Goal: Task Accomplishment & Management: Complete application form

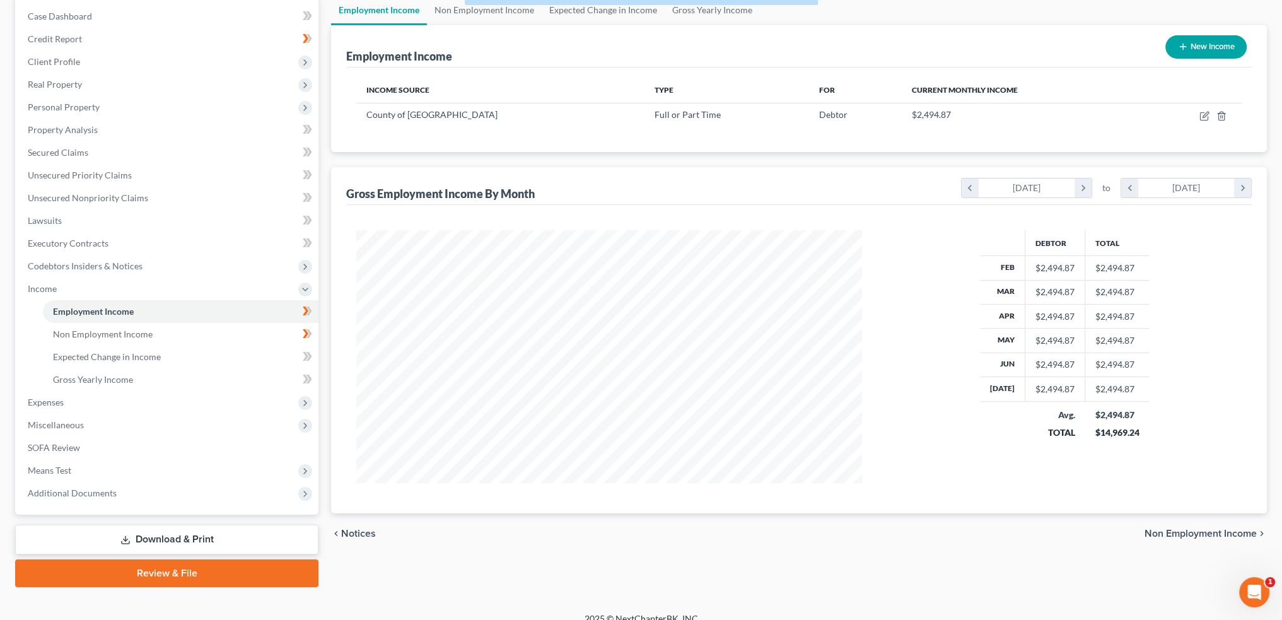
scroll to position [253, 530]
click at [802, 558] on div "Employment Income Non Employment Income Expected Change in Income Gross Yearly …" at bounding box center [799, 291] width 948 height 592
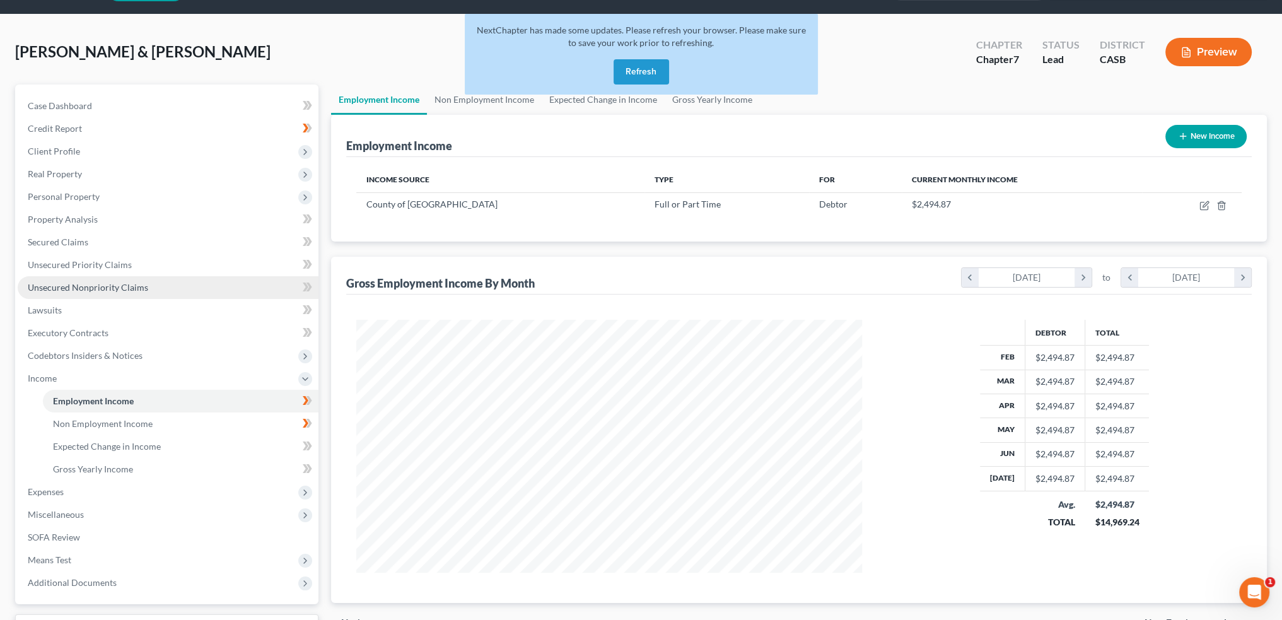
scroll to position [0, 0]
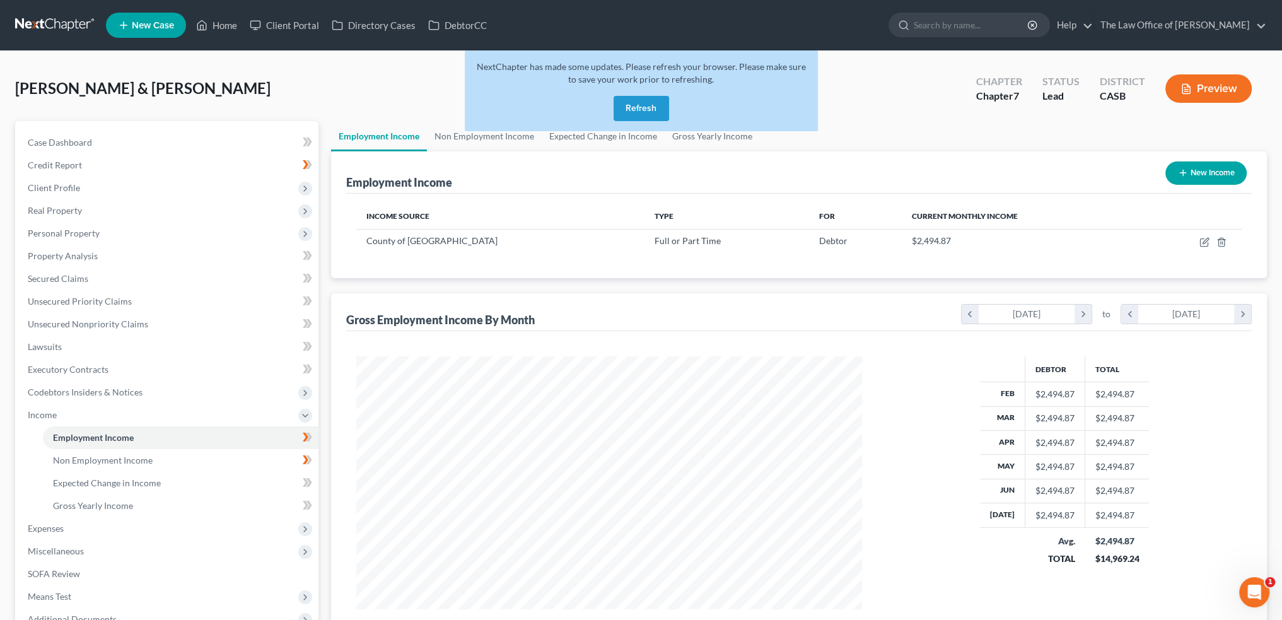
click at [648, 105] on button "Refresh" at bounding box center [641, 108] width 55 height 25
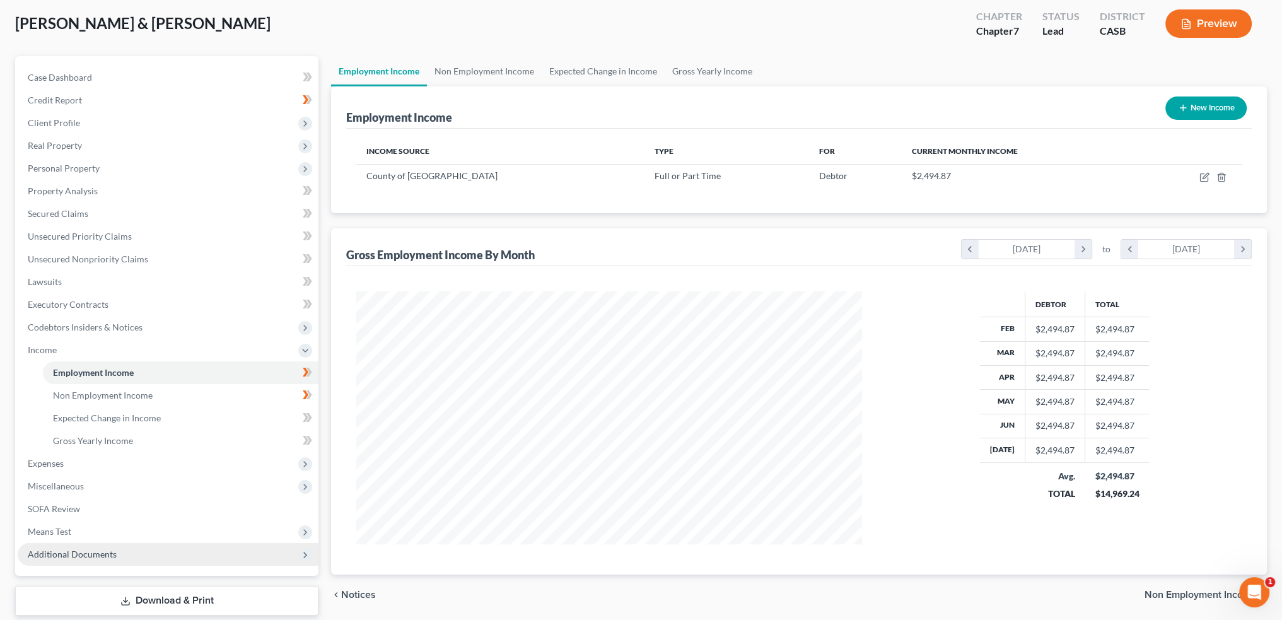
scroll to position [126, 0]
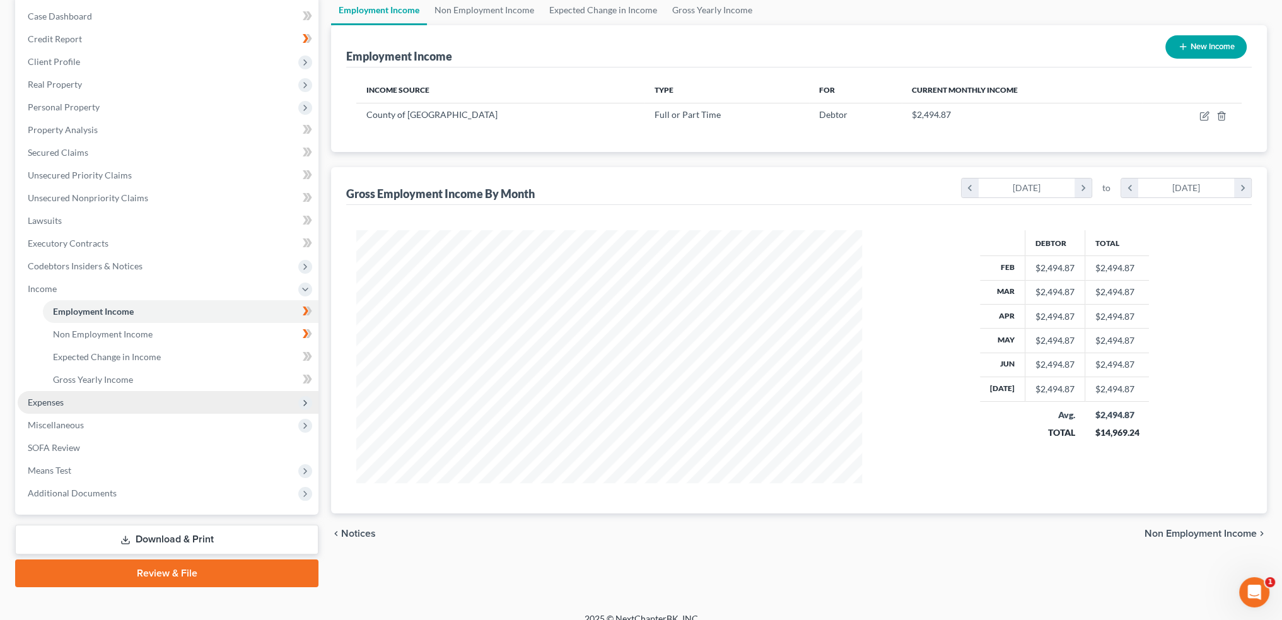
drag, startPoint x: 54, startPoint y: 400, endPoint x: 116, endPoint y: 403, distance: 62.5
click at [54, 400] on span "Expenses" at bounding box center [46, 402] width 36 height 11
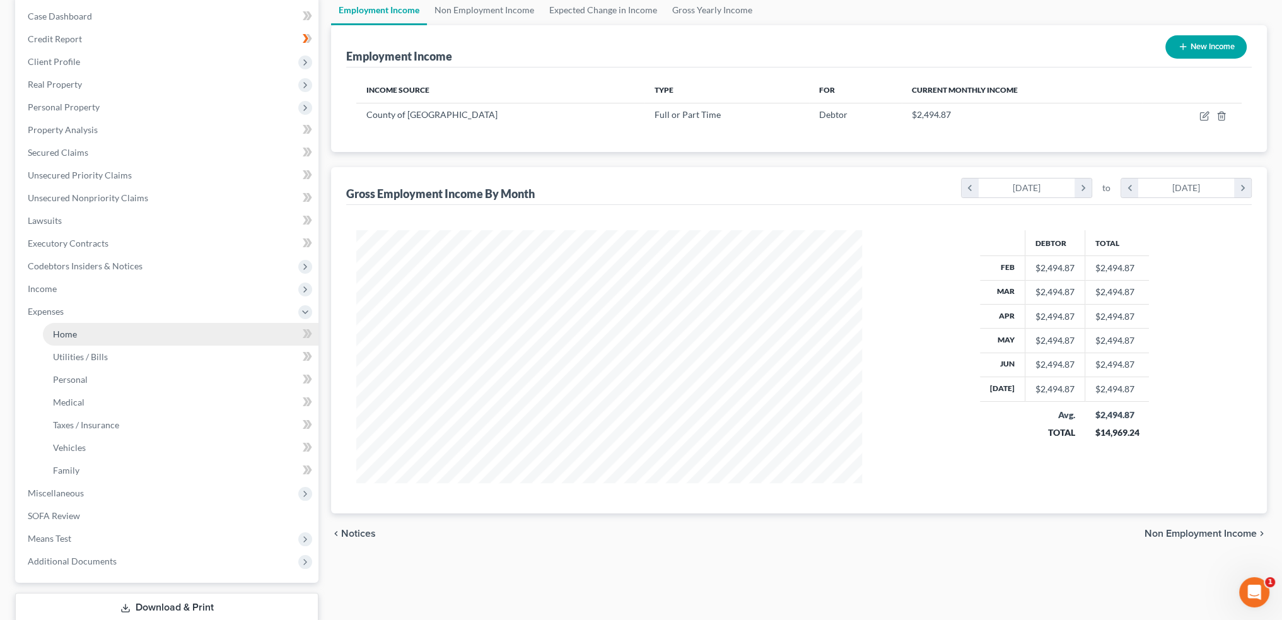
click at [71, 340] on link "Home" at bounding box center [181, 334] width 276 height 23
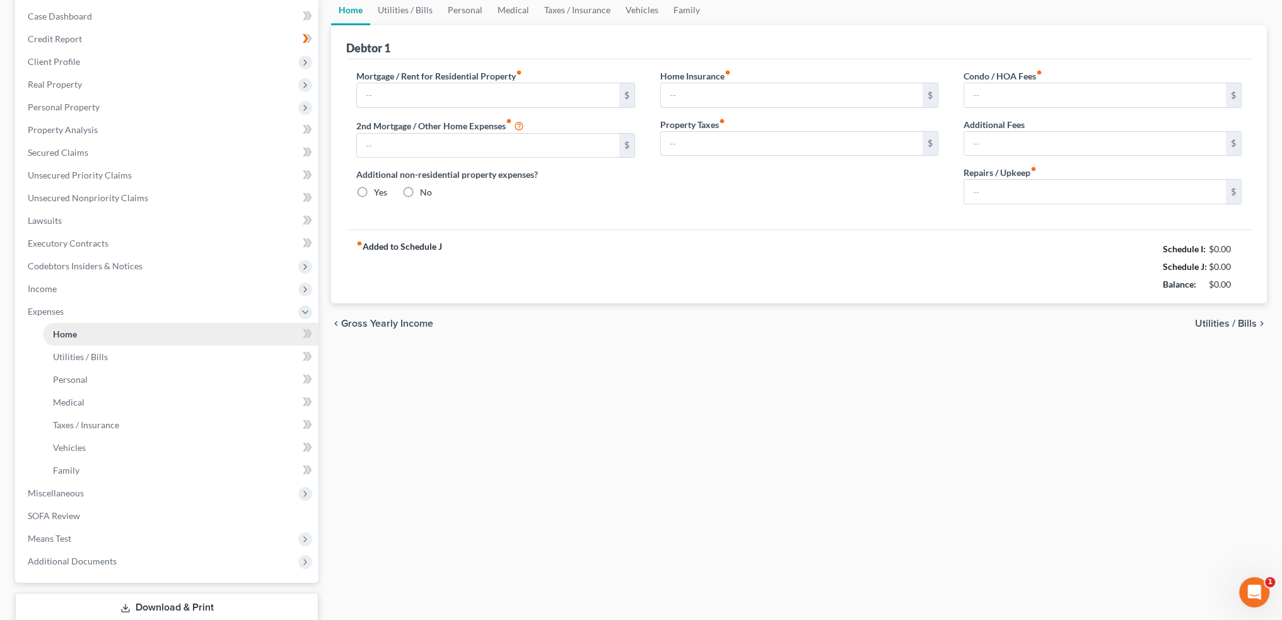
type input "3,600.00"
type input "0.00"
radio input "true"
type input "0.00"
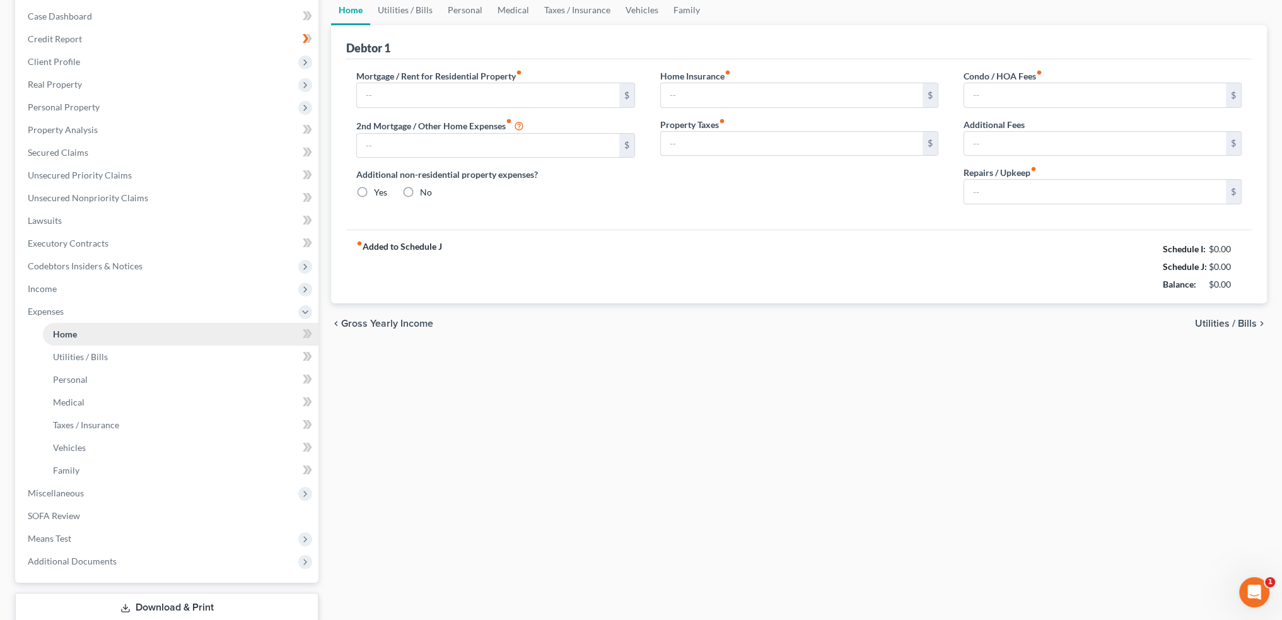
type input "0.00"
type input "100.00"
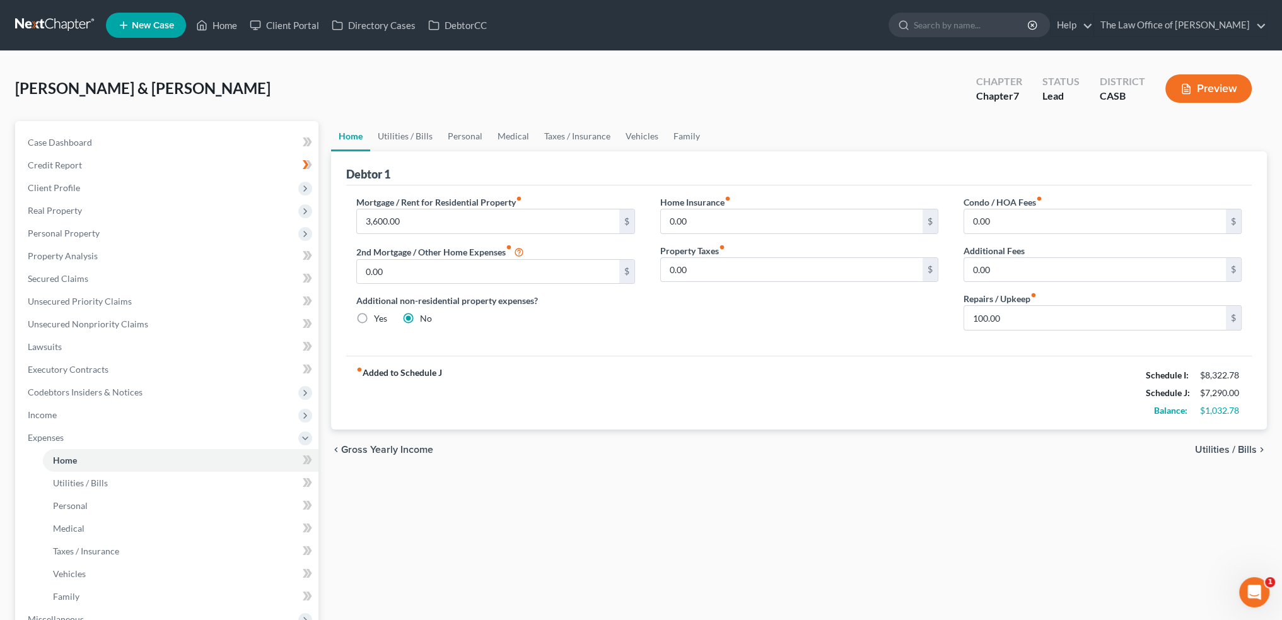
click at [901, 393] on div "fiber_manual_record Added to Schedule J Schedule I: $8,322.78 Schedule J: $7,29…" at bounding box center [799, 393] width 906 height 74
type textarea "3,600.00"
click at [491, 214] on input "3,600.00" at bounding box center [488, 221] width 262 height 24
click at [732, 373] on div "fiber_manual_record Added to Schedule J Schedule I: $8,322.78 Schedule J: $7,29…" at bounding box center [799, 393] width 906 height 74
click at [1220, 449] on span "Utilities / Bills" at bounding box center [1226, 450] width 62 height 10
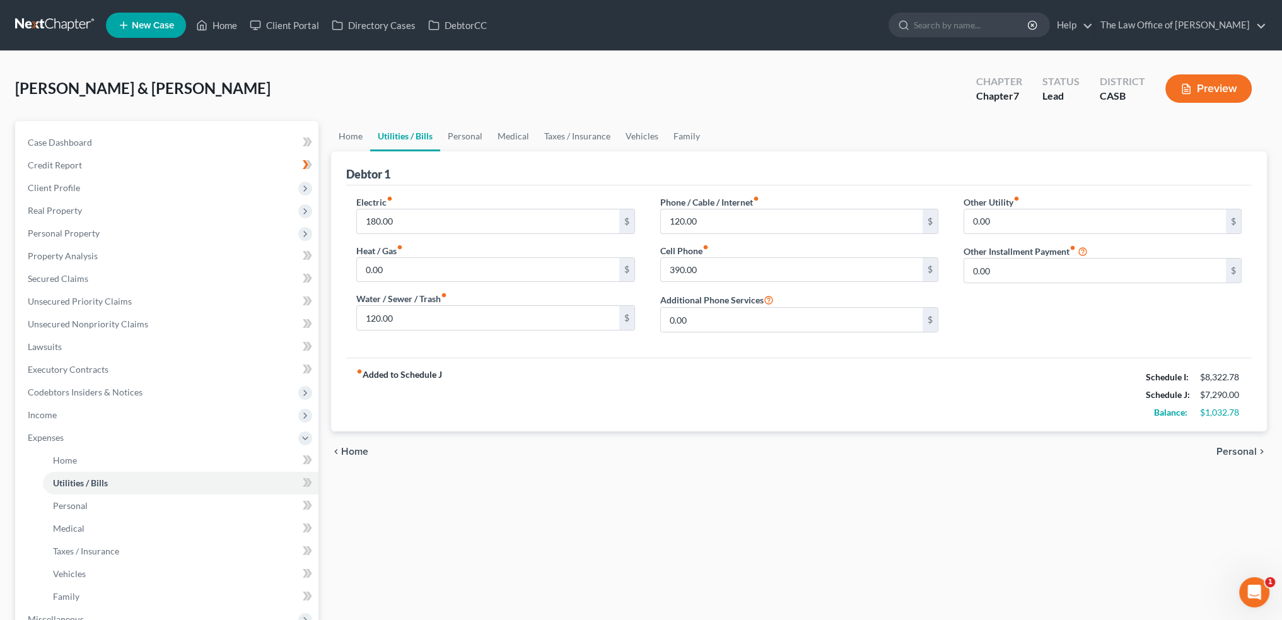
click at [571, 394] on div "fiber_manual_record Added to Schedule J Schedule I: $8,322.78 Schedule J: $7,29…" at bounding box center [799, 395] width 906 height 74
click at [677, 390] on div "fiber_manual_record Added to Schedule J Schedule I: $8,322.78 Schedule J: $7,29…" at bounding box center [799, 395] width 906 height 74
click at [1234, 449] on span "Personal" at bounding box center [1236, 451] width 40 height 10
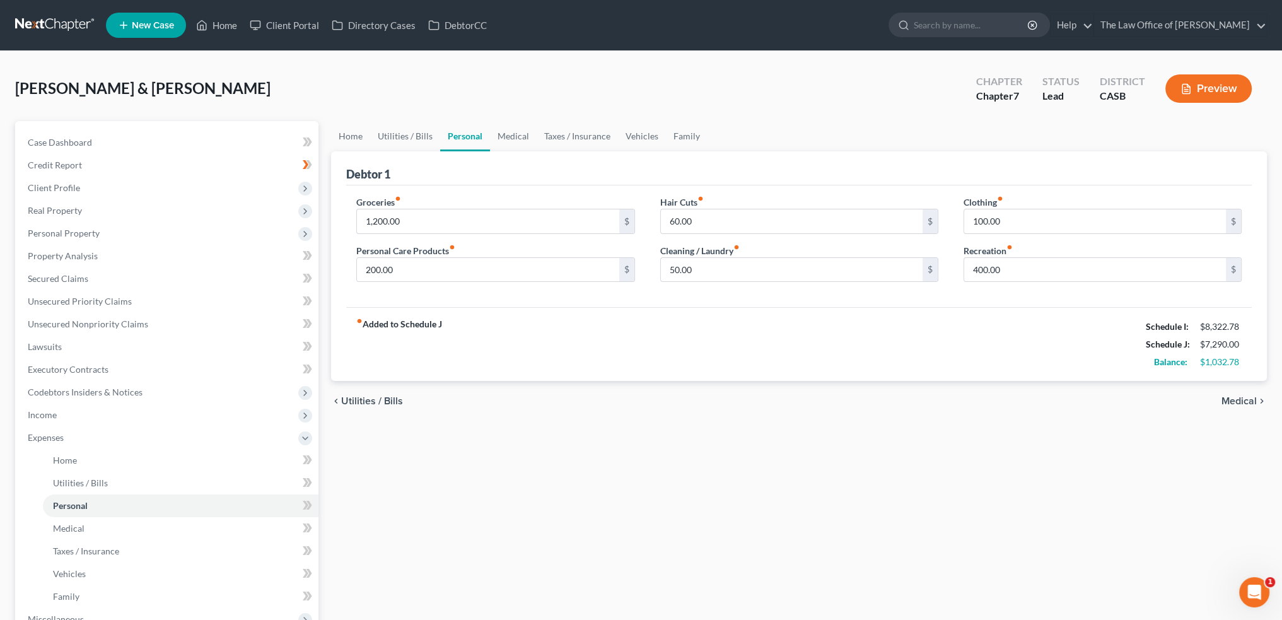
click at [701, 350] on div "fiber_manual_record Added to Schedule J Schedule I: $8,322.78 Schedule J: $7,29…" at bounding box center [799, 344] width 906 height 74
click at [800, 223] on input "60.00" at bounding box center [792, 221] width 262 height 24
click at [1125, 214] on input "100.00" at bounding box center [1095, 221] width 262 height 24
click at [1078, 271] on input "400.00" at bounding box center [1095, 270] width 262 height 24
click at [1241, 399] on span "Medical" at bounding box center [1239, 401] width 35 height 10
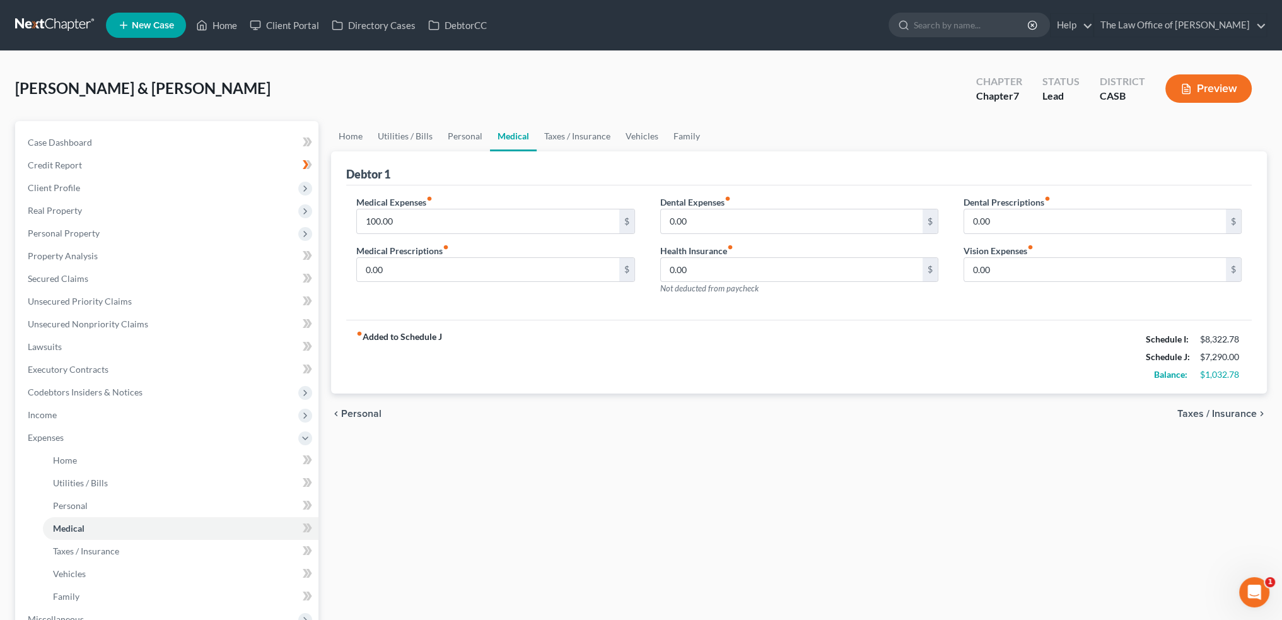
click at [508, 334] on div "fiber_manual_record Added to Schedule J Schedule I: $8,322.78 Schedule J: $7,29…" at bounding box center [799, 357] width 906 height 74
click at [1206, 414] on span "Taxes / Insurance" at bounding box center [1216, 414] width 79 height 10
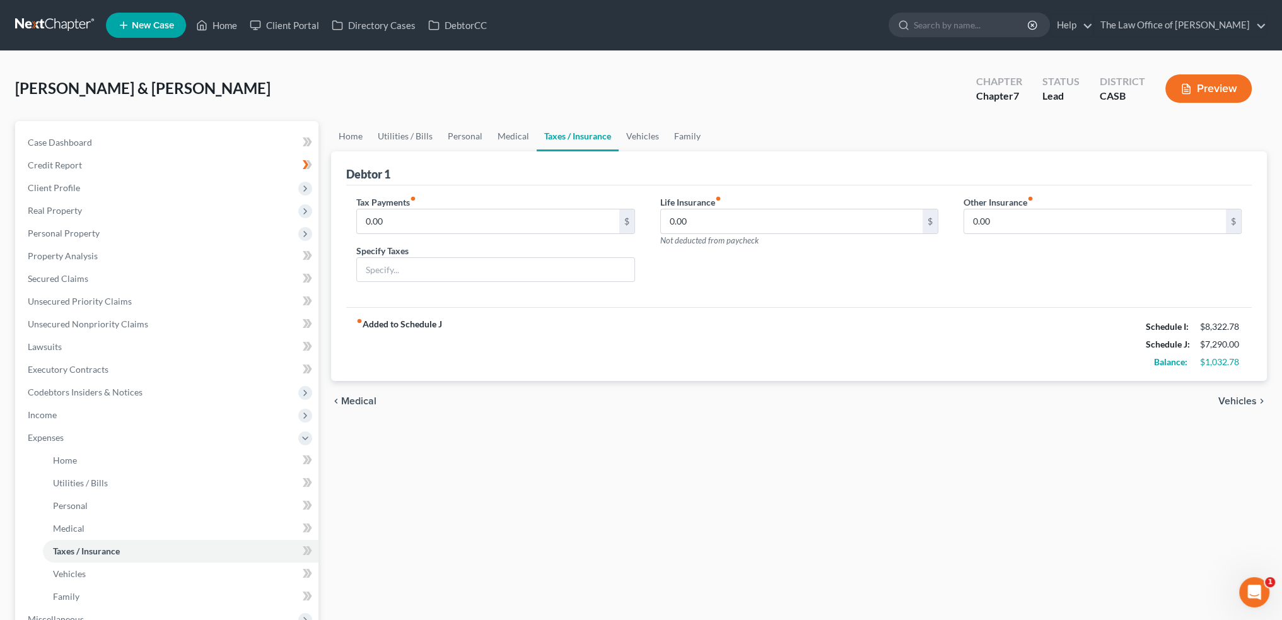
click at [1242, 399] on span "Vehicles" at bounding box center [1237, 401] width 38 height 10
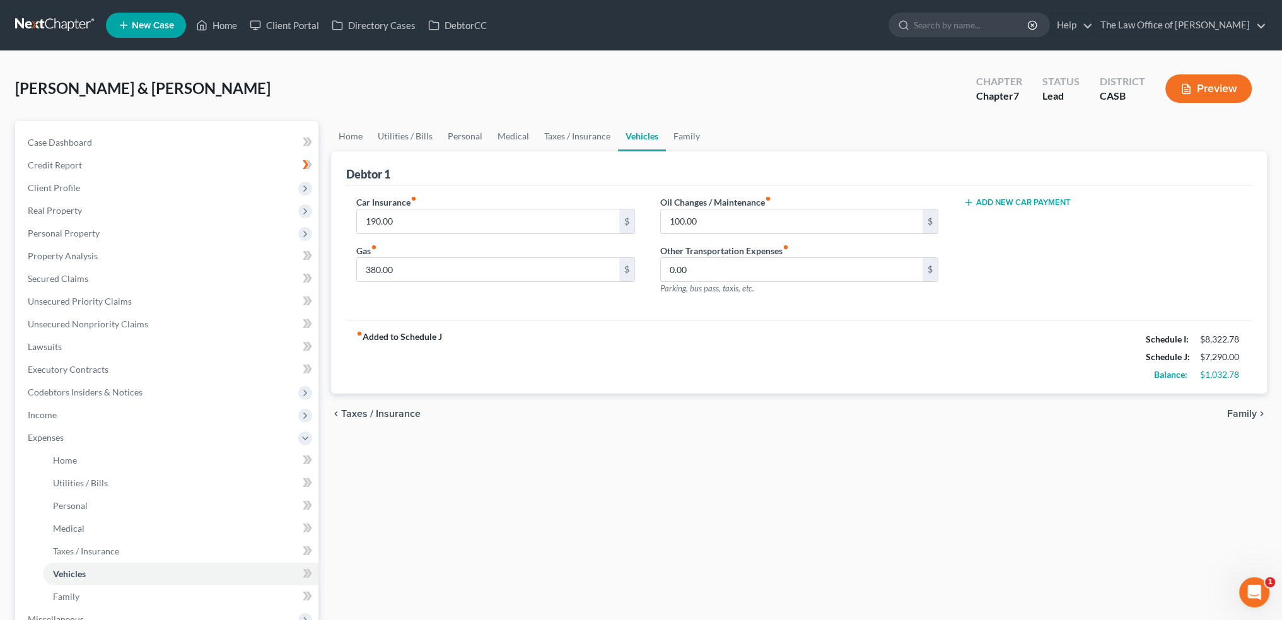
click at [1240, 409] on span "Family" at bounding box center [1242, 414] width 30 height 10
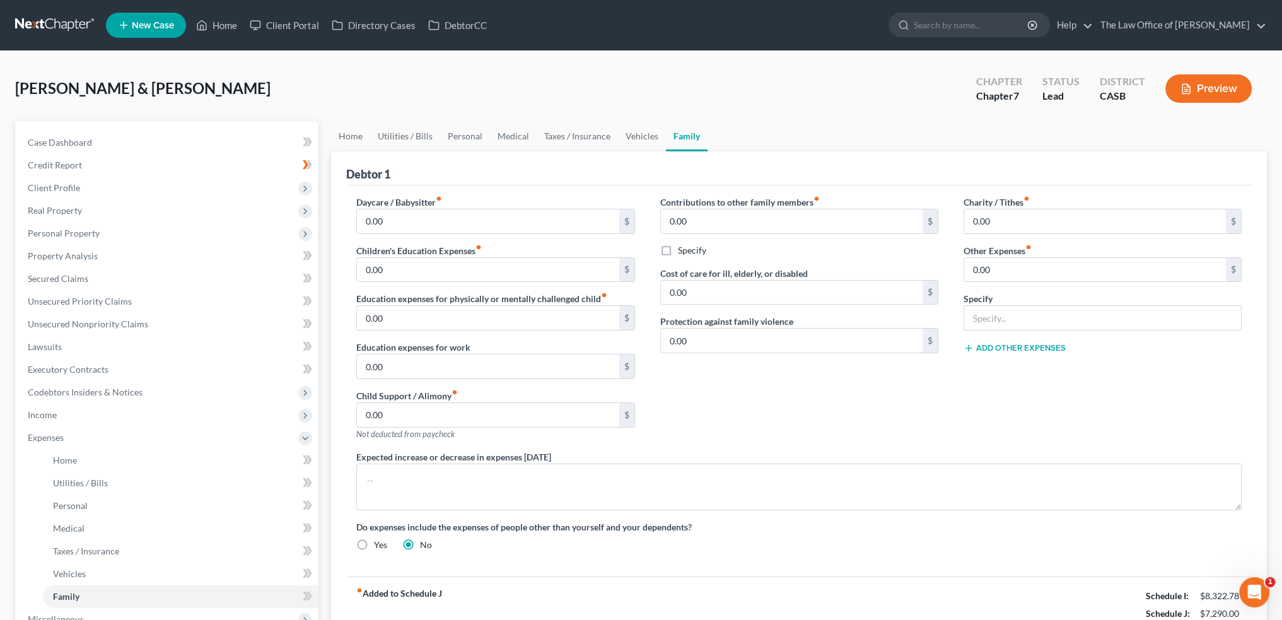
click at [1001, 415] on div "Charity / Tithes fiber_manual_record 0.00 $ Other Expenses fiber_manual_record …" at bounding box center [1102, 322] width 303 height 255
type input "1"
drag, startPoint x: 1080, startPoint y: 221, endPoint x: 1124, endPoint y: 221, distance: 44.8
click at [1080, 221] on input "text" at bounding box center [1095, 221] width 262 height 24
click at [800, 419] on div "Contributions to other family members fiber_manual_record $ Specify Cost of car…" at bounding box center [799, 322] width 303 height 255
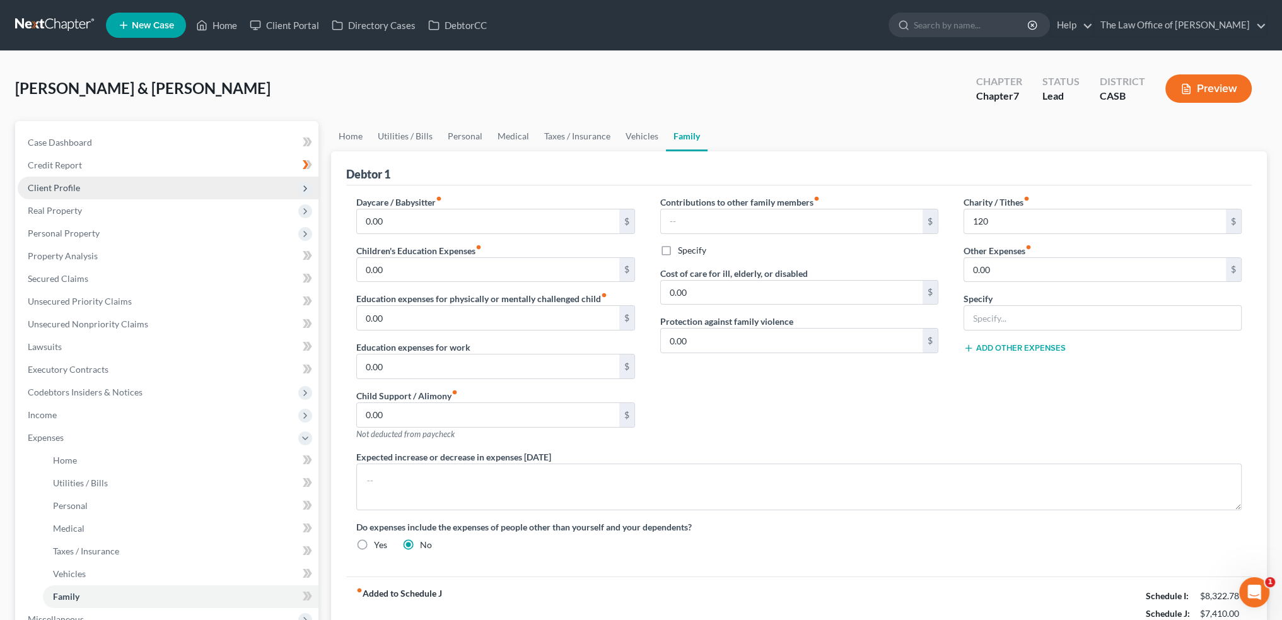
click at [65, 185] on span "Client Profile" at bounding box center [54, 187] width 52 height 11
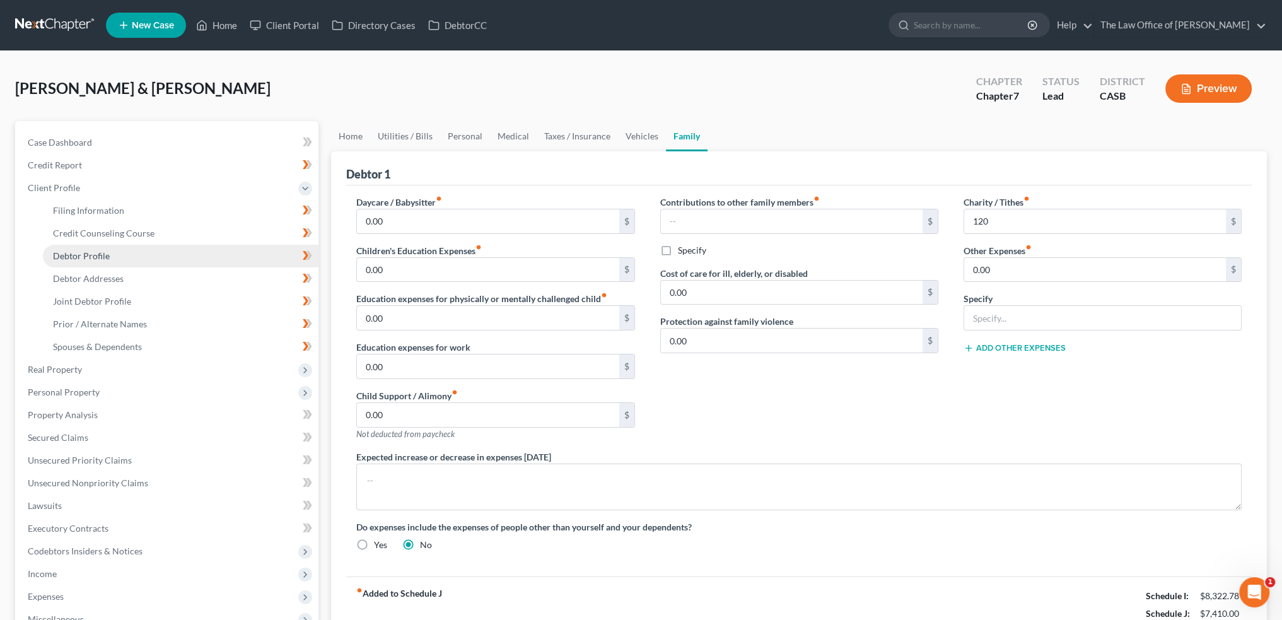
click at [88, 255] on span "Debtor Profile" at bounding box center [81, 255] width 57 height 11
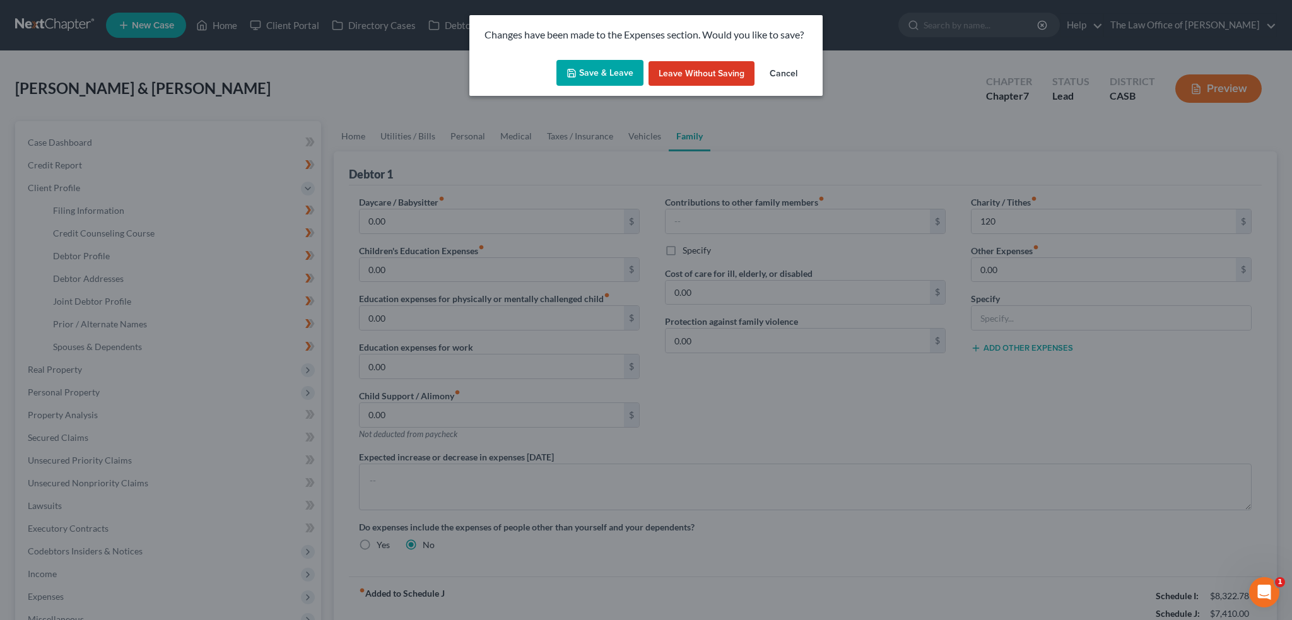
click at [787, 69] on button "Cancel" at bounding box center [783, 73] width 48 height 25
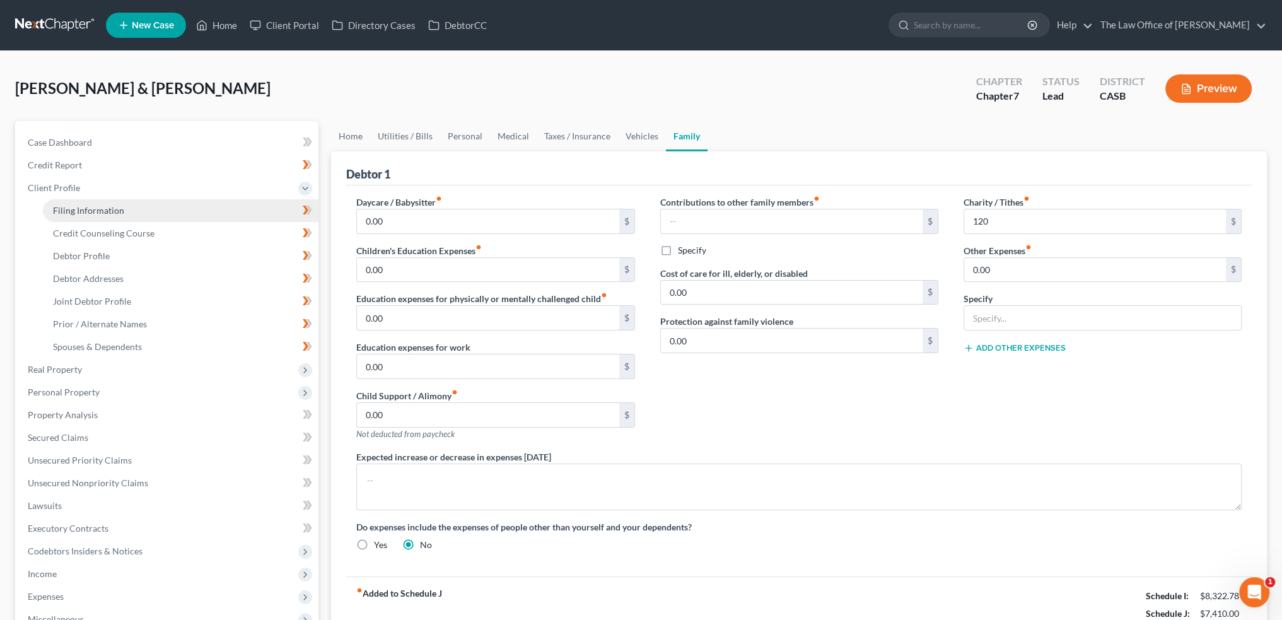
click at [88, 206] on span "Filing Information" at bounding box center [88, 210] width 71 height 11
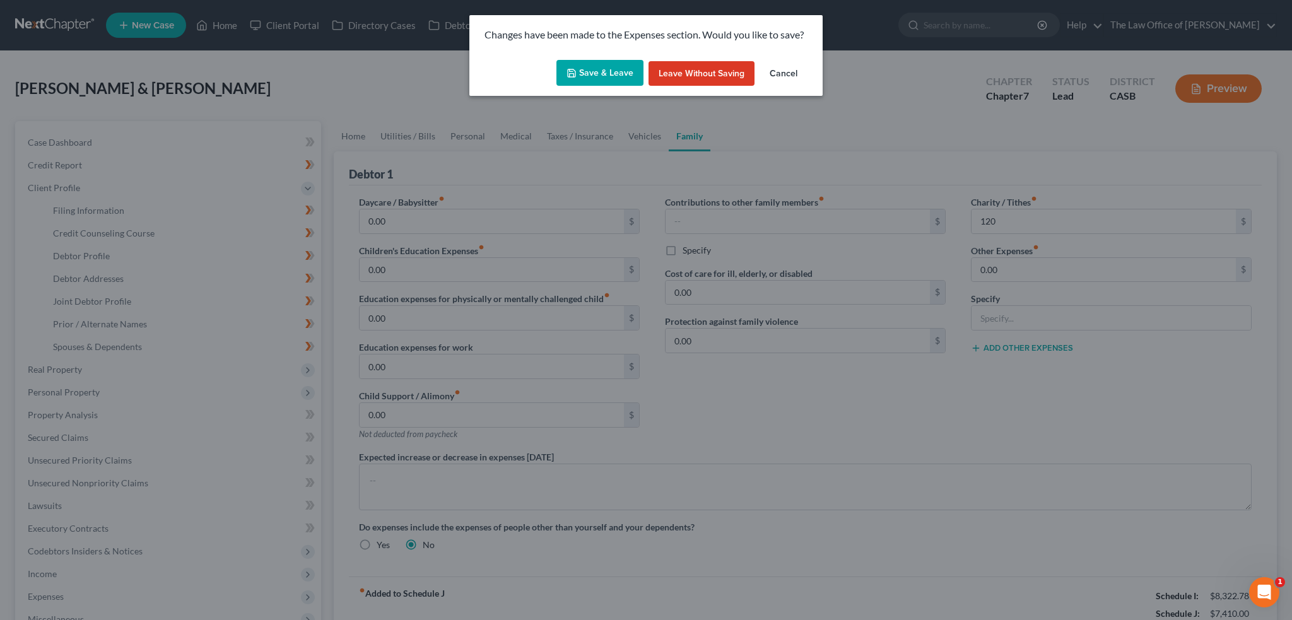
click at [590, 73] on button "Save & Leave" at bounding box center [599, 73] width 87 height 26
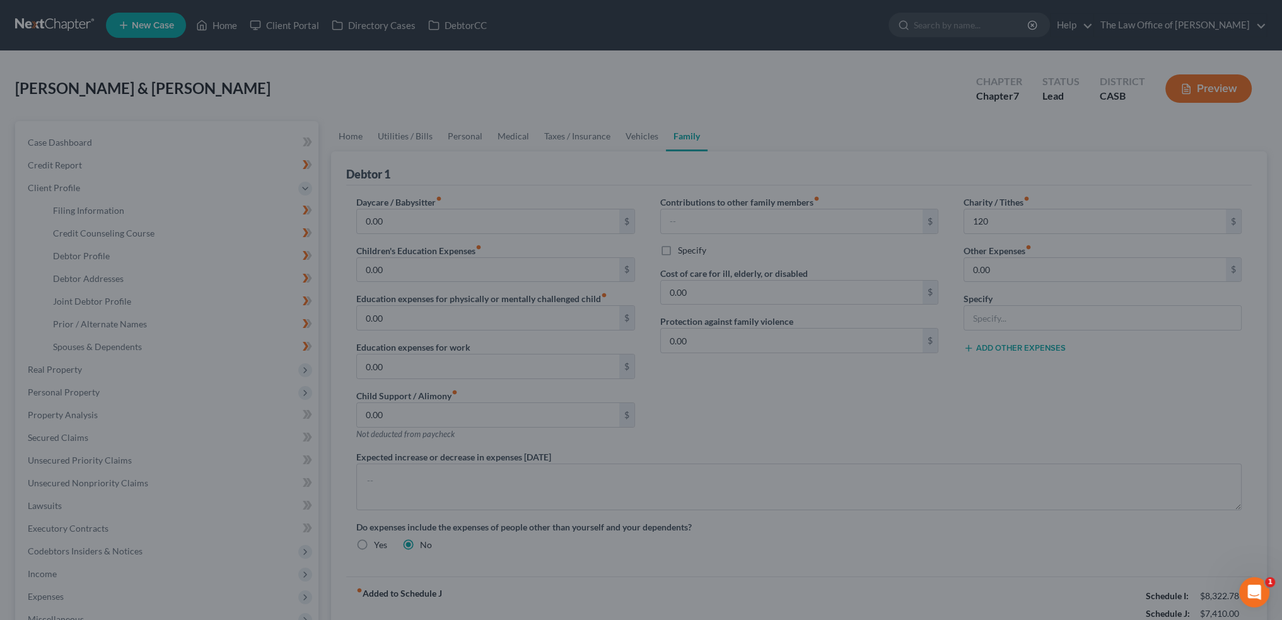
type input "120.00"
select select "1"
select select "0"
select select "4"
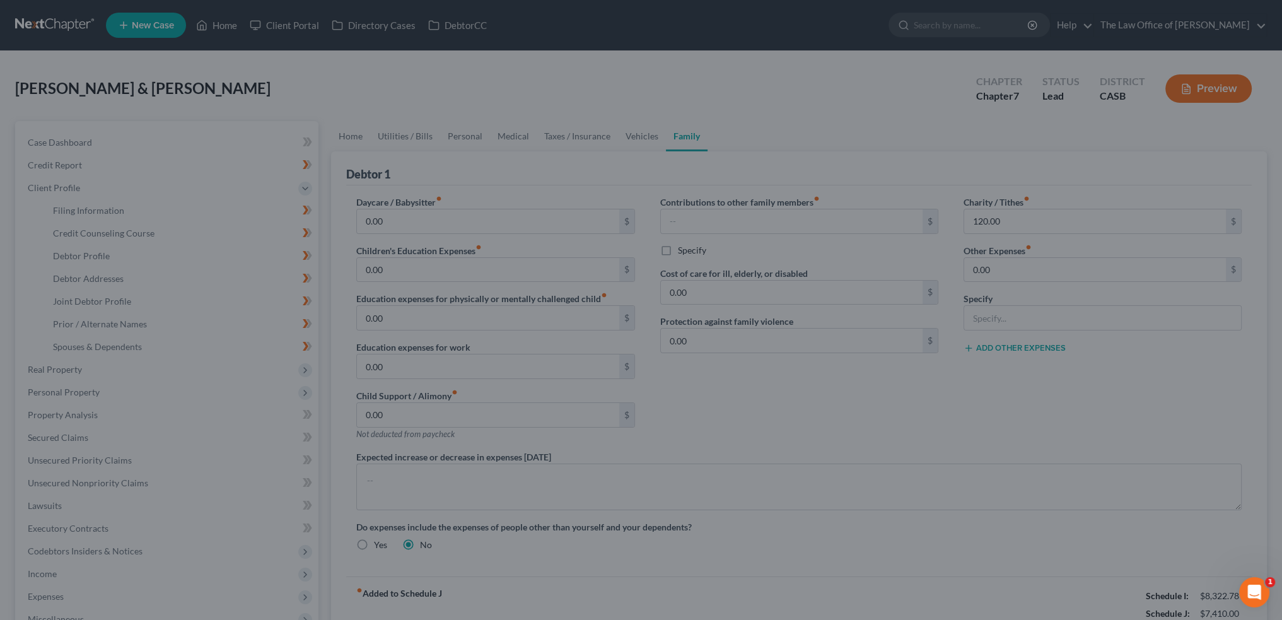
select select "0"
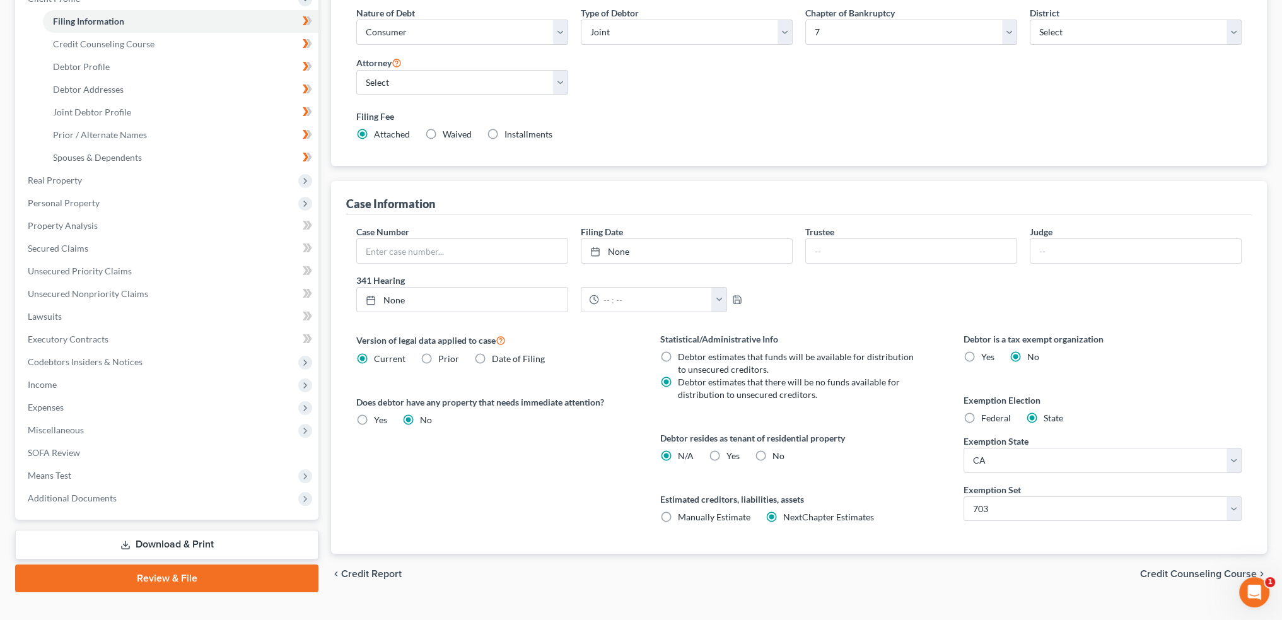
scroll to position [209, 0]
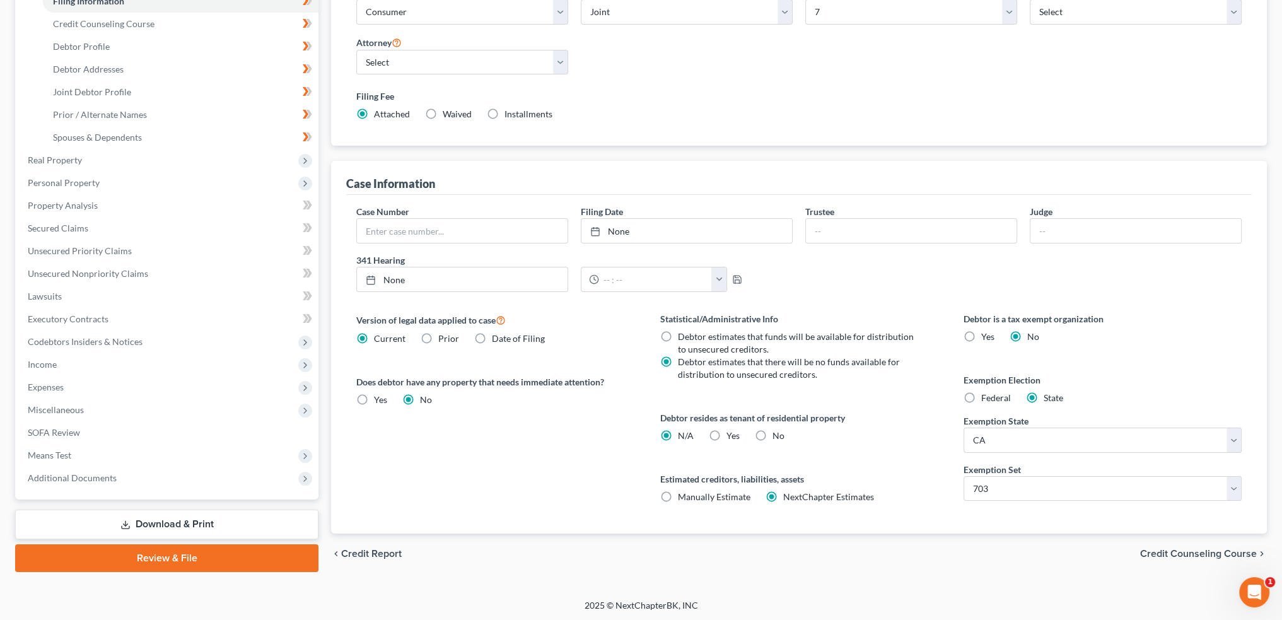
click at [1170, 553] on span "Credit Counseling Course" at bounding box center [1198, 554] width 117 height 10
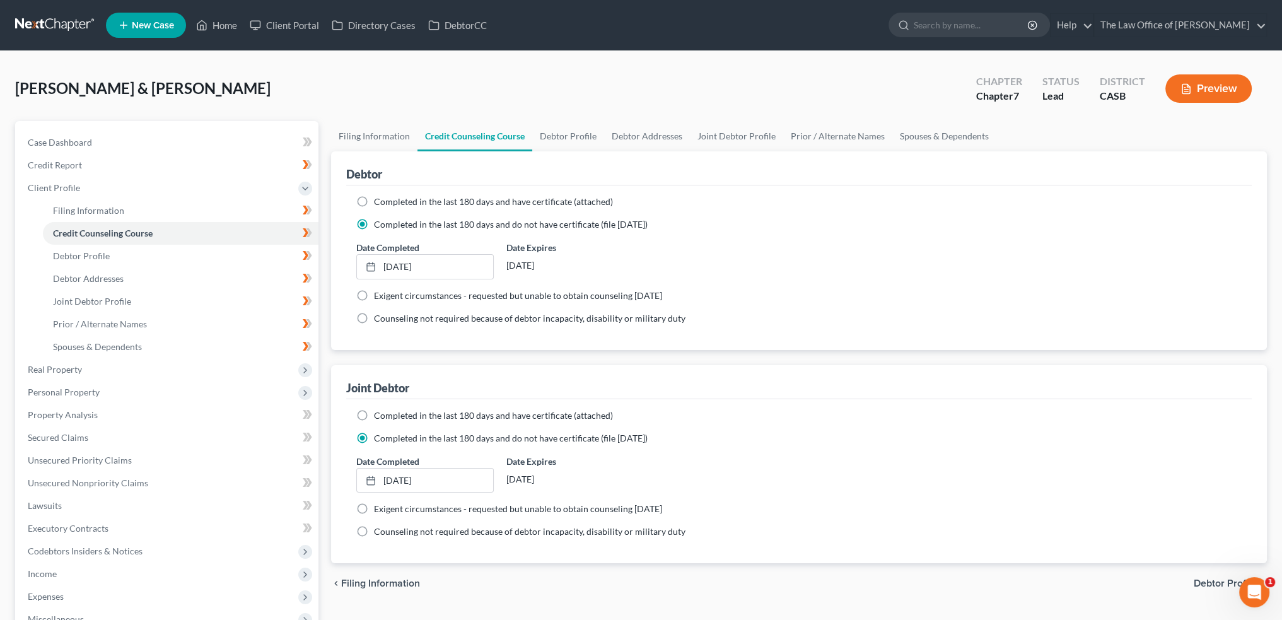
scroll to position [189, 0]
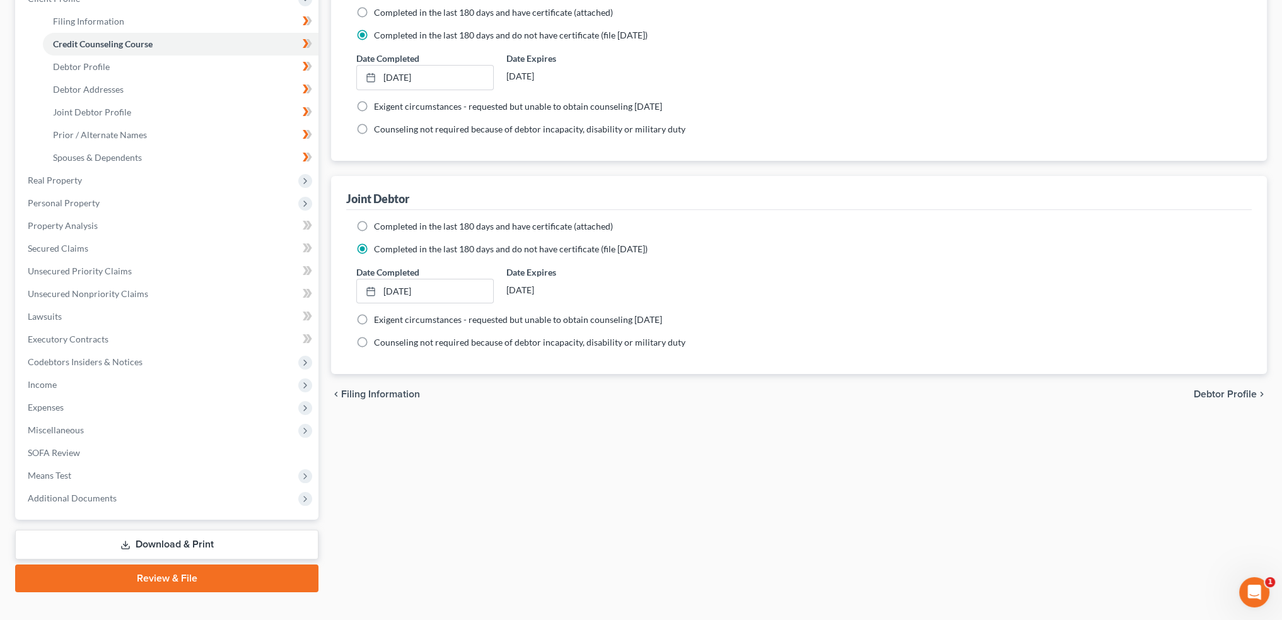
click at [1228, 392] on span "Debtor Profile" at bounding box center [1225, 394] width 63 height 10
select select "1"
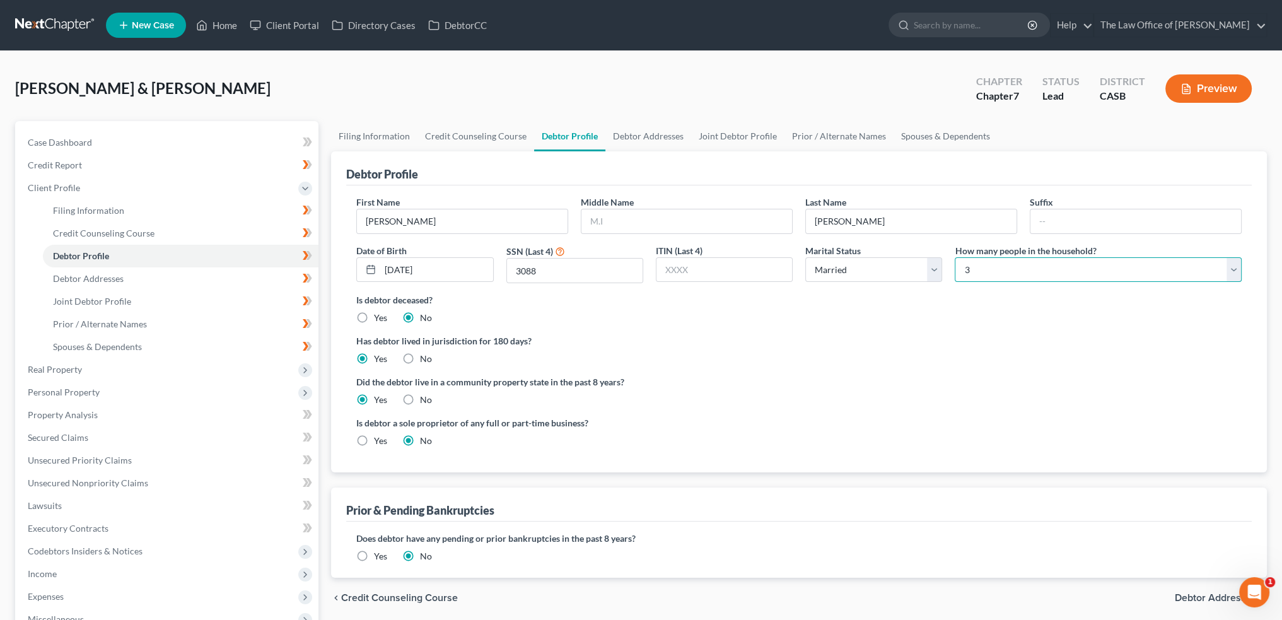
click at [1024, 264] on select "Select 1 2 3 4 5 6 7 8 9 10 11 12 13 14 15 16 17 18 19 20" at bounding box center [1098, 269] width 287 height 25
select select "3"
click at [955, 257] on select "Select 1 2 3 4 5 6 7 8 9 10 11 12 13 14 15 16 17 18 19 20" at bounding box center [1098, 269] width 287 height 25
click at [1182, 600] on span "Debtor Addresses" at bounding box center [1216, 598] width 82 height 10
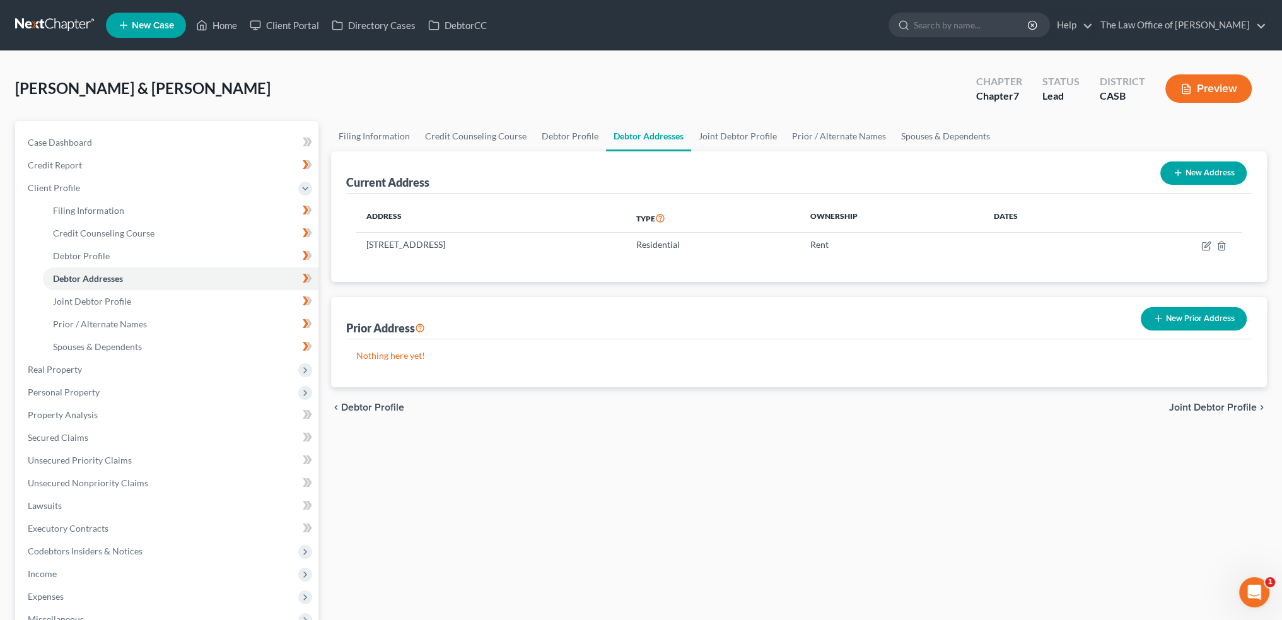
click at [1216, 402] on span "Joint Debtor Profile" at bounding box center [1213, 407] width 88 height 10
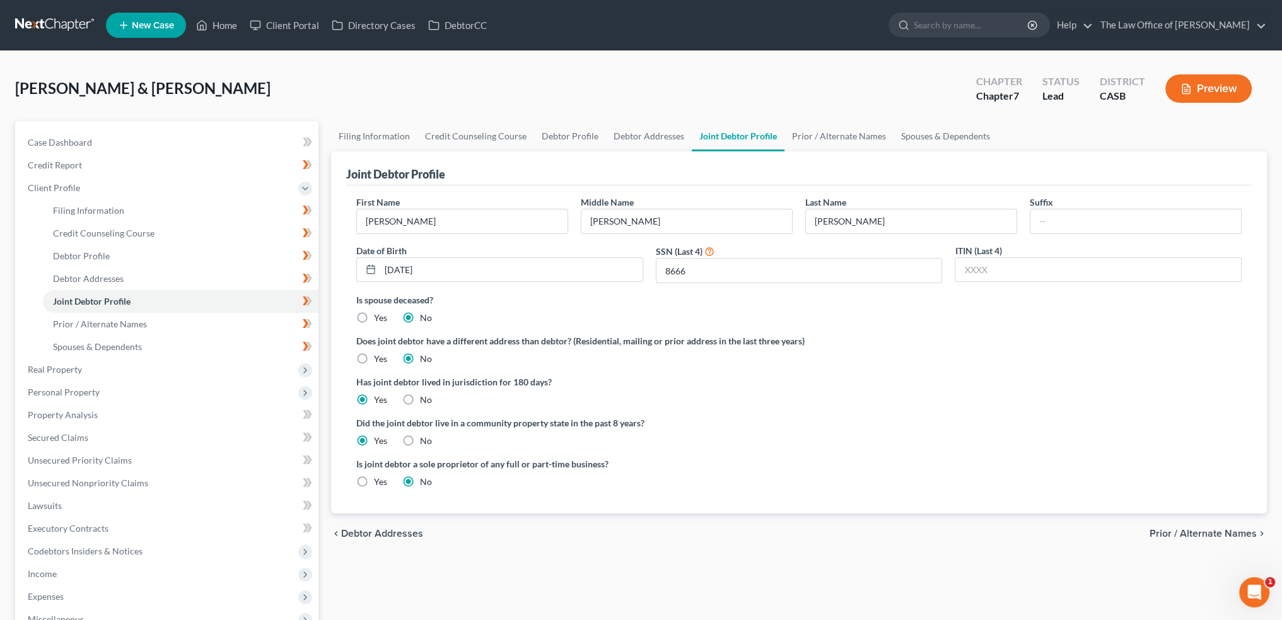
click at [1181, 534] on span "Prior / Alternate Names" at bounding box center [1203, 533] width 107 height 10
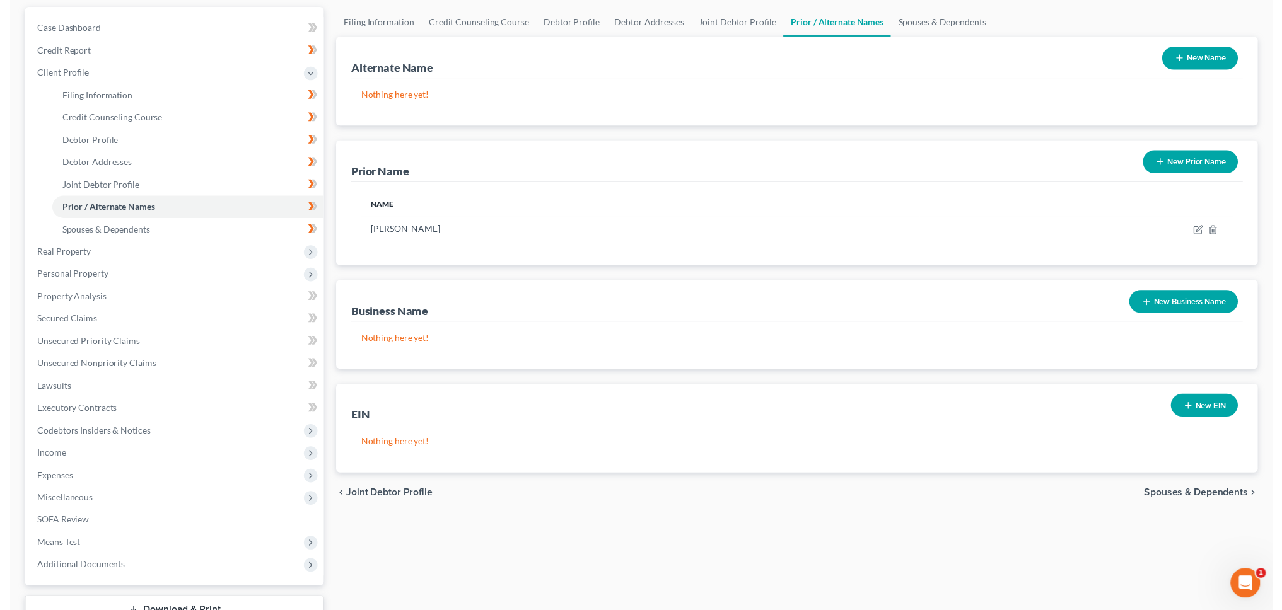
scroll to position [208, 0]
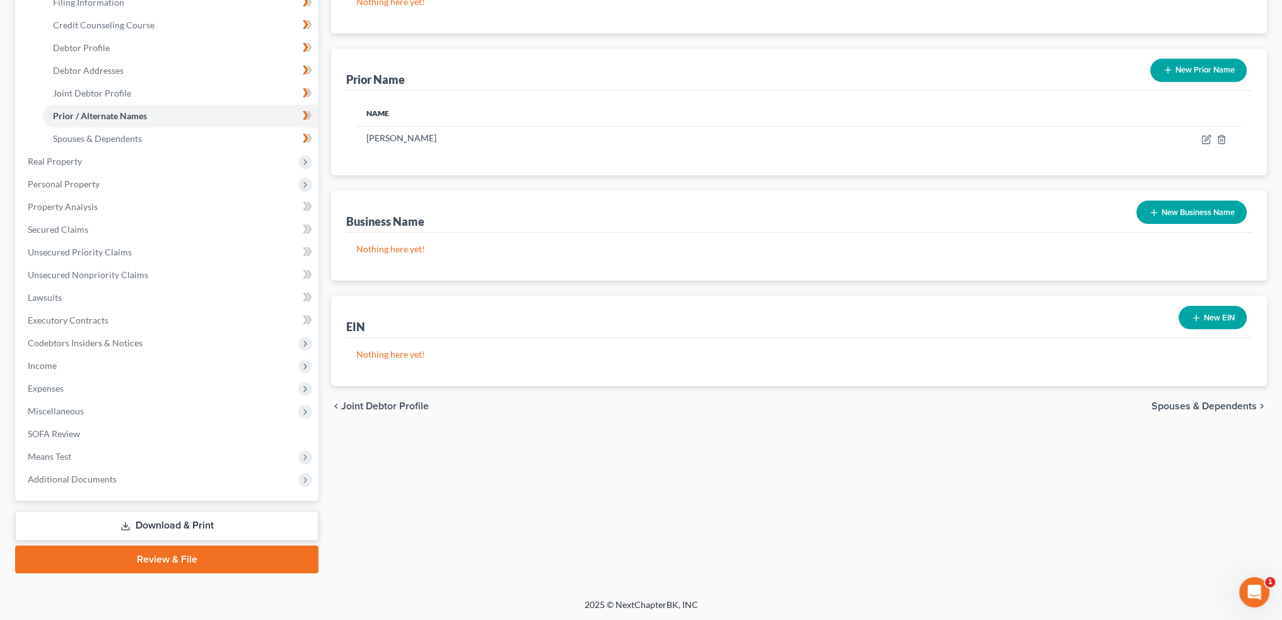
click at [1216, 395] on div "chevron_left Joint Debtor Profile Spouses & Dependents chevron_right" at bounding box center [799, 406] width 936 height 40
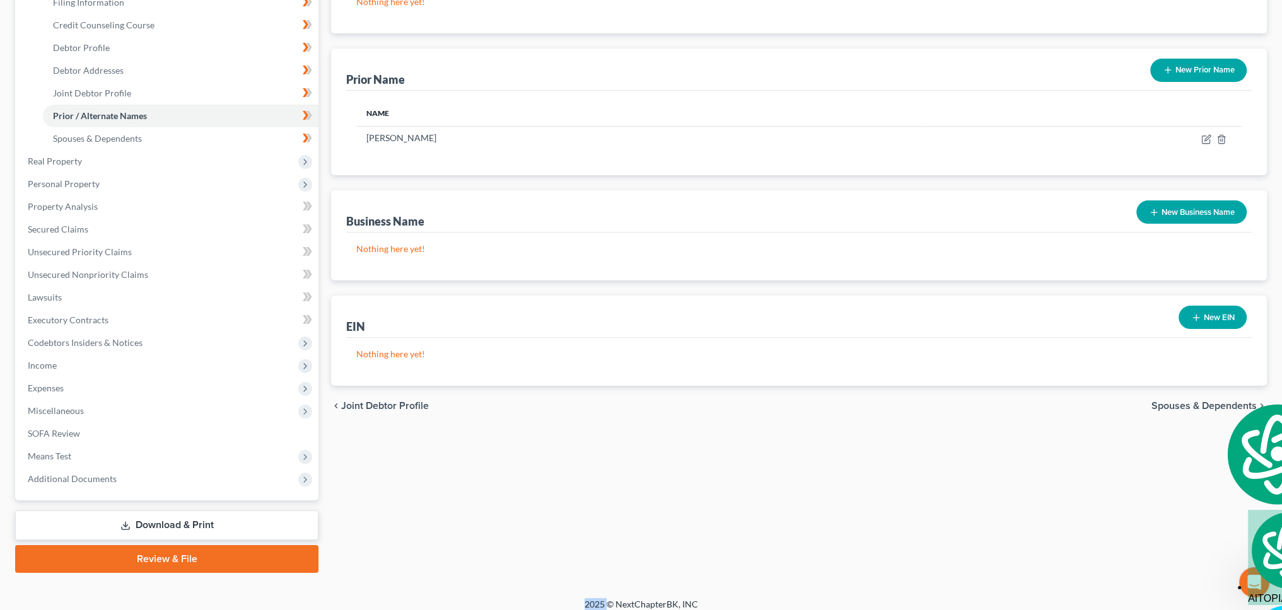
click at [1216, 403] on span "Spouses & Dependents" at bounding box center [1204, 406] width 105 height 10
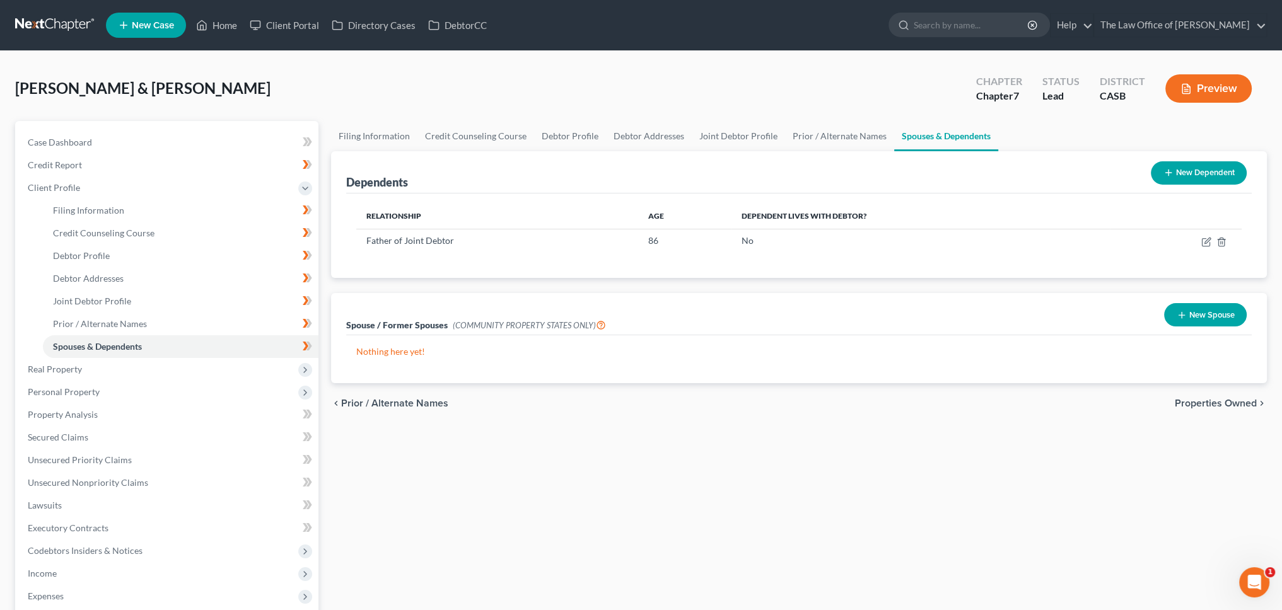
click at [708, 399] on div "chevron_left Prior / Alternate Names Properties Owned chevron_right" at bounding box center [799, 403] width 936 height 40
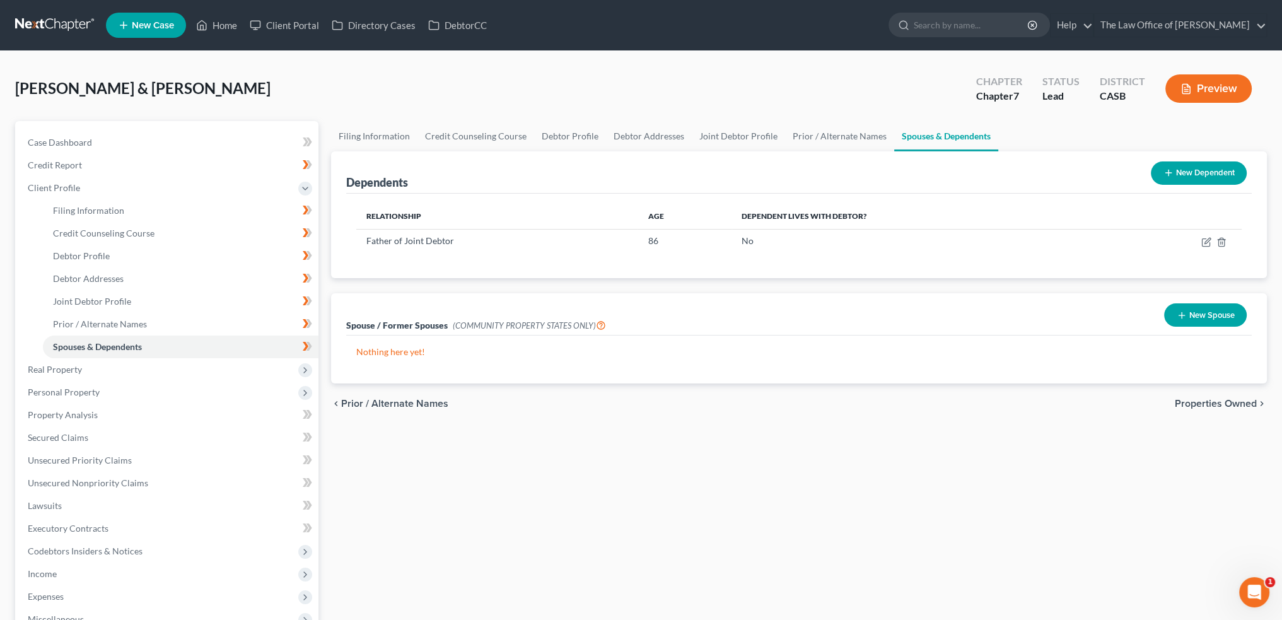
click at [1190, 168] on button "New Dependent" at bounding box center [1199, 172] width 96 height 23
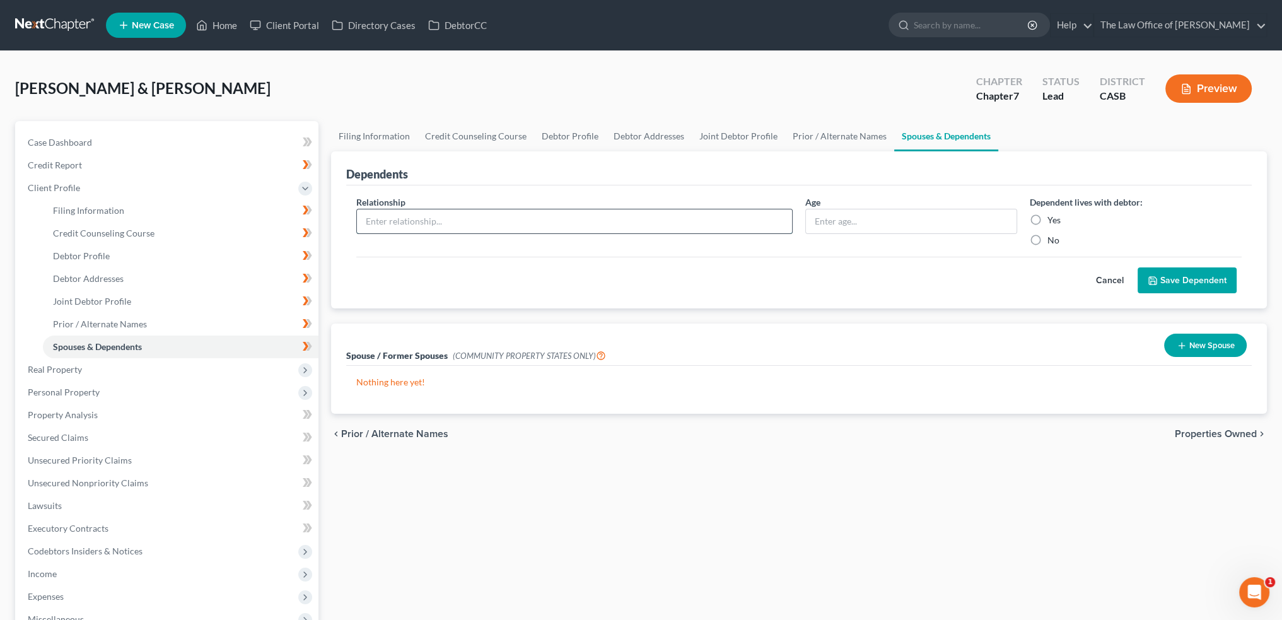
click at [499, 216] on input "text" at bounding box center [574, 221] width 435 height 24
type input "Paternal Uncle"
click at [959, 216] on input "text" at bounding box center [911, 221] width 211 height 24
type input "68"
click at [540, 221] on input "Paternal Uncle" at bounding box center [574, 221] width 435 height 24
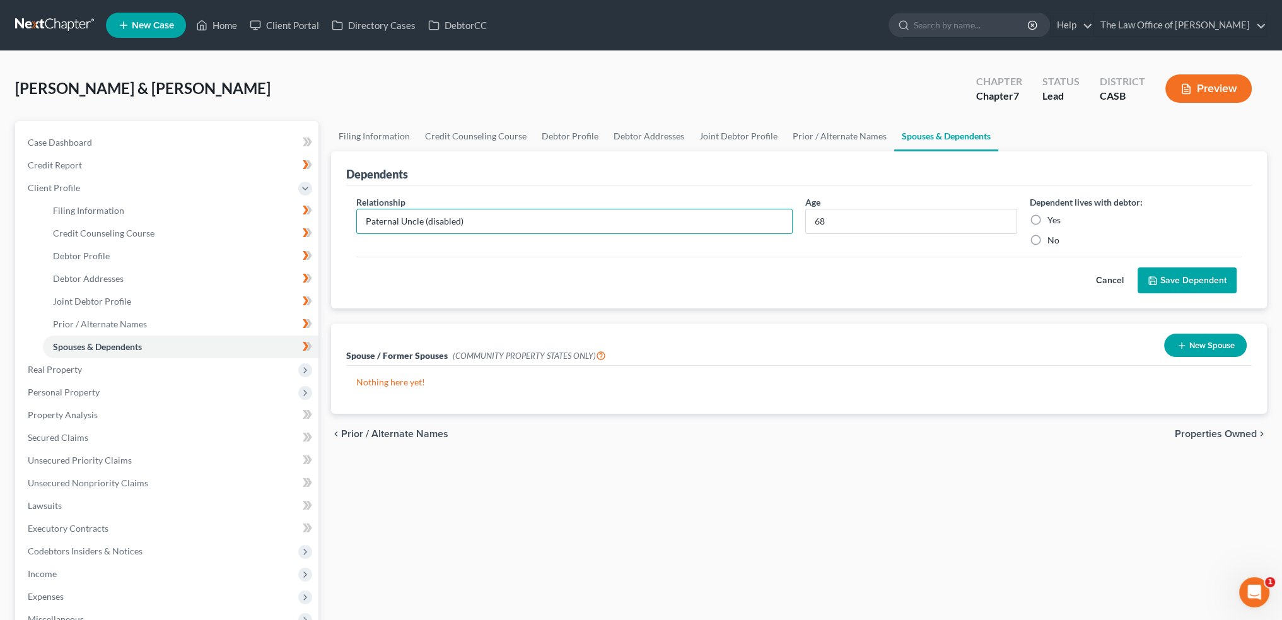
type input "Paternal Uncle (disabled)"
click at [1058, 218] on label "Yes" at bounding box center [1053, 220] width 13 height 13
click at [1058, 218] on input "Yes" at bounding box center [1057, 218] width 8 height 8
radio input "true"
click at [1181, 283] on button "Save Dependent" at bounding box center [1187, 280] width 99 height 26
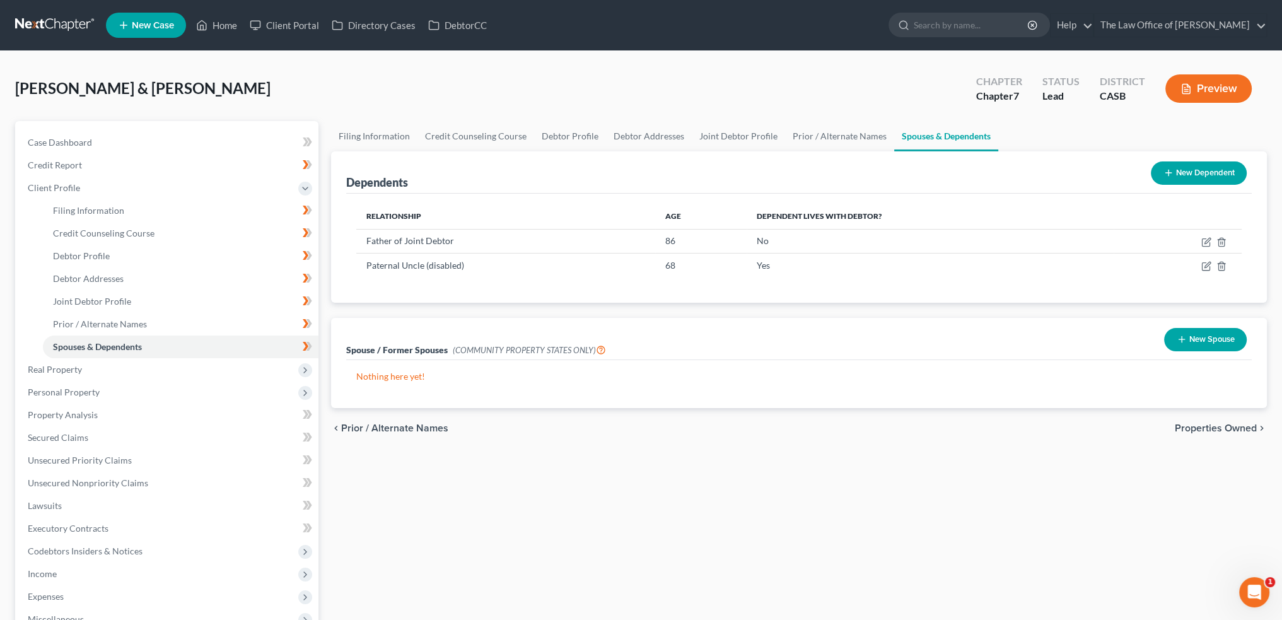
click at [1197, 424] on span "Properties Owned" at bounding box center [1216, 428] width 82 height 10
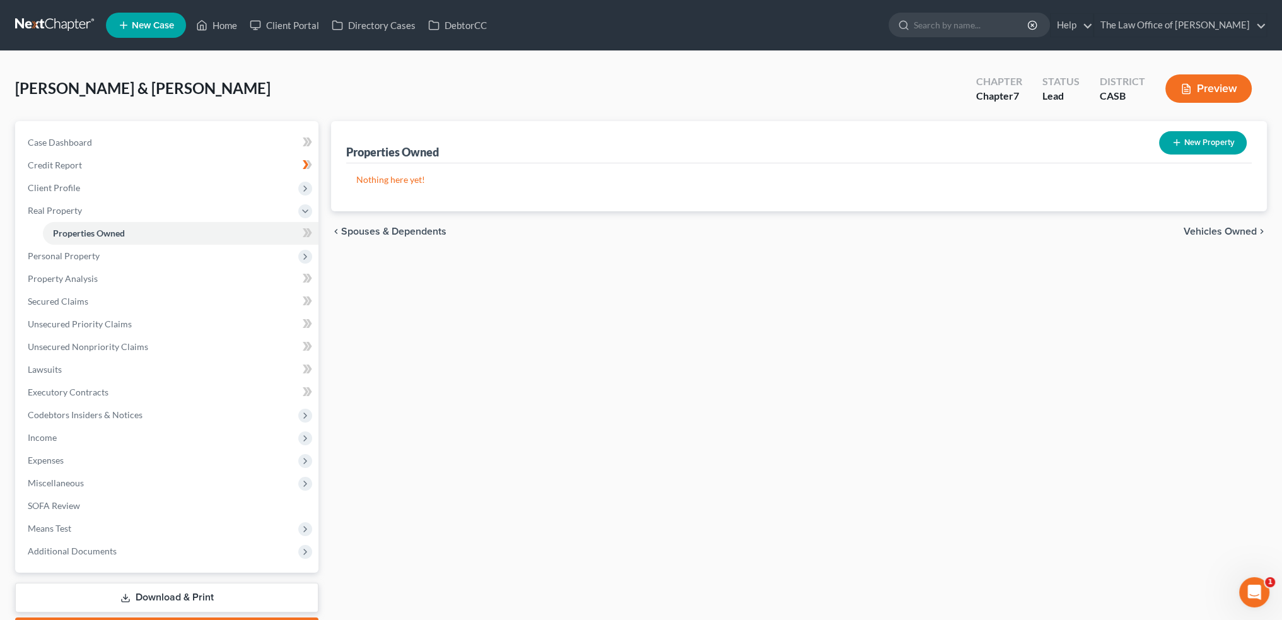
click at [1239, 228] on span "Vehicles Owned" at bounding box center [1220, 231] width 73 height 10
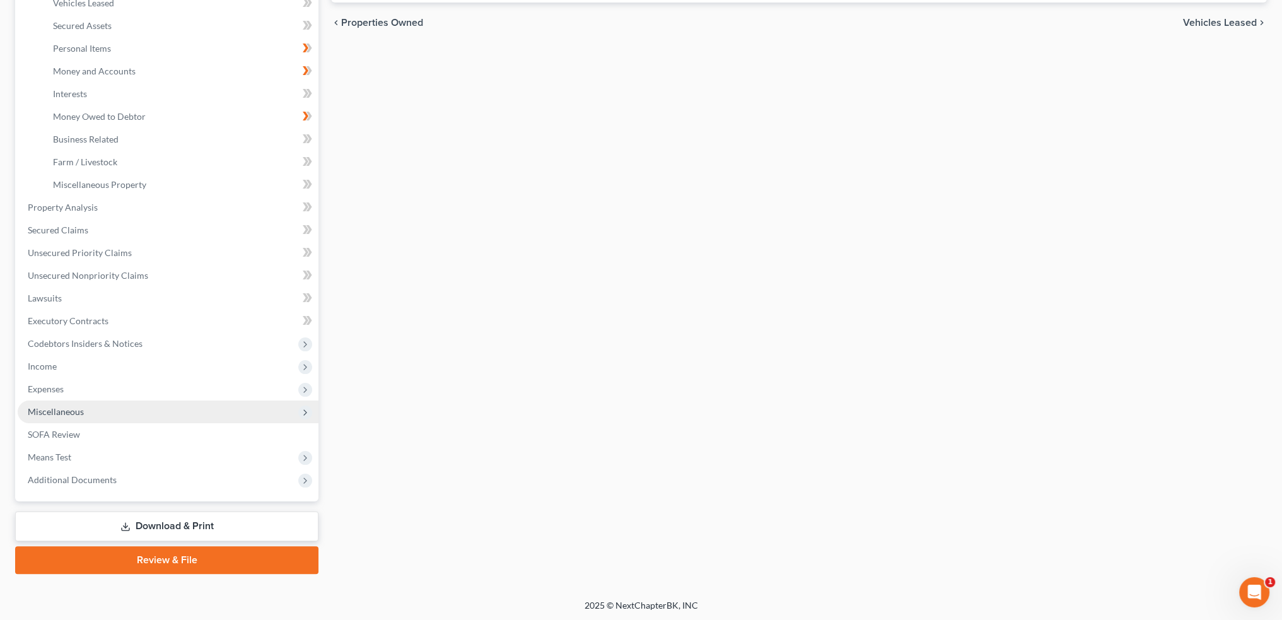
scroll to position [276, 0]
click at [40, 385] on span "Expenses" at bounding box center [46, 388] width 36 height 11
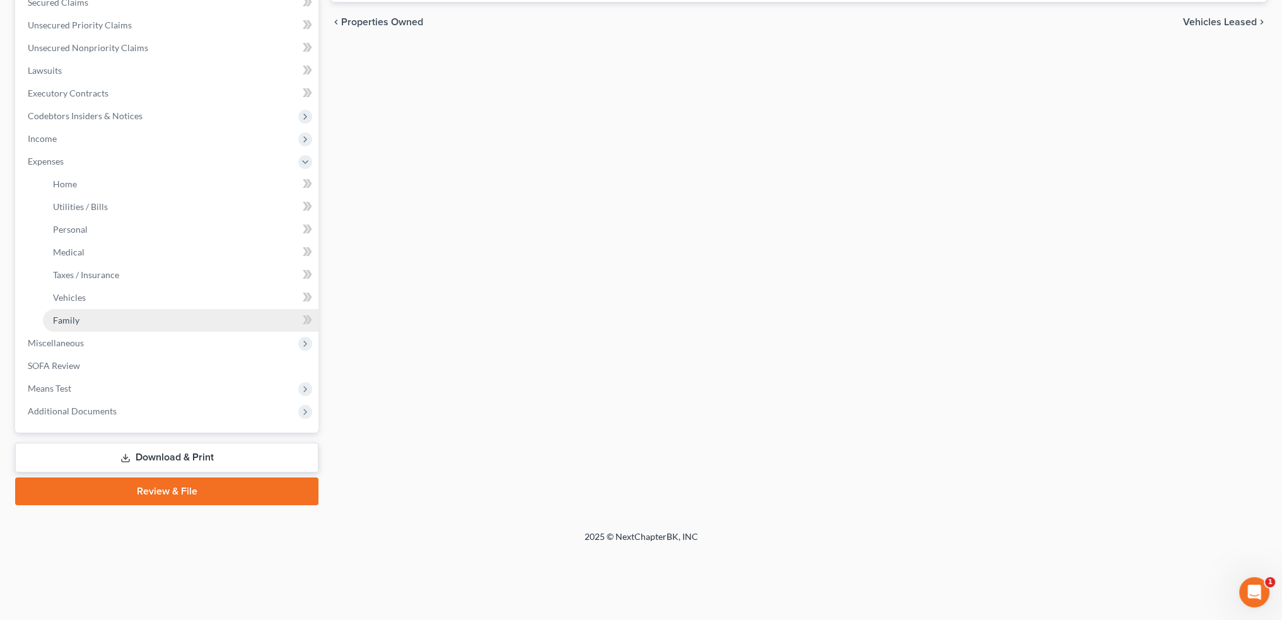
scroll to position [208, 0]
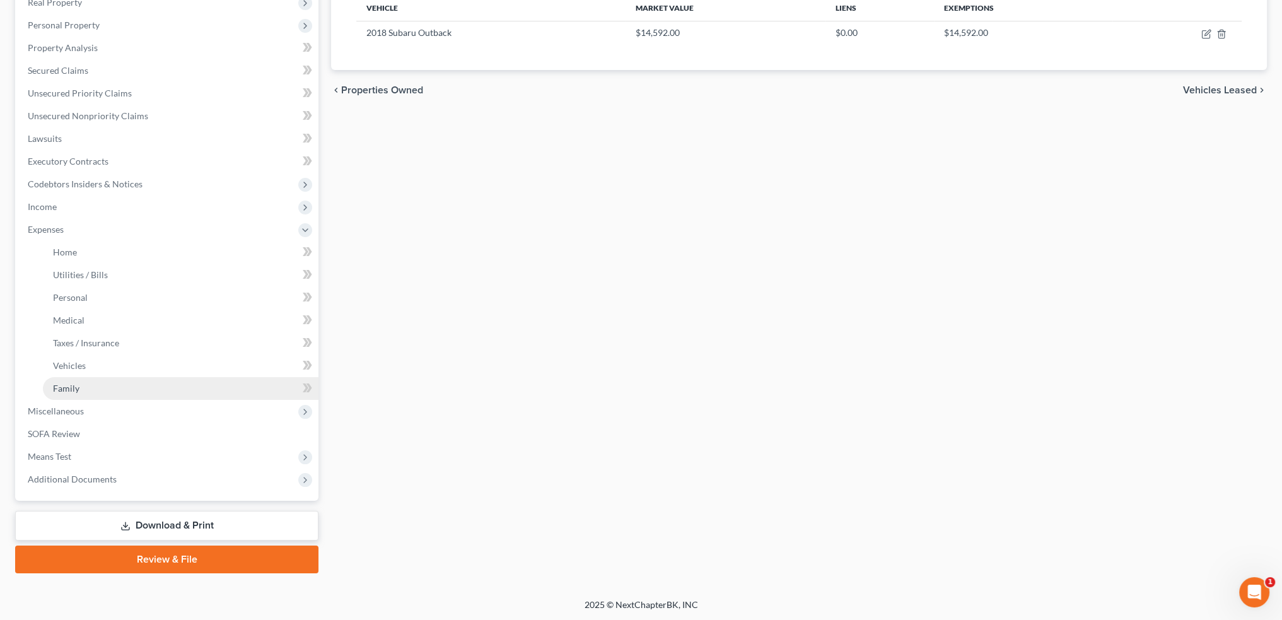
click at [72, 387] on span "Family" at bounding box center [66, 388] width 26 height 11
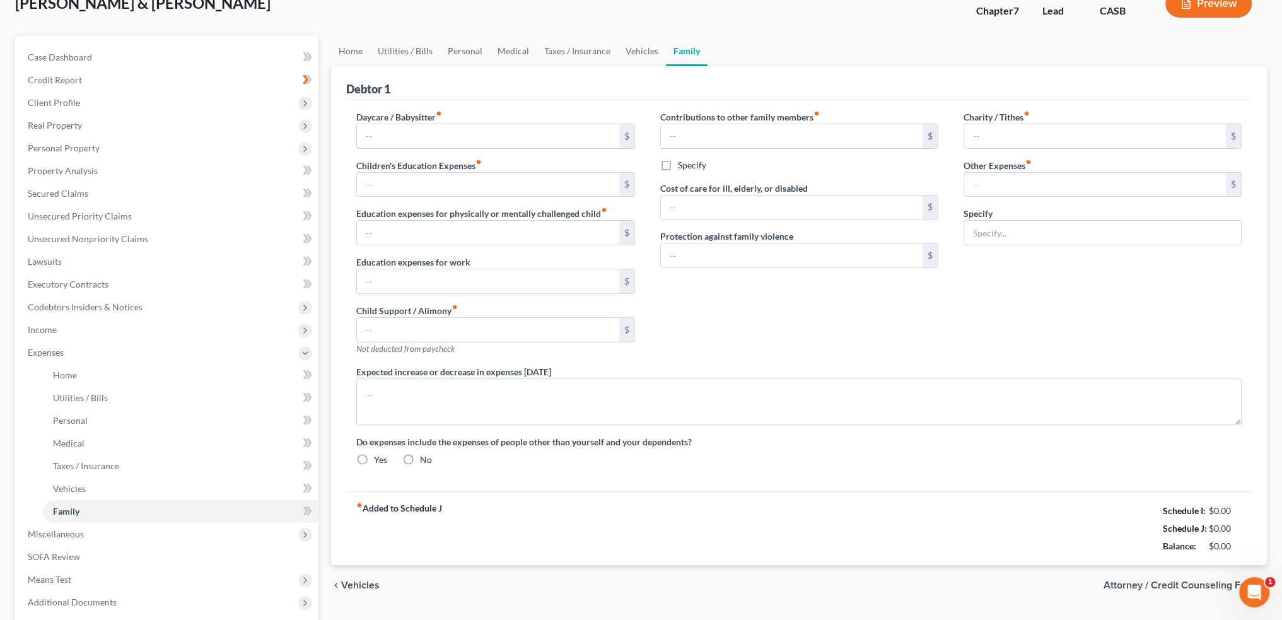
type input "0.00"
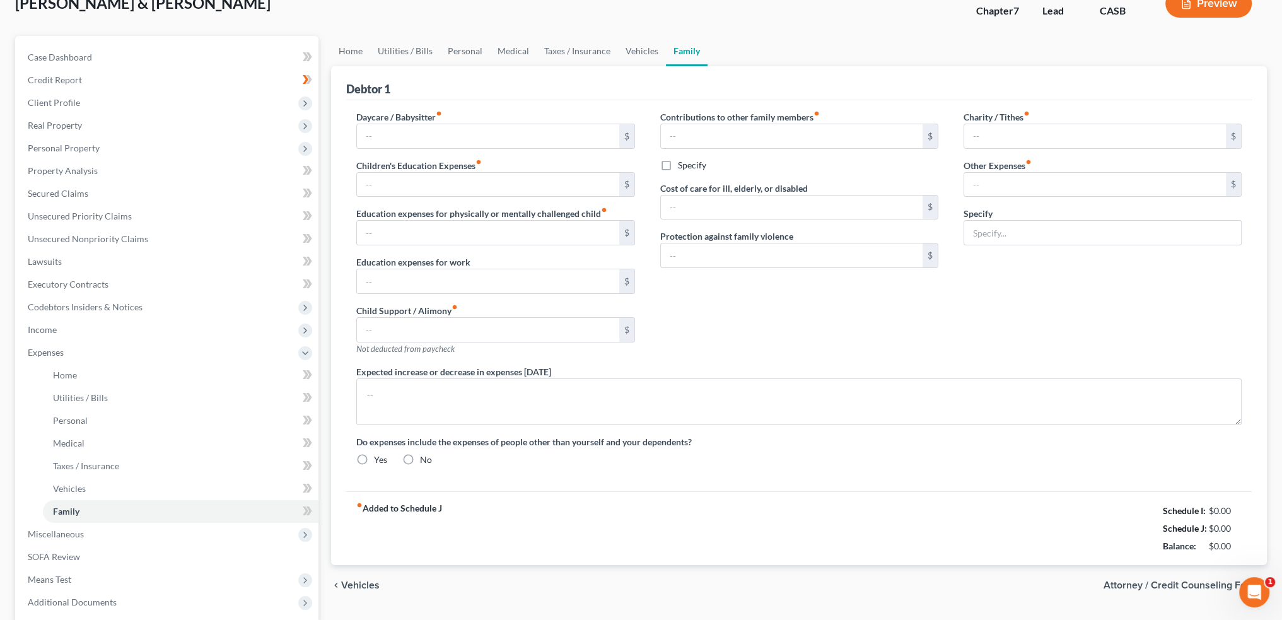
type input "0.00"
type input "120.00"
type input "0.00"
radio input "true"
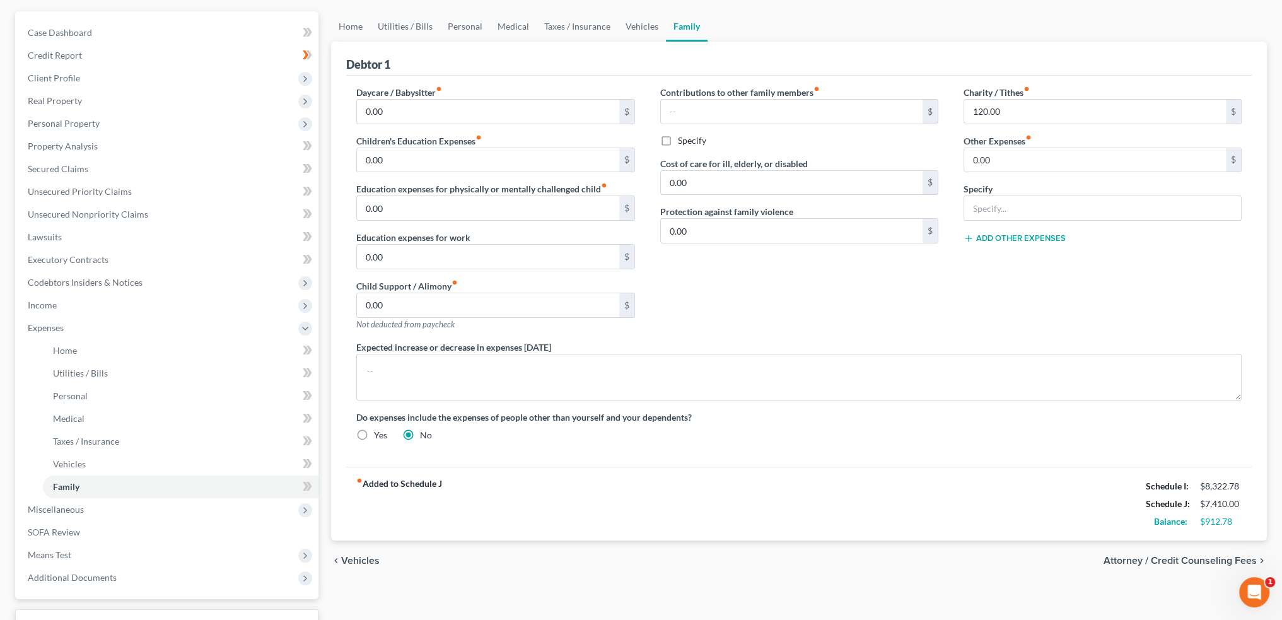
scroll to position [126, 0]
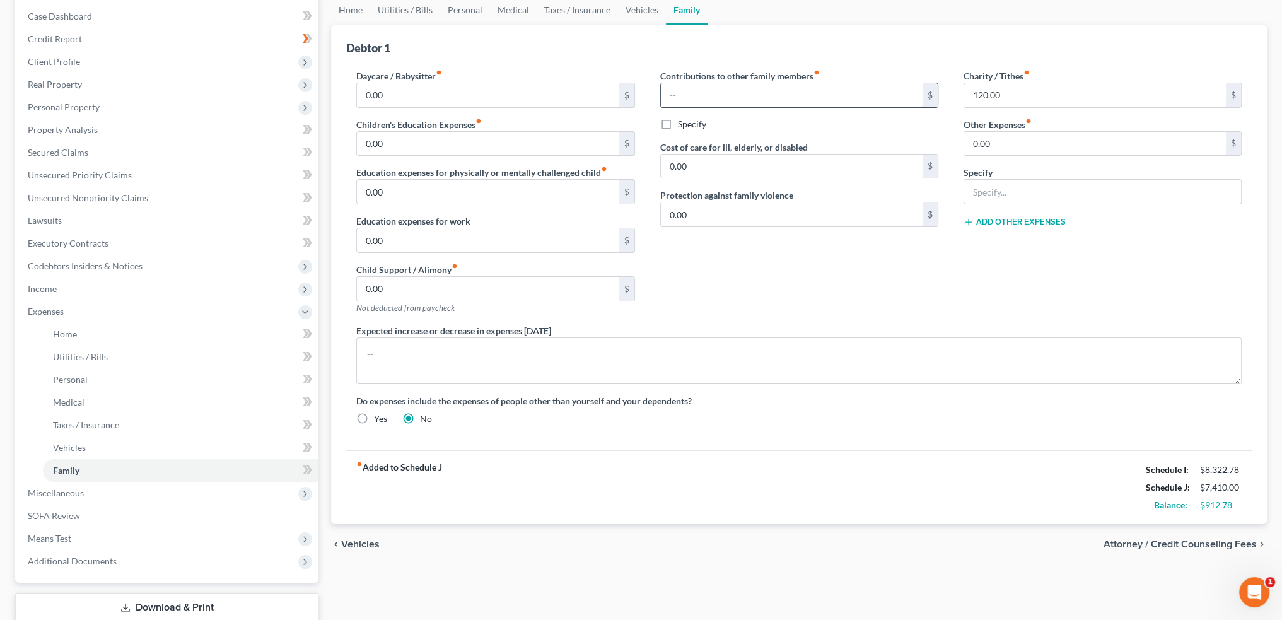
drag, startPoint x: 704, startPoint y: 95, endPoint x: 725, endPoint y: 95, distance: 20.2
click at [704, 95] on input "text" at bounding box center [792, 95] width 262 height 24
type input "650"
click at [779, 216] on input "0.00" at bounding box center [792, 214] width 262 height 24
click at [836, 289] on div "Contributions to other family members fiber_manual_record 650 $ Specify Cost of…" at bounding box center [799, 196] width 303 height 255
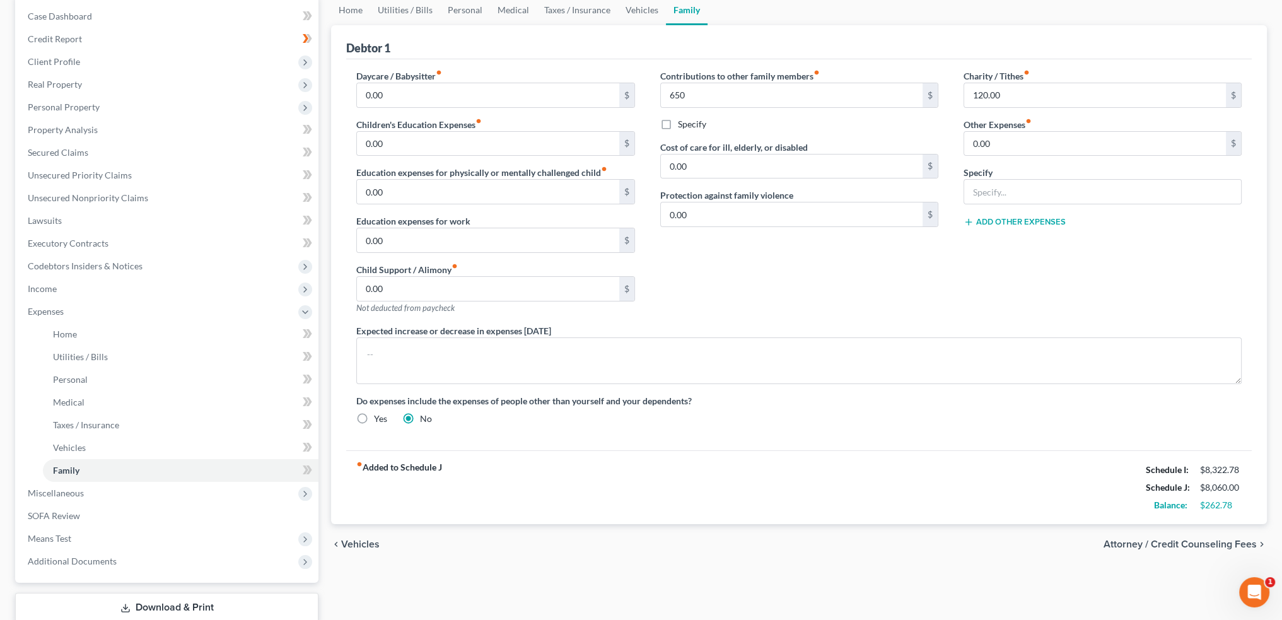
click at [358, 540] on span "Vehicles" at bounding box center [360, 544] width 38 height 10
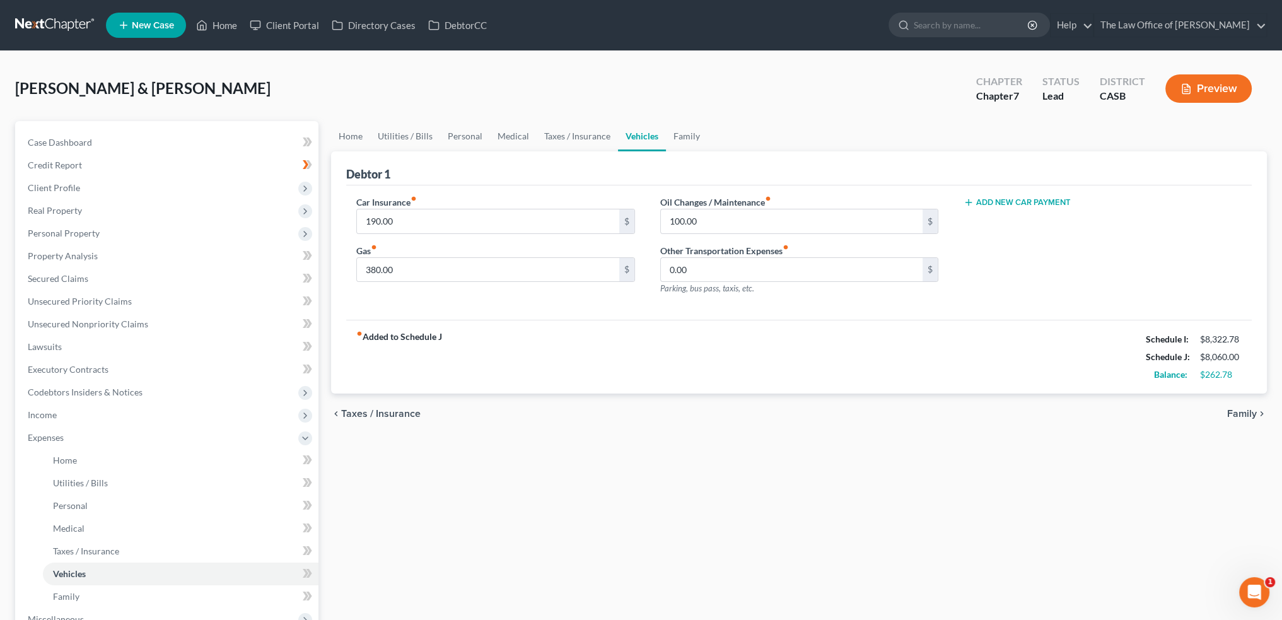
click at [385, 409] on span "Taxes / Insurance" at bounding box center [380, 414] width 79 height 10
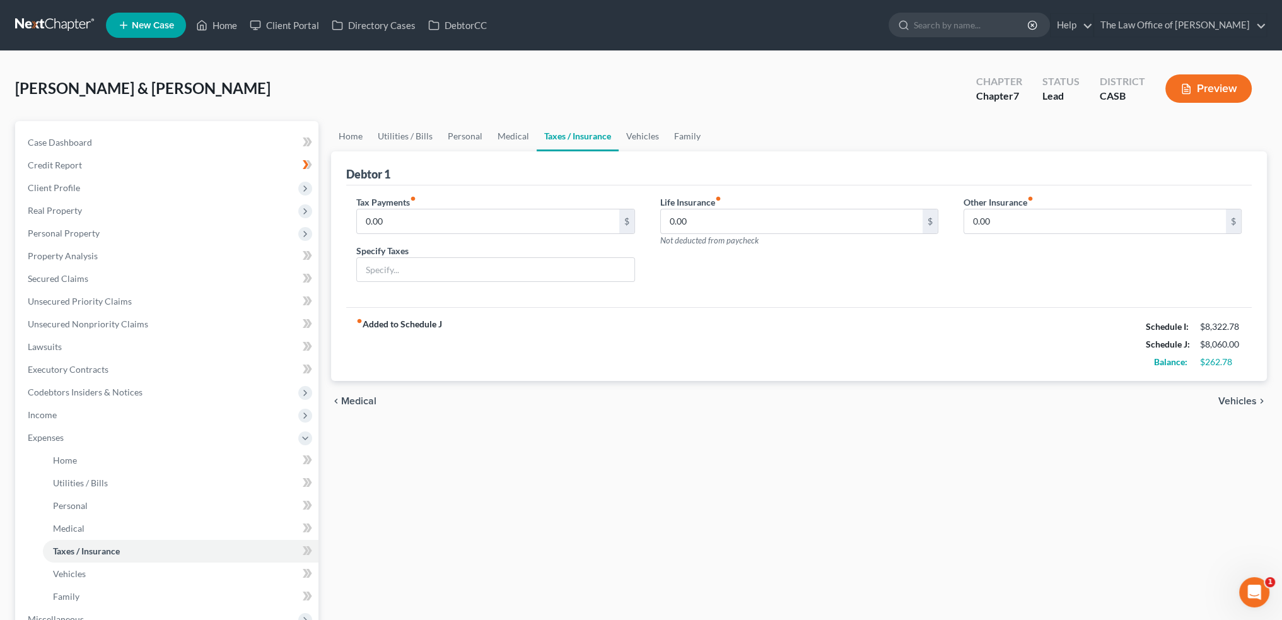
click at [354, 396] on span "Medical" at bounding box center [358, 401] width 35 height 10
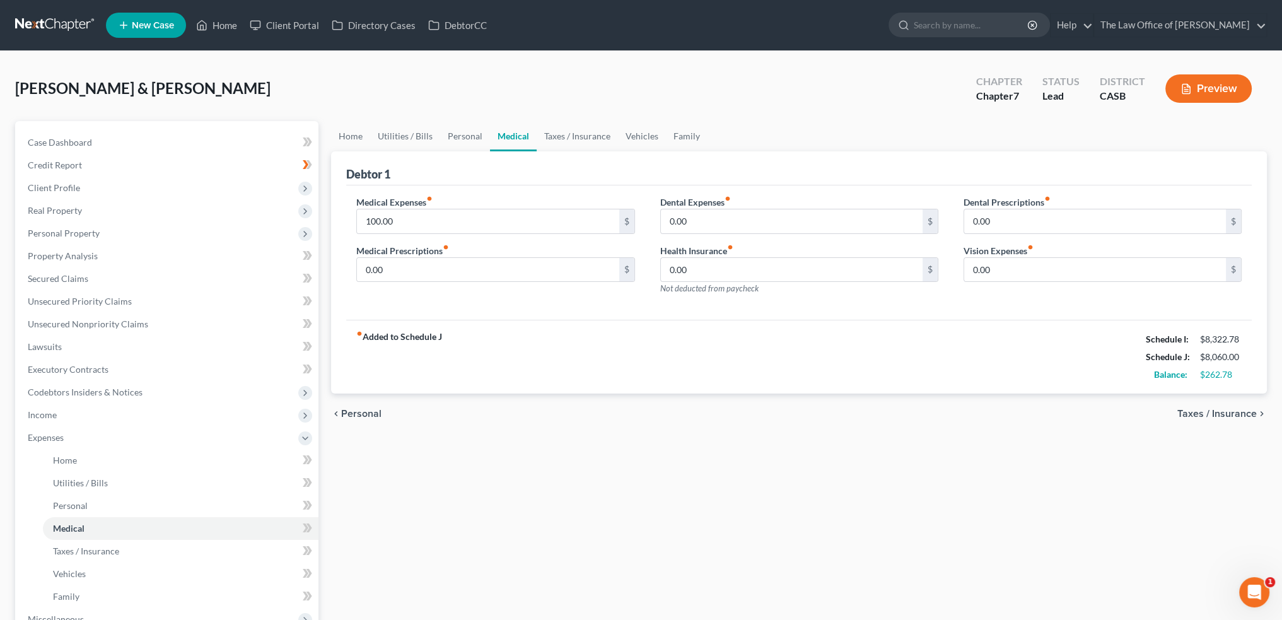
click at [365, 409] on span "Personal" at bounding box center [361, 414] width 40 height 10
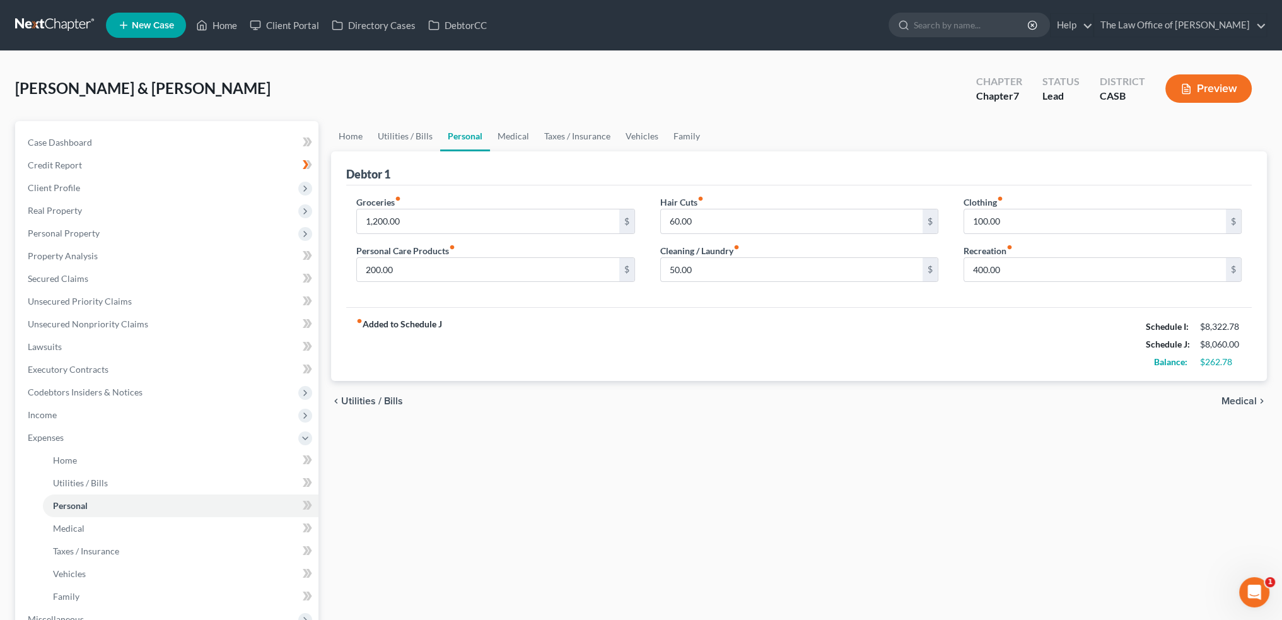
click at [1013, 465] on div "Home Utilities / Bills Personal Medical Taxes / Insurance Vehicles Family Debto…" at bounding box center [799, 451] width 948 height 660
click at [66, 186] on span "Client Profile" at bounding box center [54, 187] width 52 height 11
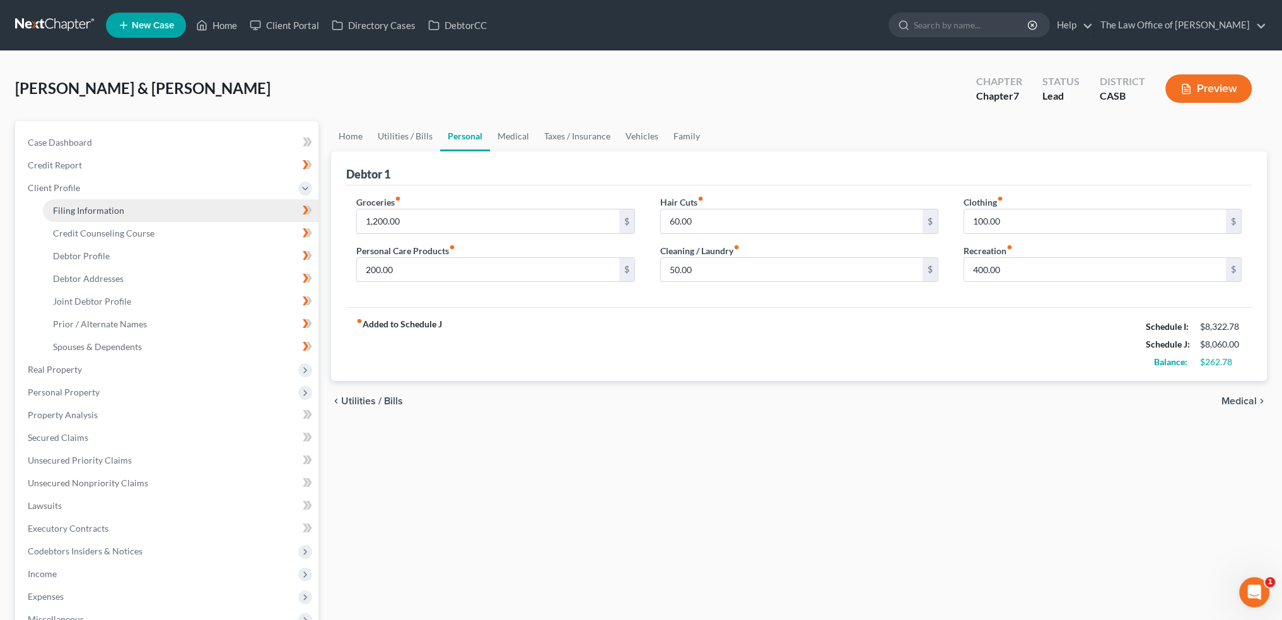
click at [84, 200] on link "Filing Information" at bounding box center [181, 210] width 276 height 23
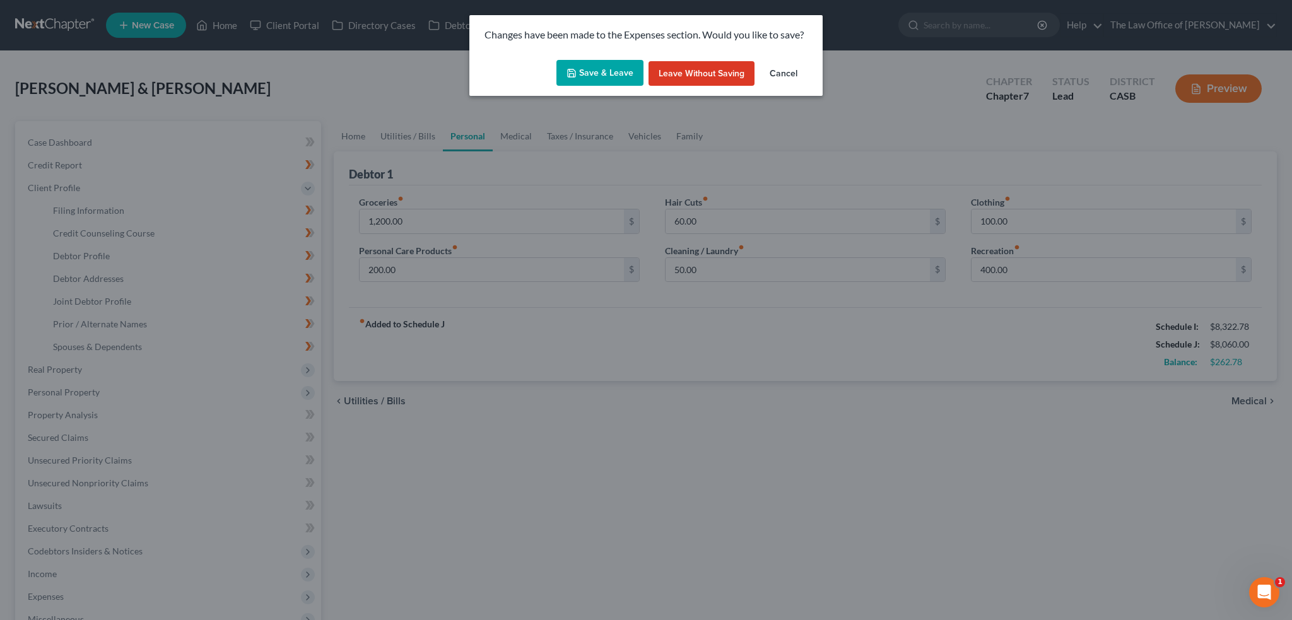
click at [603, 64] on button "Save & Leave" at bounding box center [599, 73] width 87 height 26
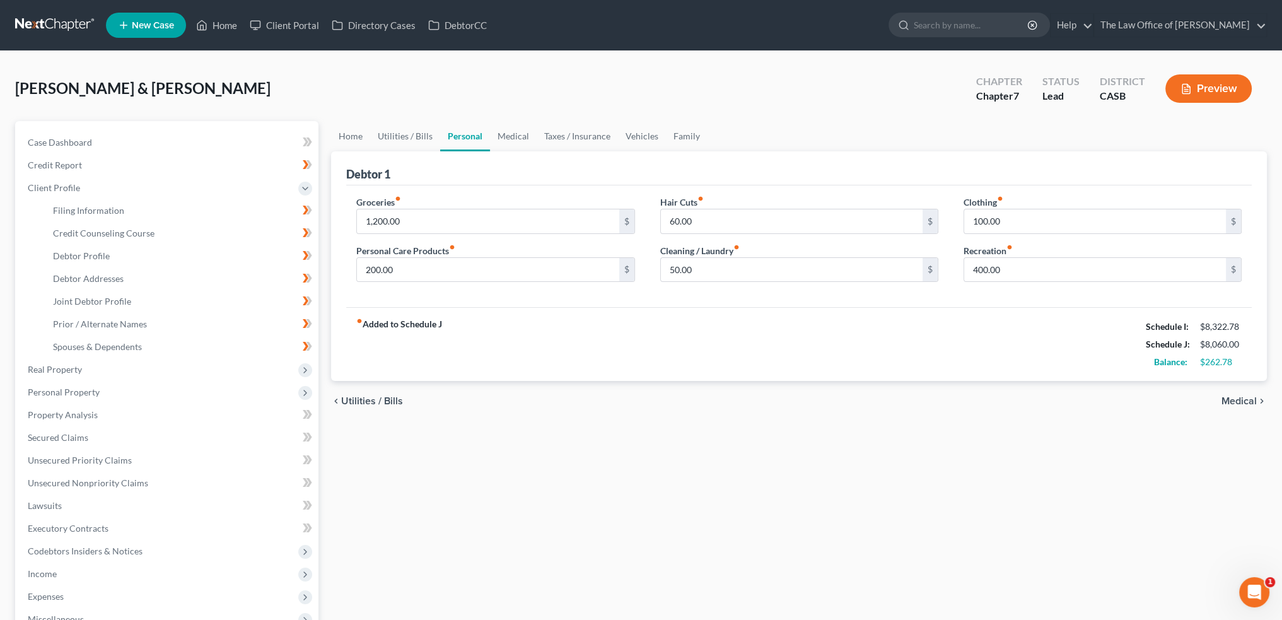
select select "1"
select select "0"
select select "10"
select select "0"
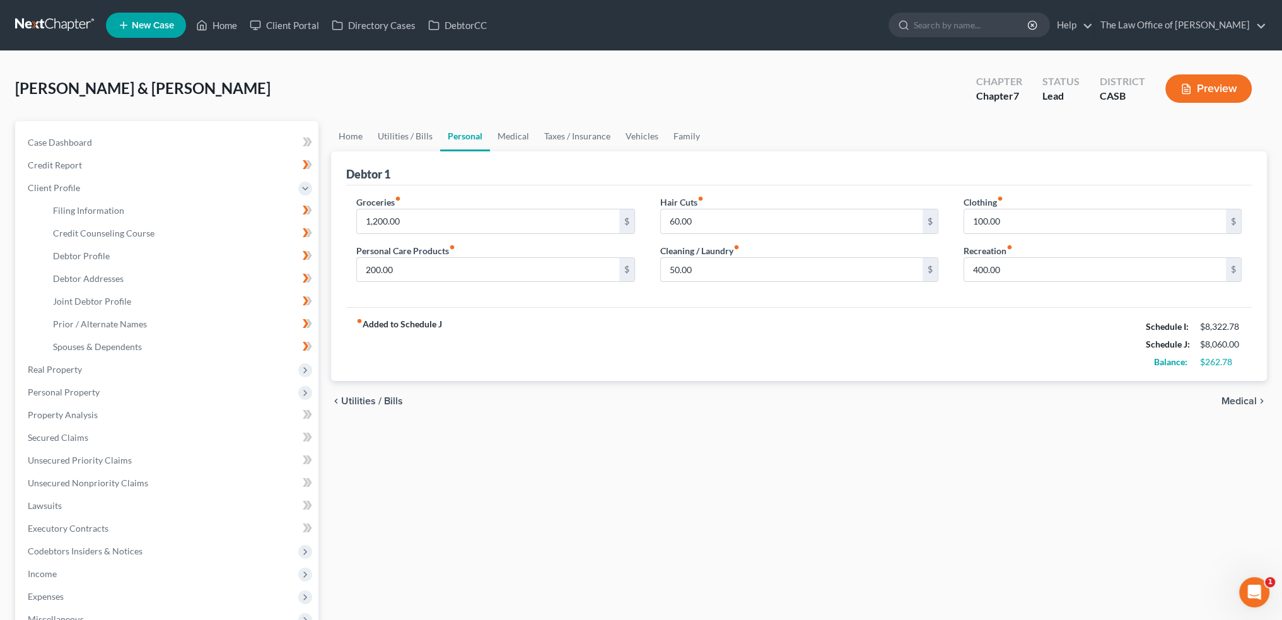
select select "4"
select select "0"
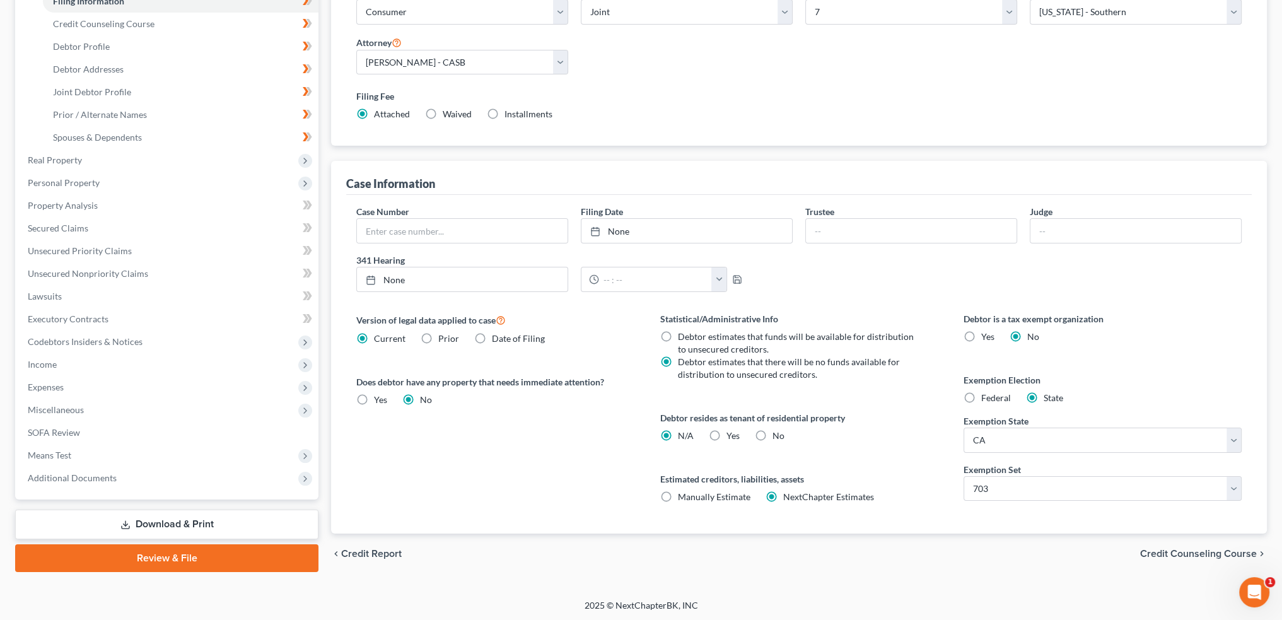
click at [1167, 549] on span "Credit Counseling Course" at bounding box center [1198, 554] width 117 height 10
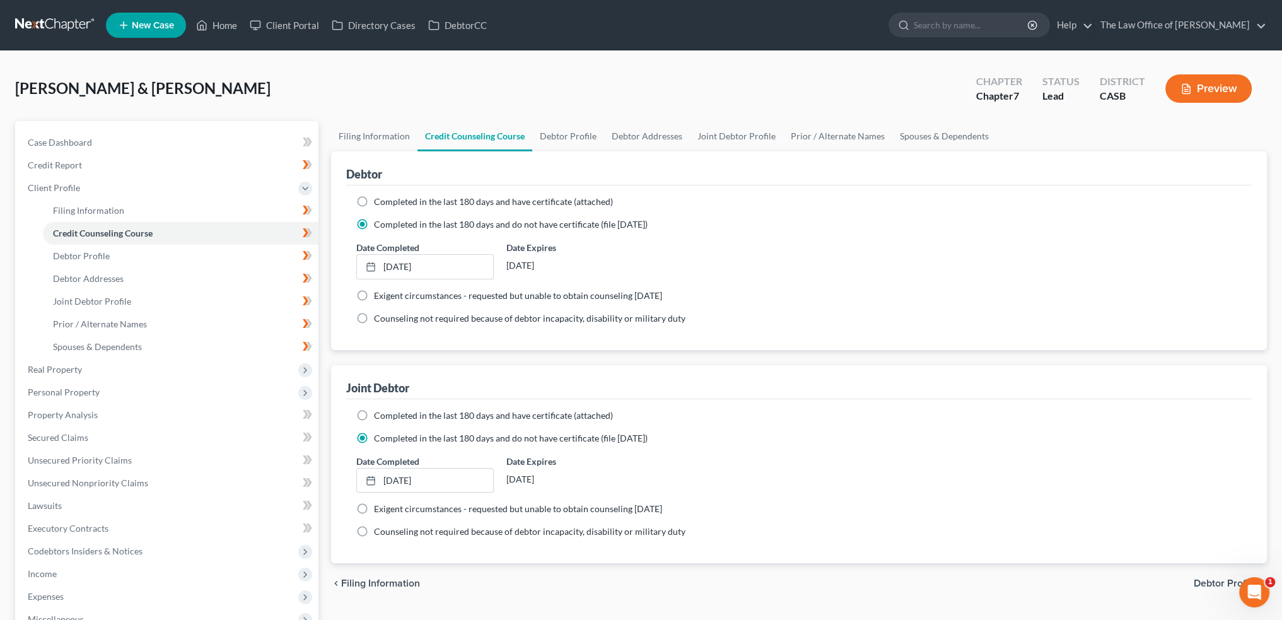
scroll to position [189, 0]
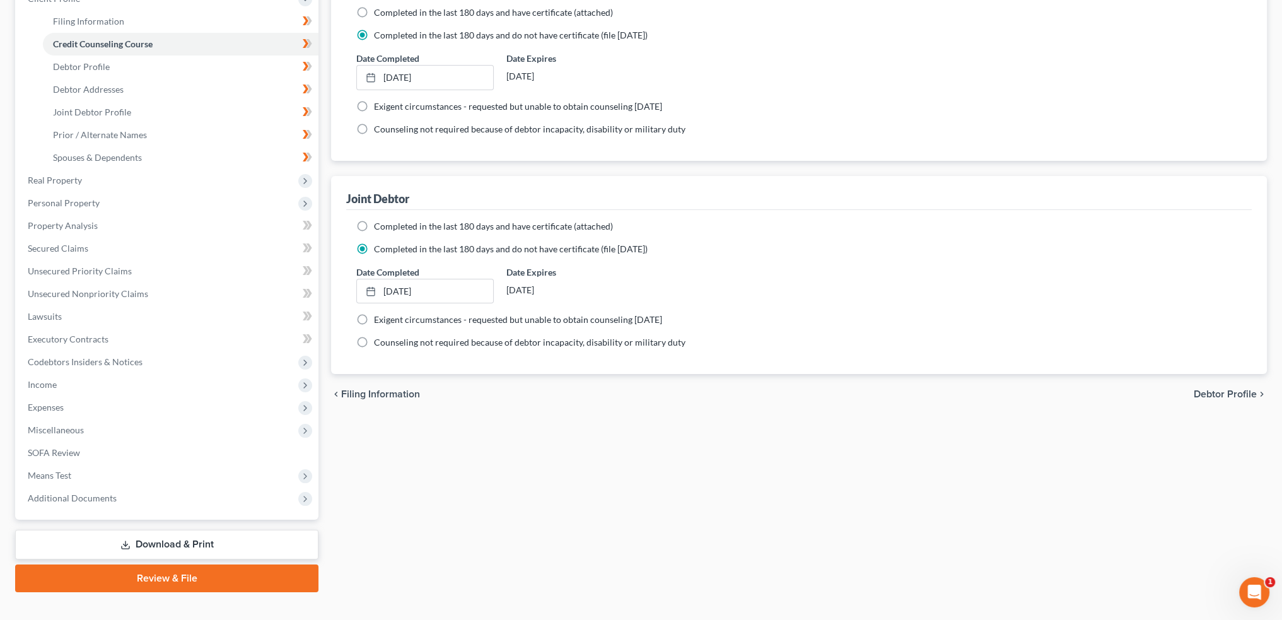
click at [1228, 389] on span "Debtor Profile" at bounding box center [1225, 394] width 63 height 10
select select "1"
select select "3"
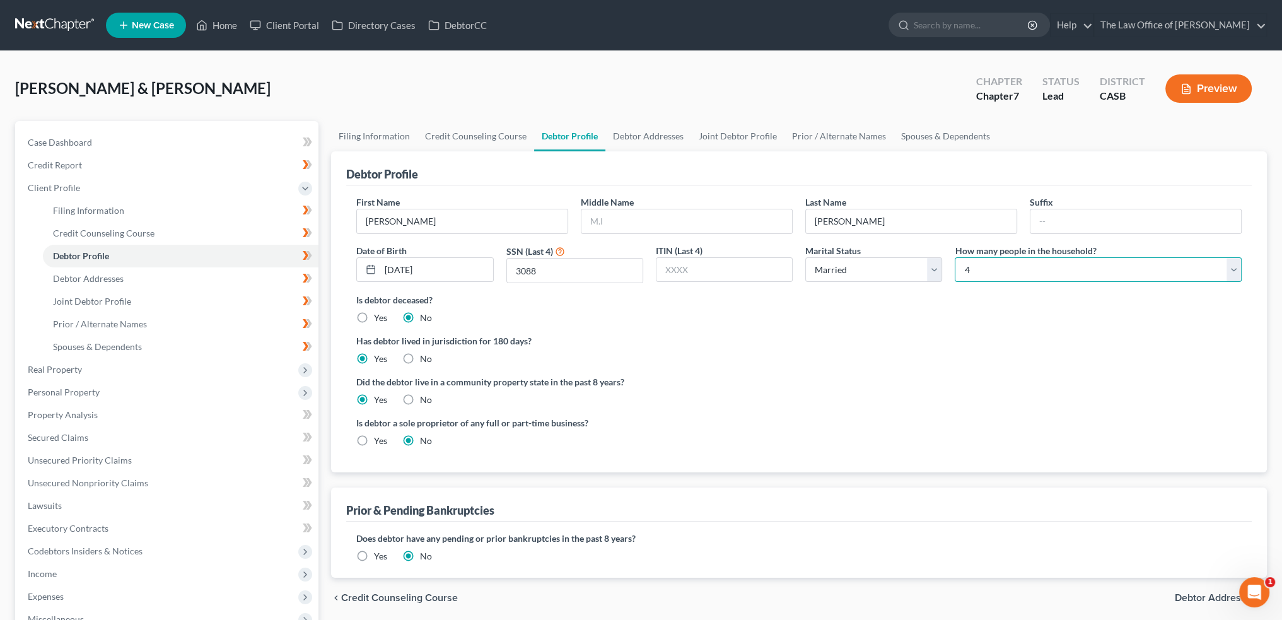
drag, startPoint x: 1043, startPoint y: 259, endPoint x: 1042, endPoint y: 265, distance: 6.4
click at [1043, 259] on select "Select 1 2 3 4 5 6 7 8 9 10 11 12 13 14 15 16 17 18 19 20" at bounding box center [1098, 269] width 287 height 25
drag, startPoint x: 787, startPoint y: 344, endPoint x: 812, endPoint y: 347, distance: 25.4
click at [787, 344] on label "Has debtor lived in jurisdiction for 180 days?" at bounding box center [798, 340] width 885 height 13
click at [1189, 600] on span "Debtor Addresses" at bounding box center [1216, 598] width 82 height 10
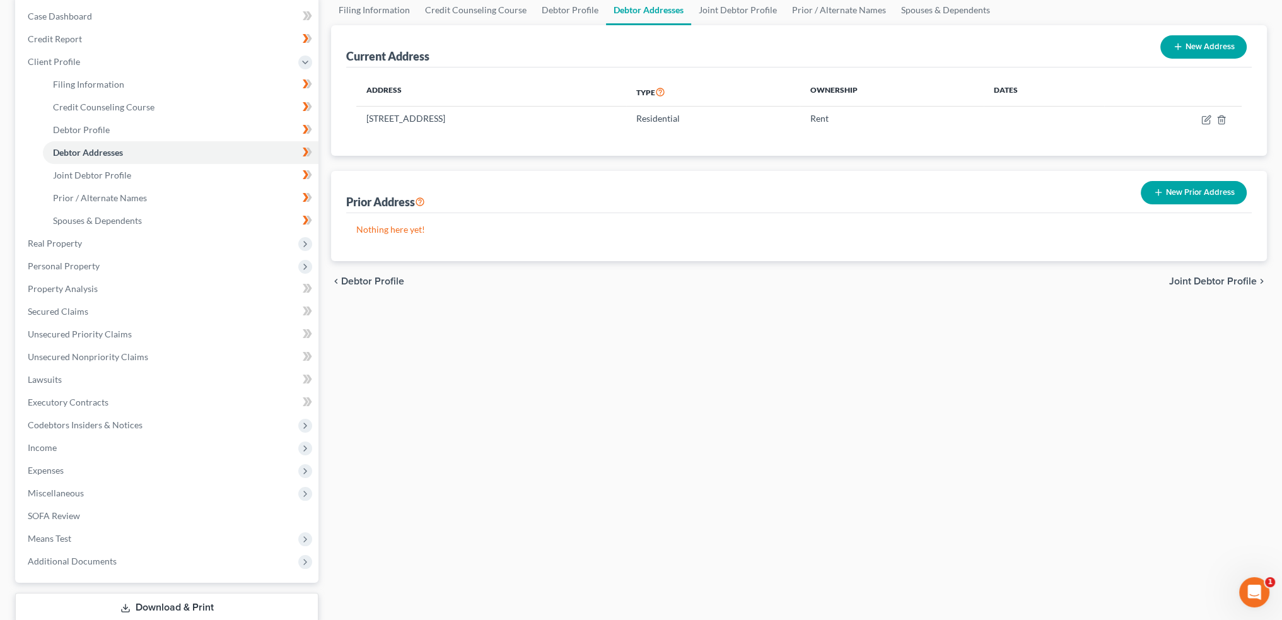
click at [1203, 277] on span "Joint Debtor Profile" at bounding box center [1213, 281] width 88 height 10
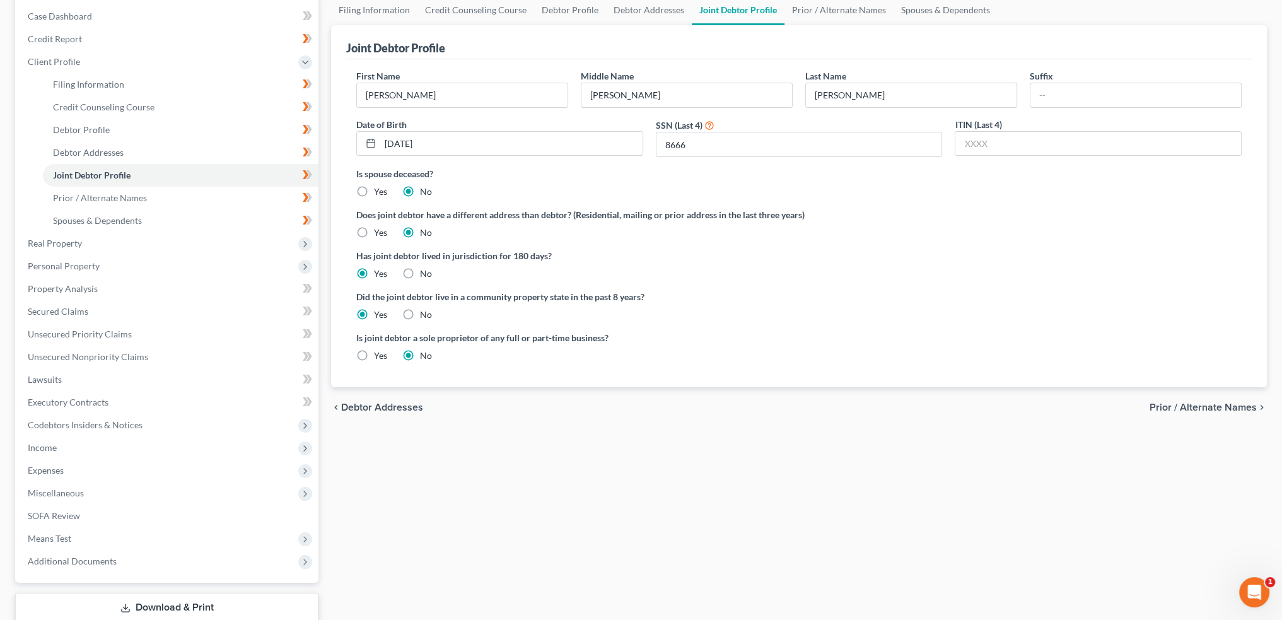
click at [1168, 402] on span "Prior / Alternate Names" at bounding box center [1203, 407] width 107 height 10
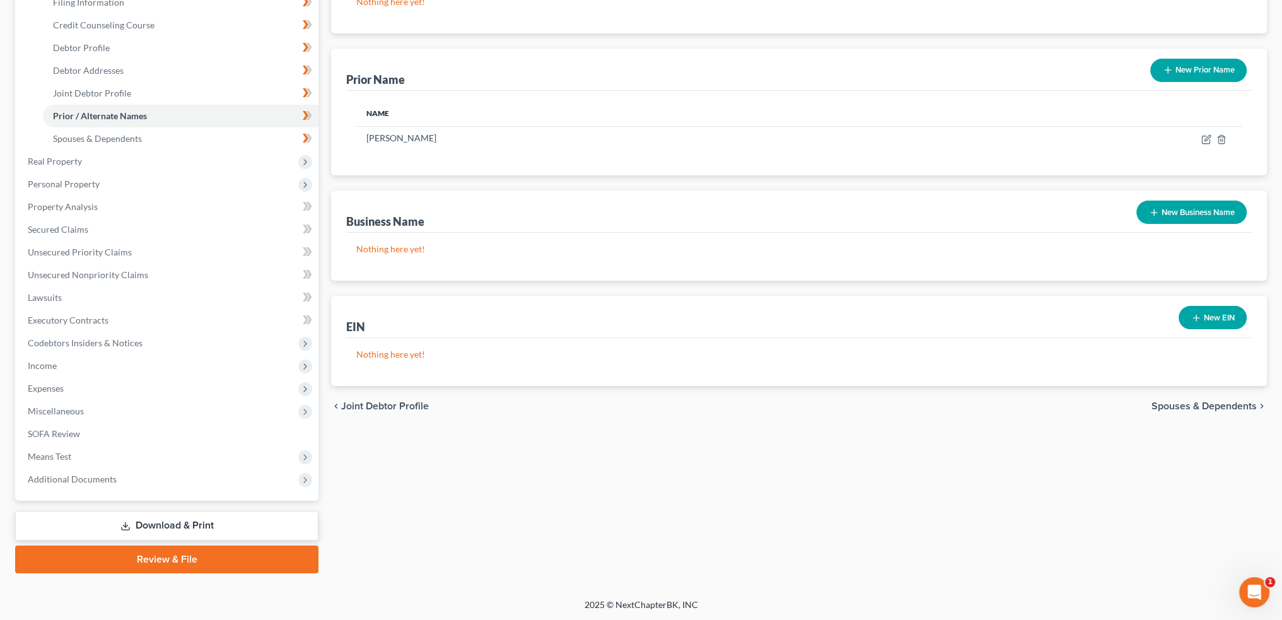
click at [1178, 403] on span "Spouses & Dependents" at bounding box center [1204, 406] width 105 height 10
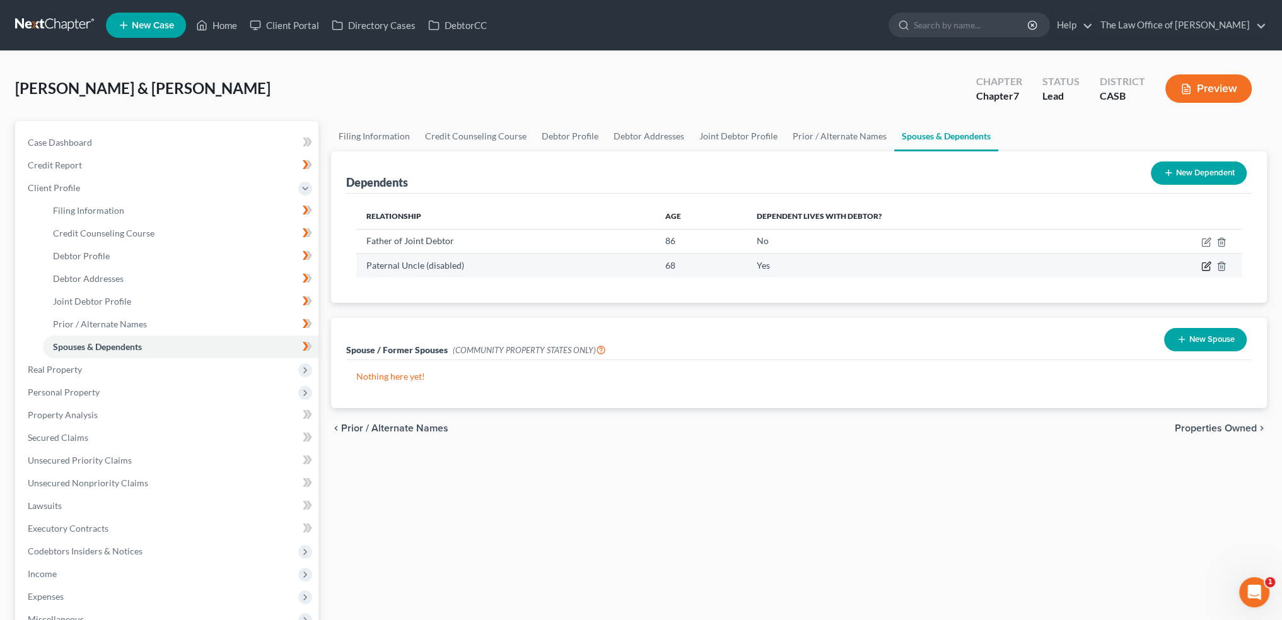
click at [1205, 263] on icon "button" at bounding box center [1206, 266] width 10 height 10
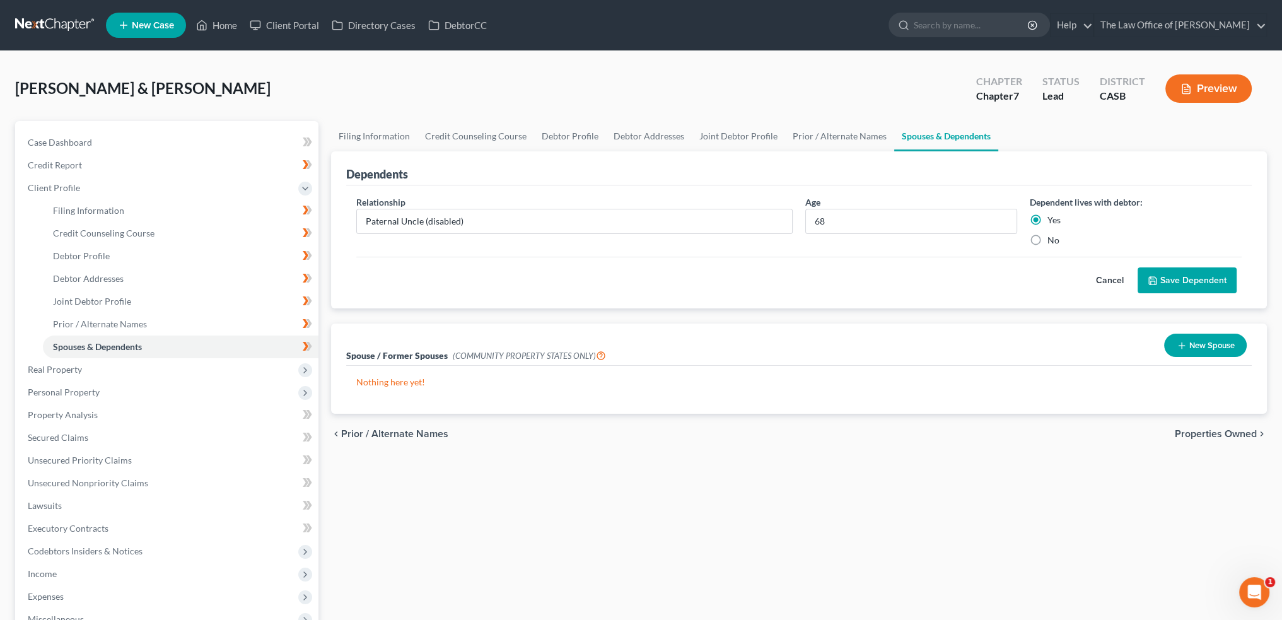
click at [1050, 240] on label "No" at bounding box center [1053, 240] width 12 height 13
click at [1053, 240] on input "No" at bounding box center [1057, 238] width 8 height 8
radio input "true"
click at [1188, 276] on button "Save Dependent" at bounding box center [1187, 280] width 99 height 26
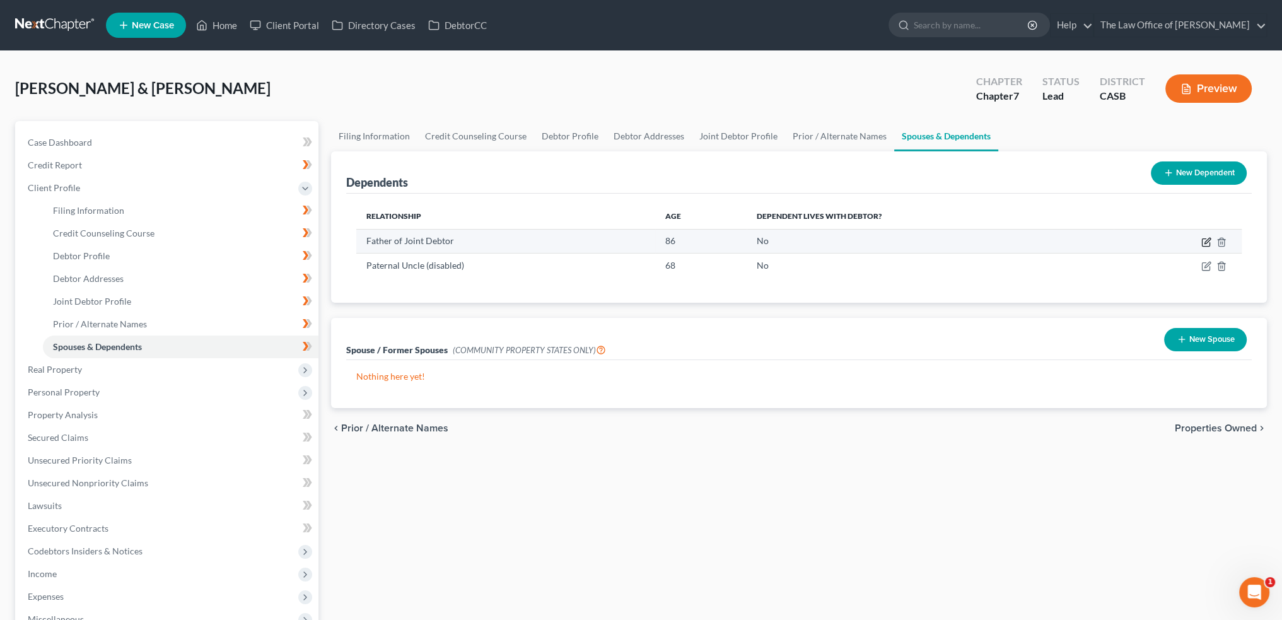
click at [1210, 239] on icon "button" at bounding box center [1208, 241] width 6 height 6
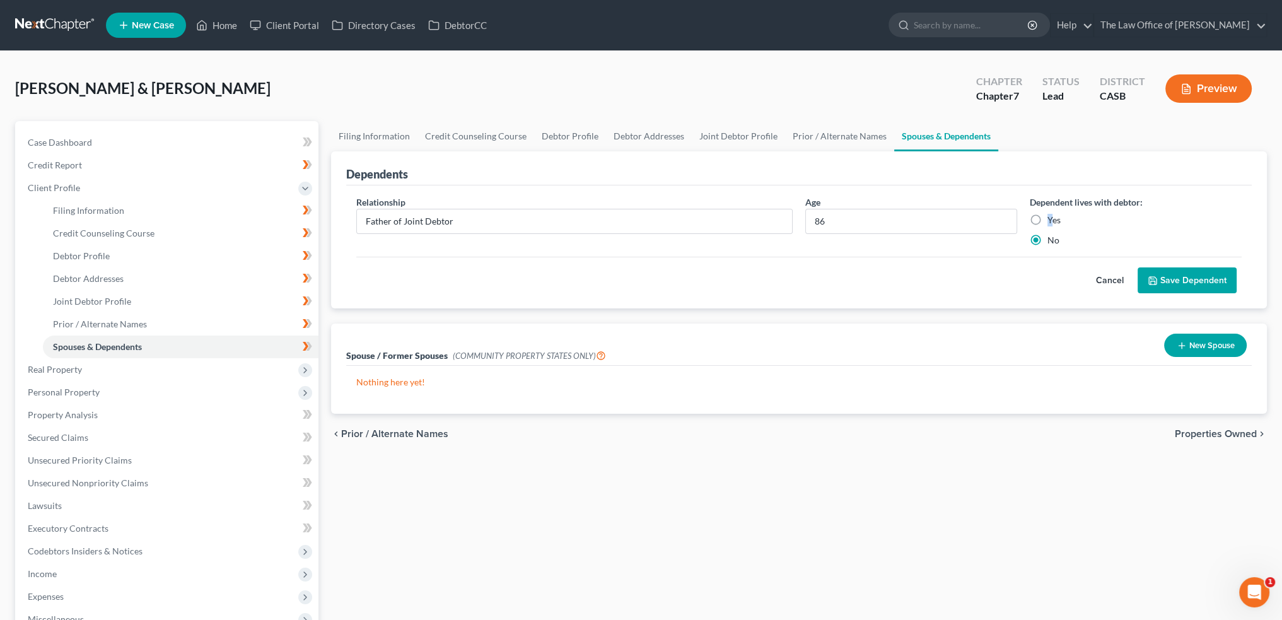
click at [1051, 215] on label "Yes" at bounding box center [1053, 220] width 13 height 13
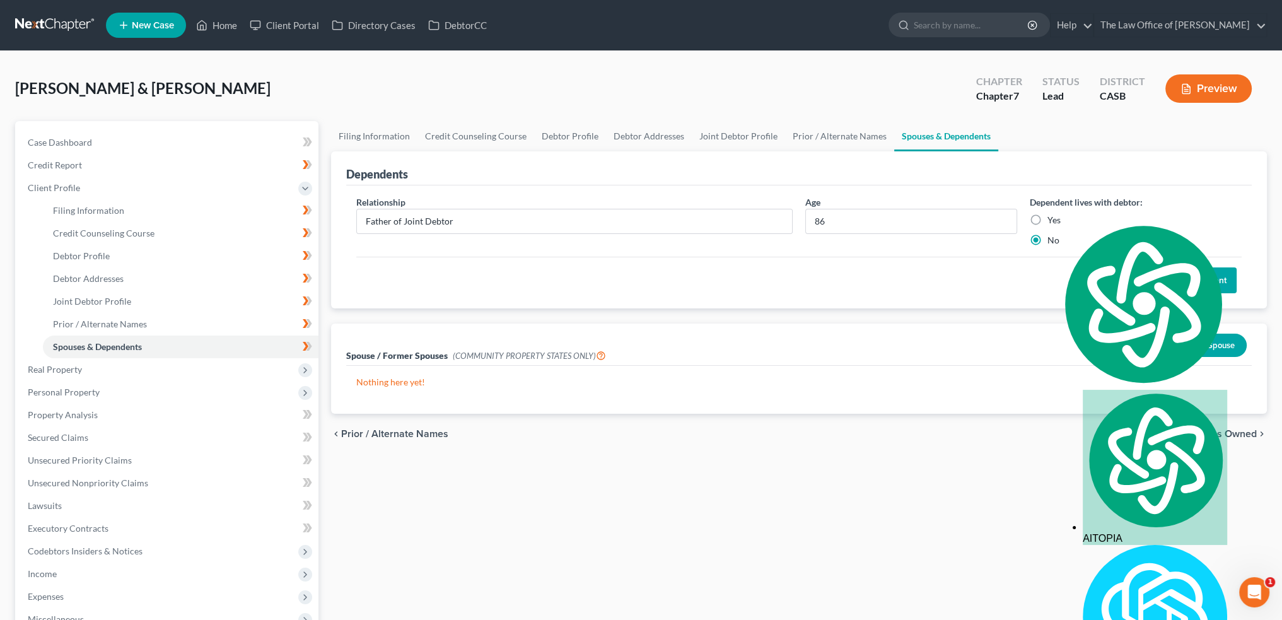
click at [1047, 214] on label "Yes" at bounding box center [1053, 220] width 13 height 13
click at [1053, 214] on input "Yes" at bounding box center [1057, 218] width 8 height 8
radio input "true"
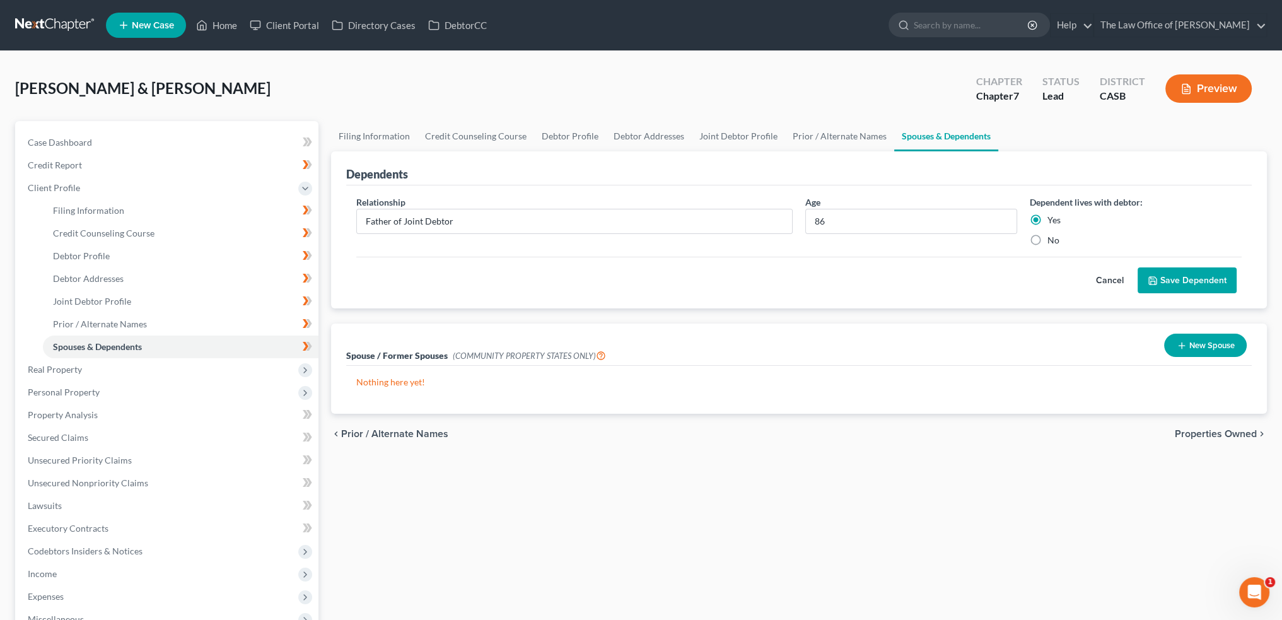
click at [1186, 274] on button "Save Dependent" at bounding box center [1187, 280] width 99 height 26
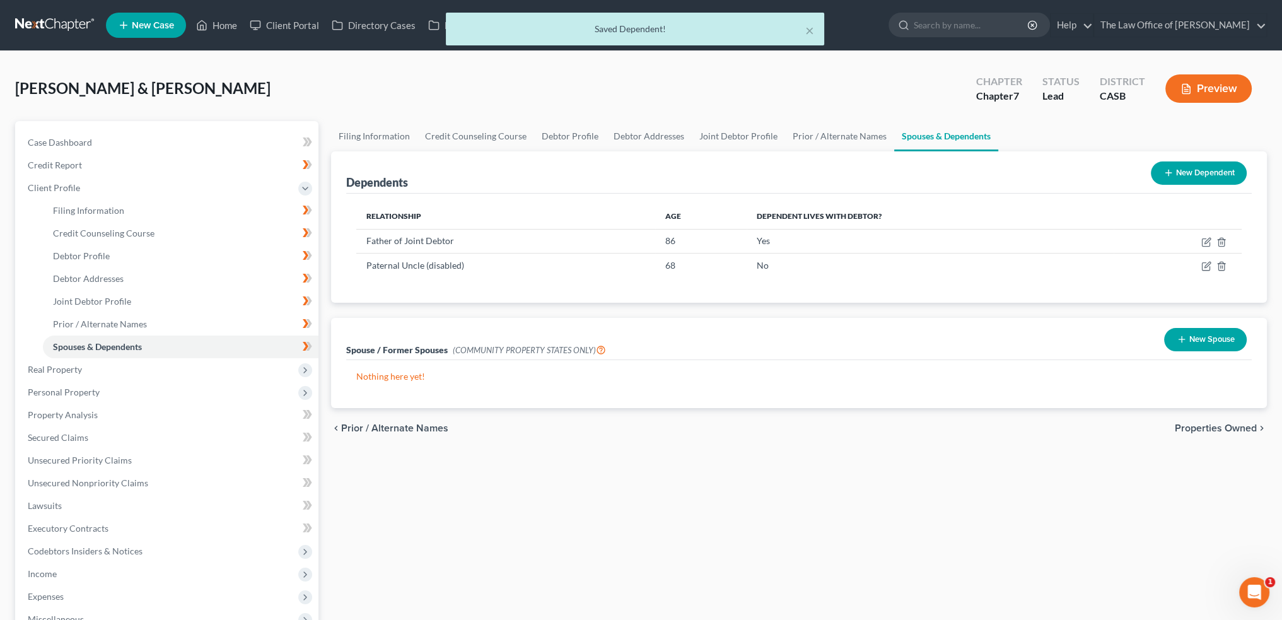
click at [994, 467] on div "Filing Information Credit Counseling Course Debtor Profile Debtor Addresses Joi…" at bounding box center [799, 451] width 948 height 660
click at [1204, 427] on span "Properties Owned" at bounding box center [1216, 428] width 82 height 10
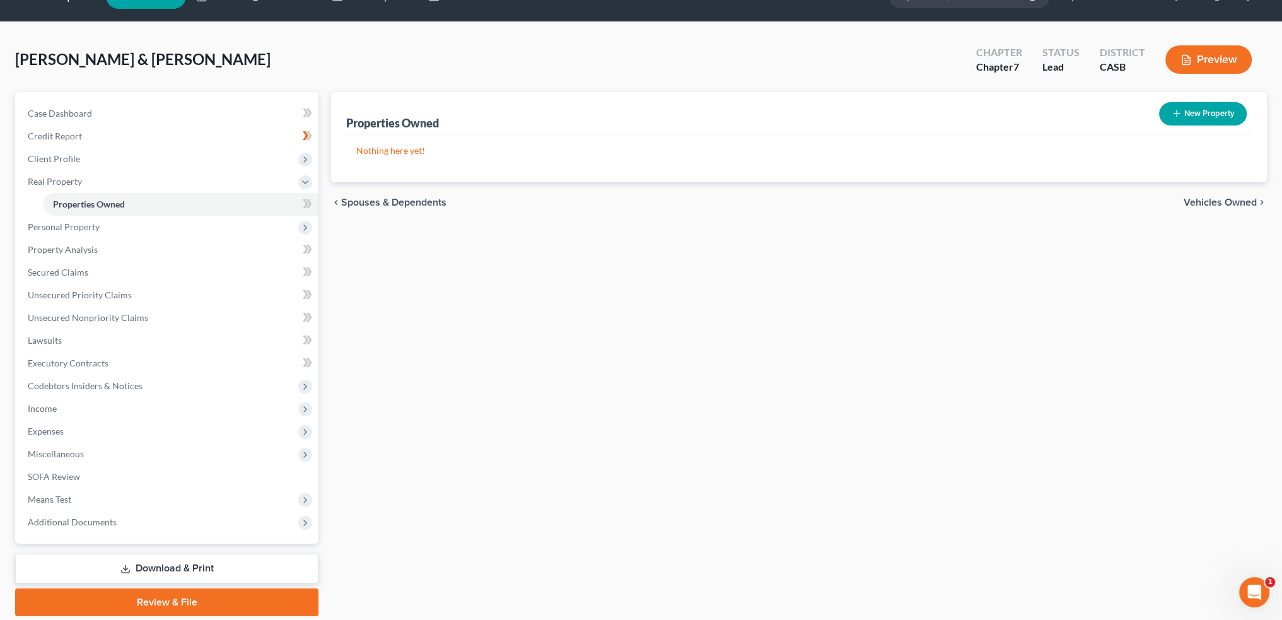
scroll to position [72, 0]
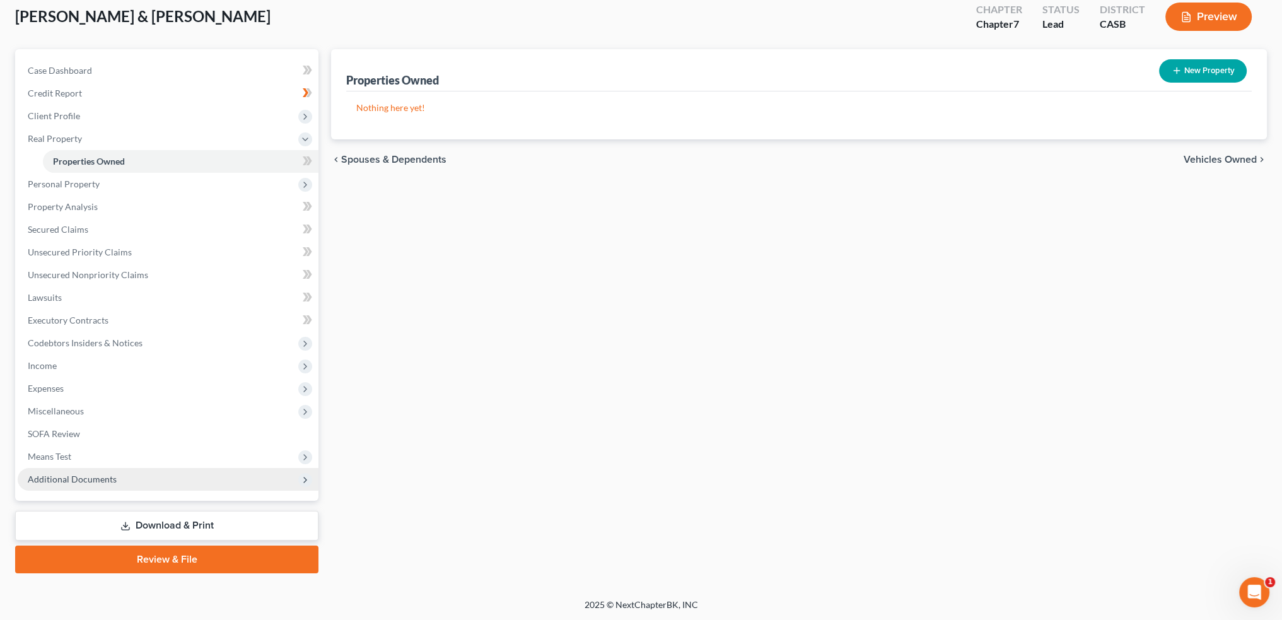
click at [93, 484] on span "Additional Documents" at bounding box center [72, 479] width 89 height 11
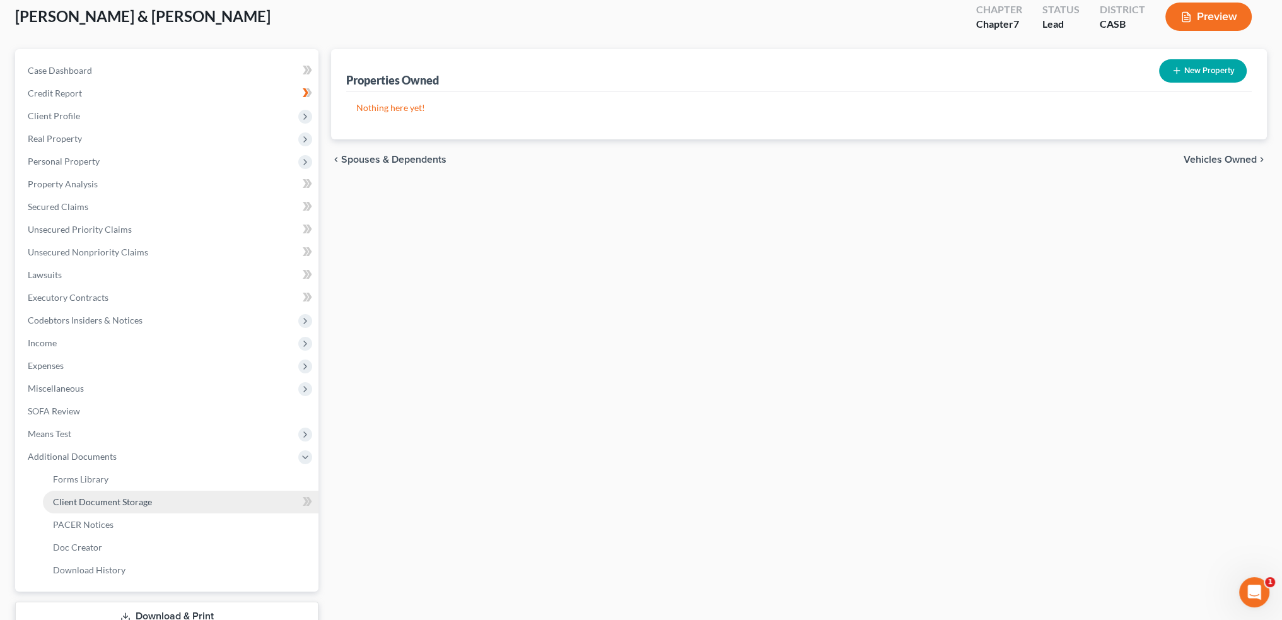
click at [133, 504] on span "Client Document Storage" at bounding box center [102, 501] width 99 height 11
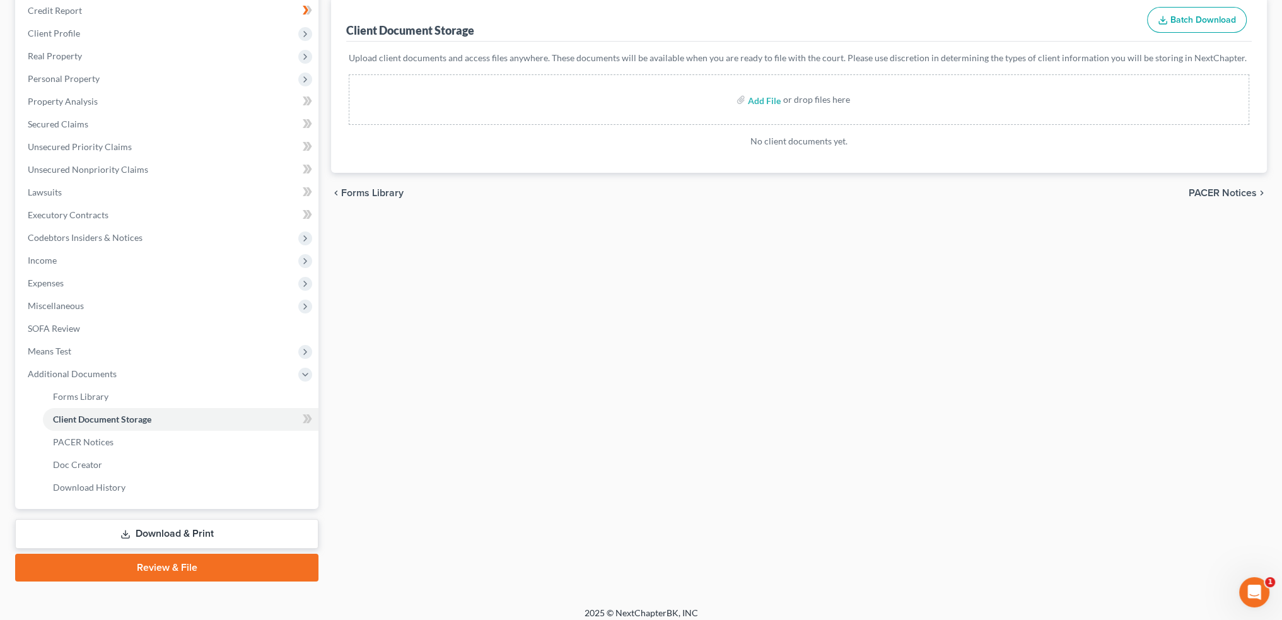
scroll to position [163, 0]
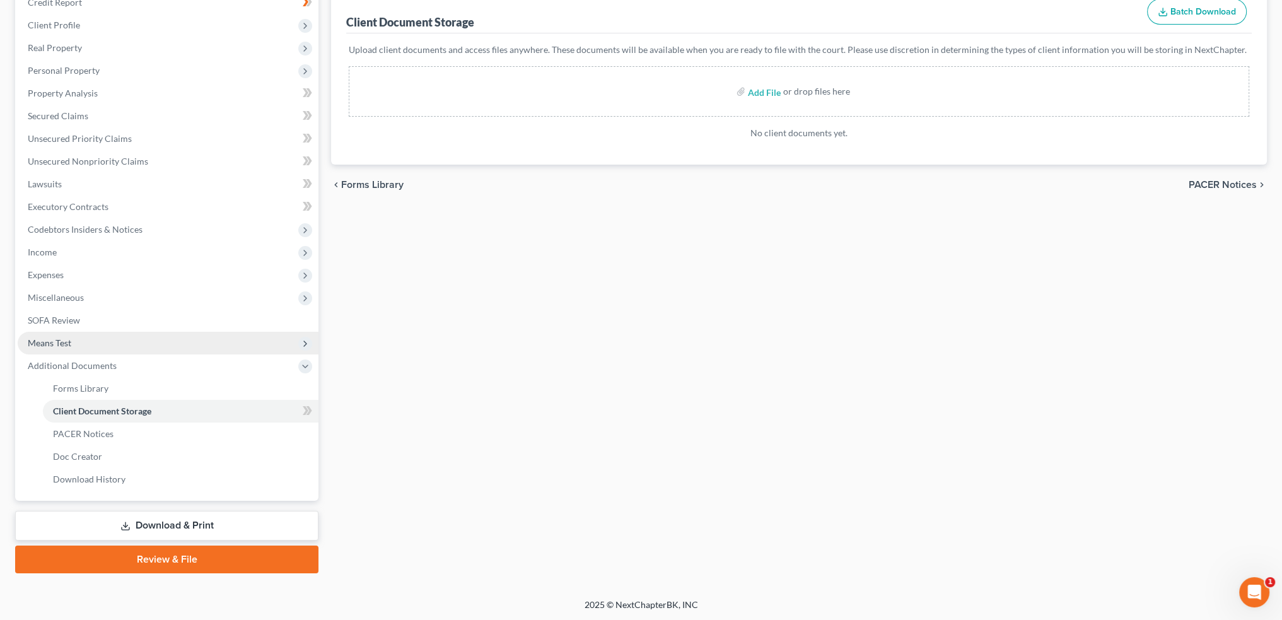
click at [49, 337] on span "Means Test" at bounding box center [50, 342] width 44 height 11
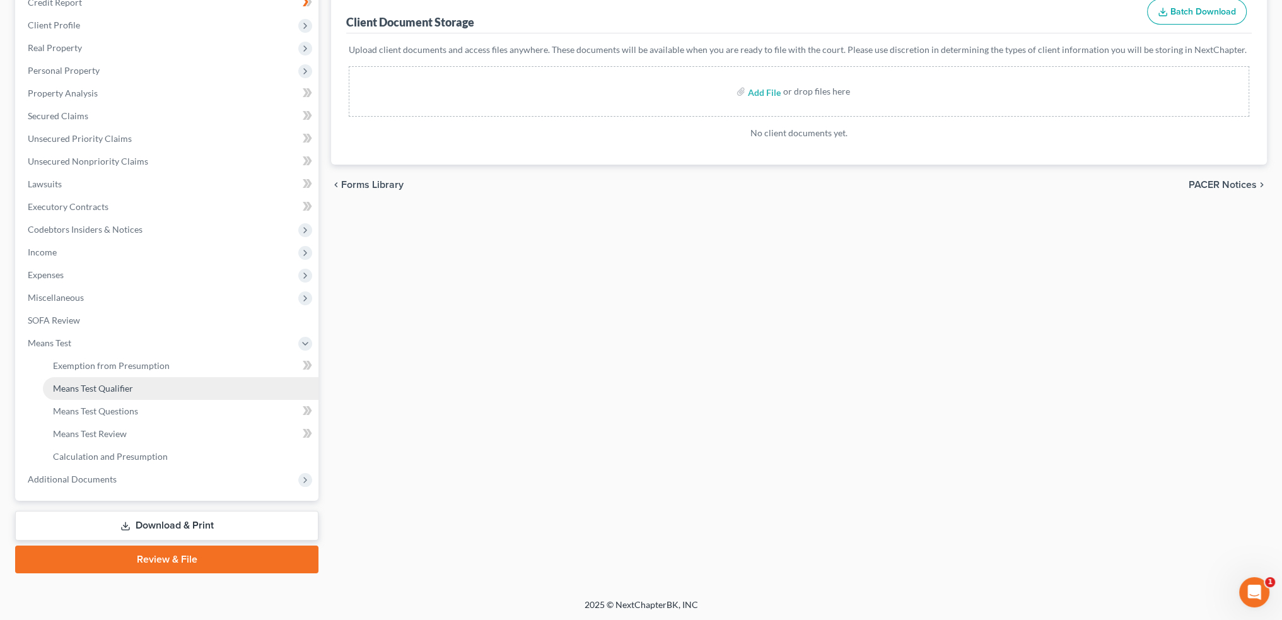
click at [81, 387] on span "Means Test Qualifier" at bounding box center [93, 388] width 80 height 11
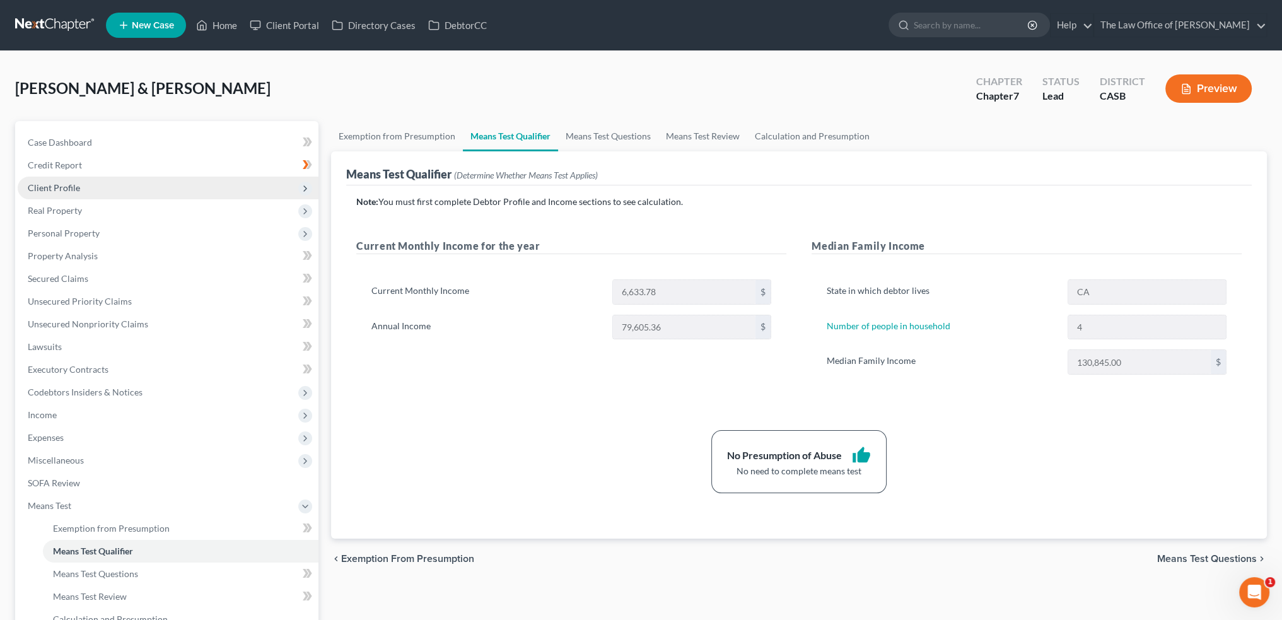
click at [66, 187] on span "Client Profile" at bounding box center [54, 187] width 52 height 11
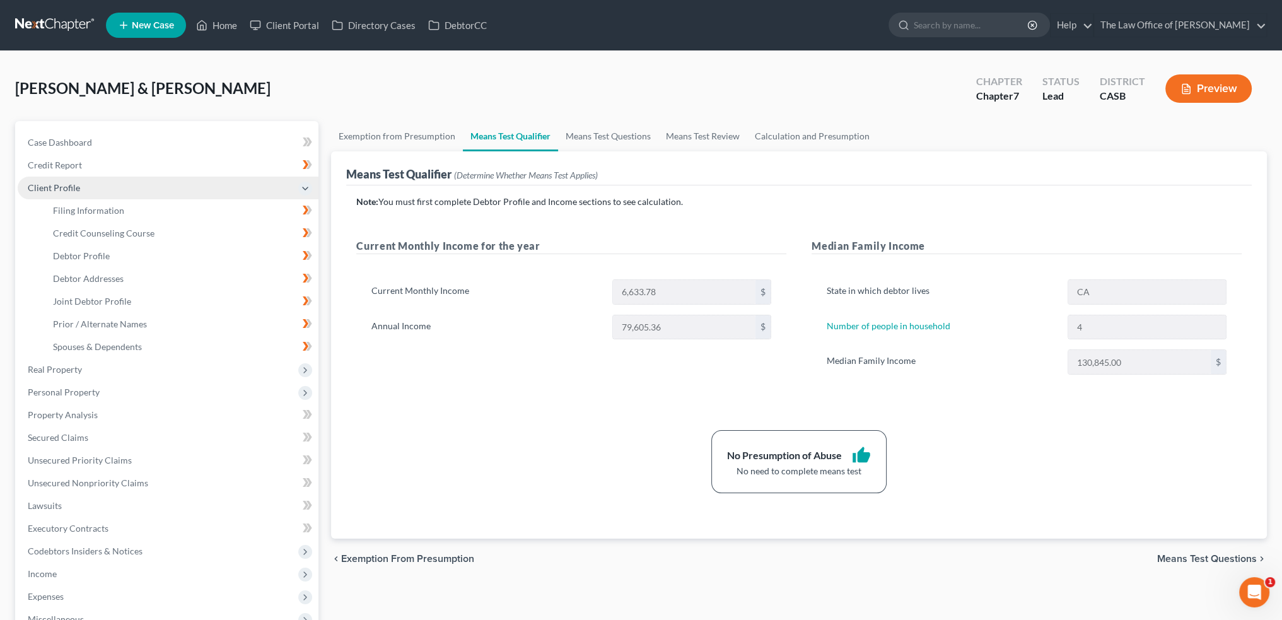
click at [55, 197] on span "Client Profile" at bounding box center [168, 188] width 301 height 23
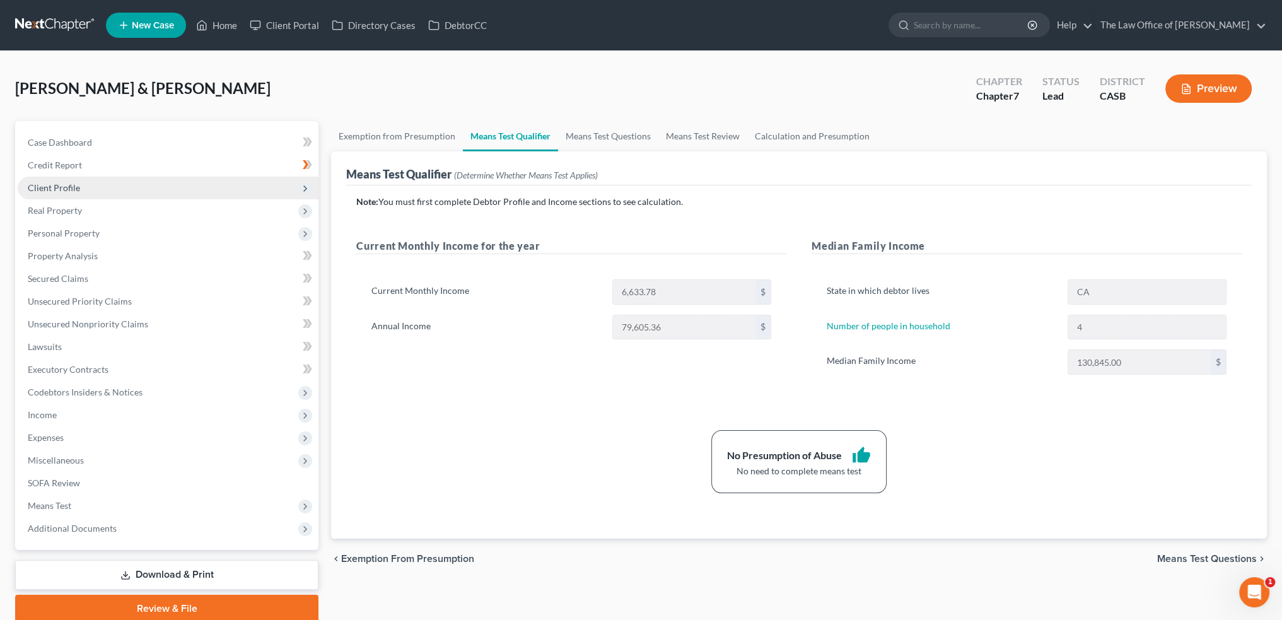
click at [76, 188] on span "Client Profile" at bounding box center [54, 187] width 52 height 11
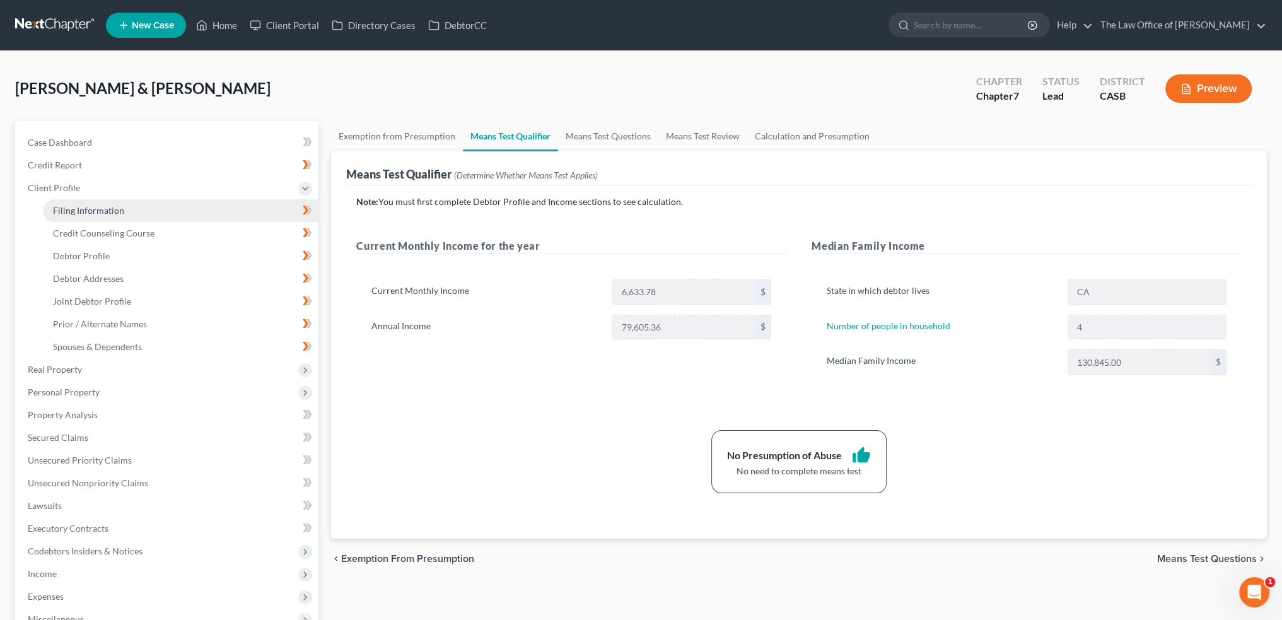
drag, startPoint x: 72, startPoint y: 211, endPoint x: 90, endPoint y: 210, distance: 17.7
click at [73, 211] on span "Filing Information" at bounding box center [88, 210] width 71 height 11
select select "1"
select select "0"
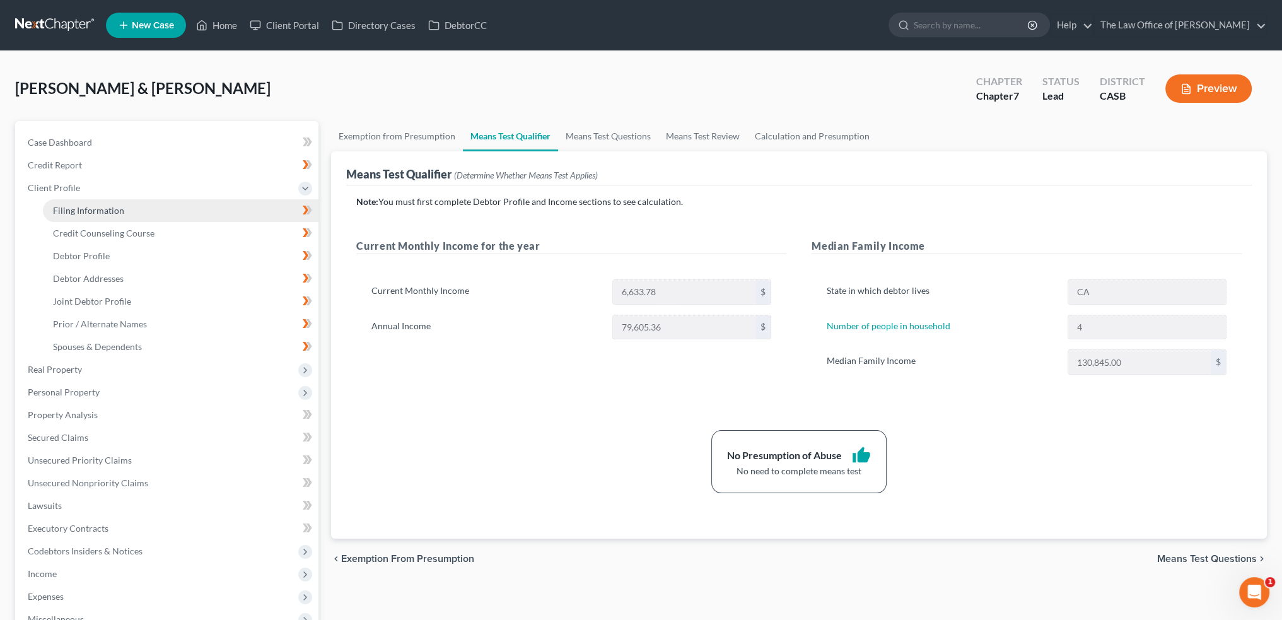
select select "10"
select select "0"
select select "4"
select select "0"
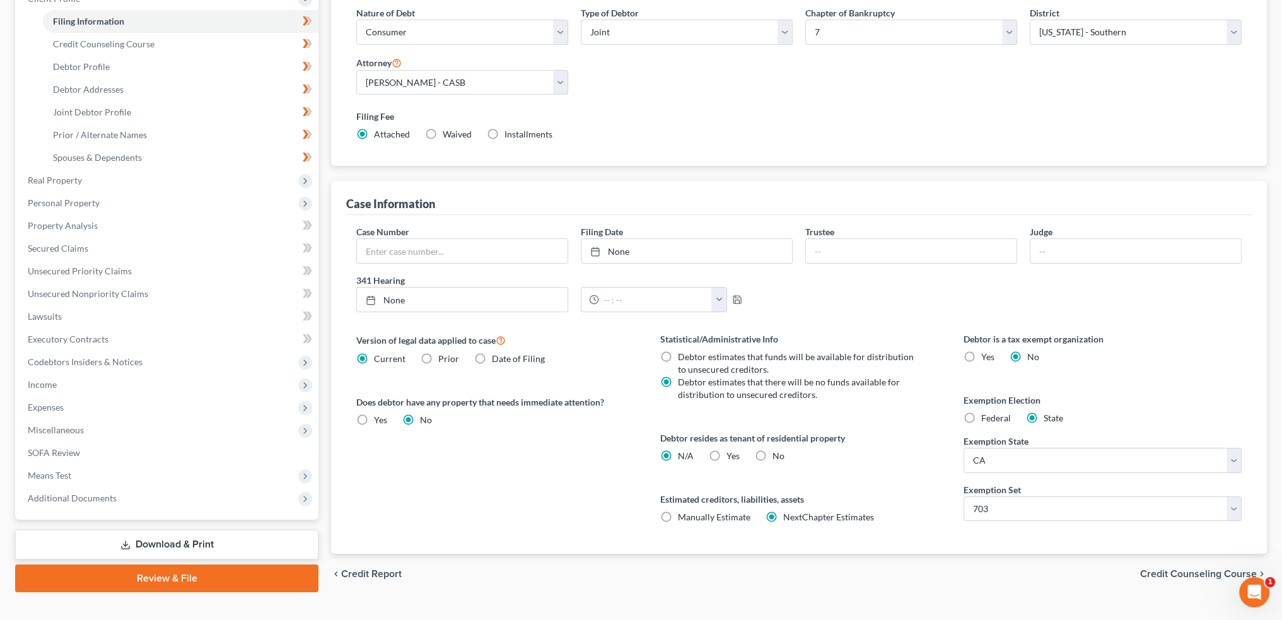
scroll to position [209, 0]
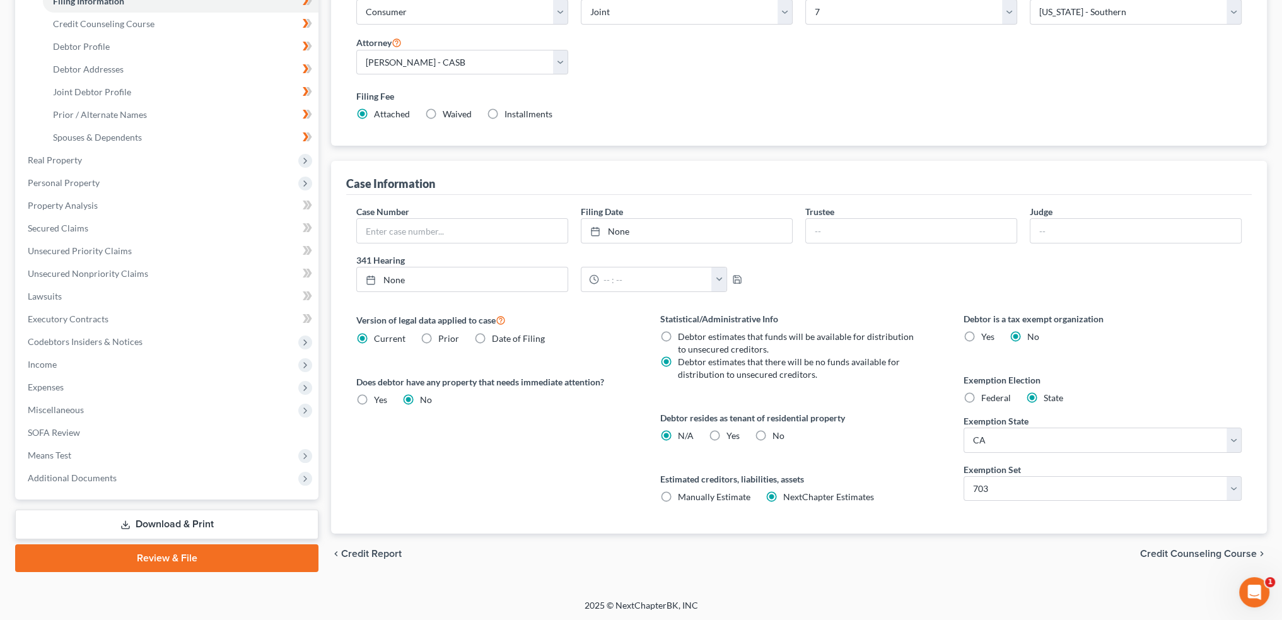
click at [1170, 554] on span "Credit Counseling Course" at bounding box center [1198, 554] width 117 height 10
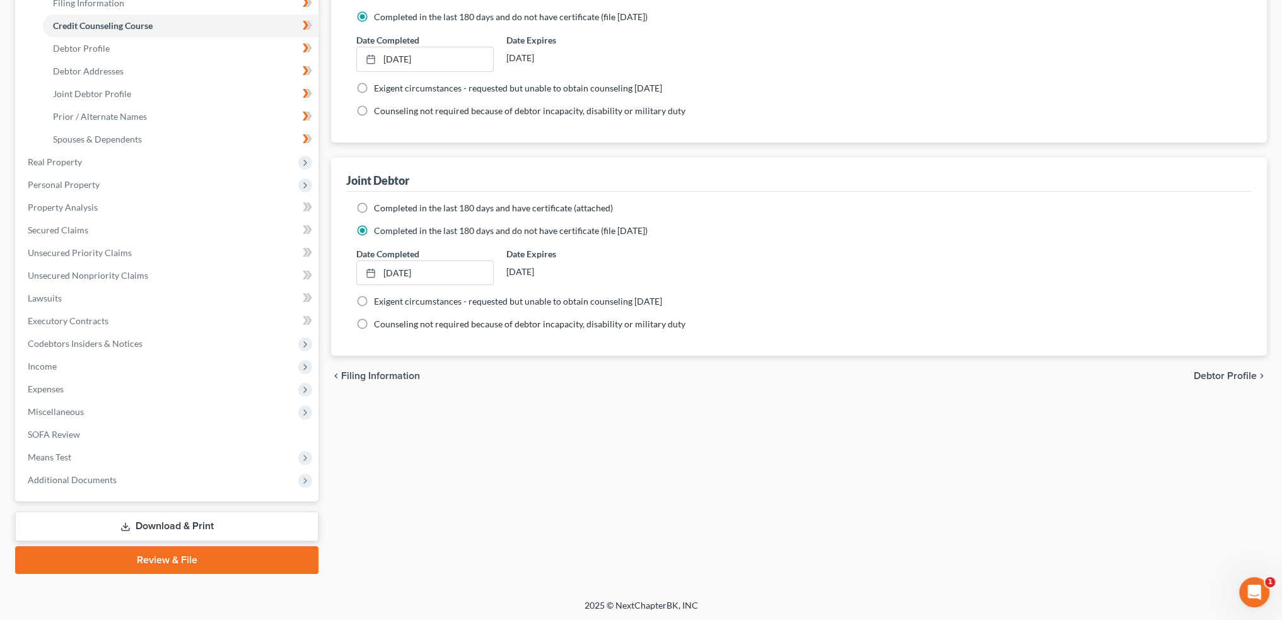
scroll to position [208, 0]
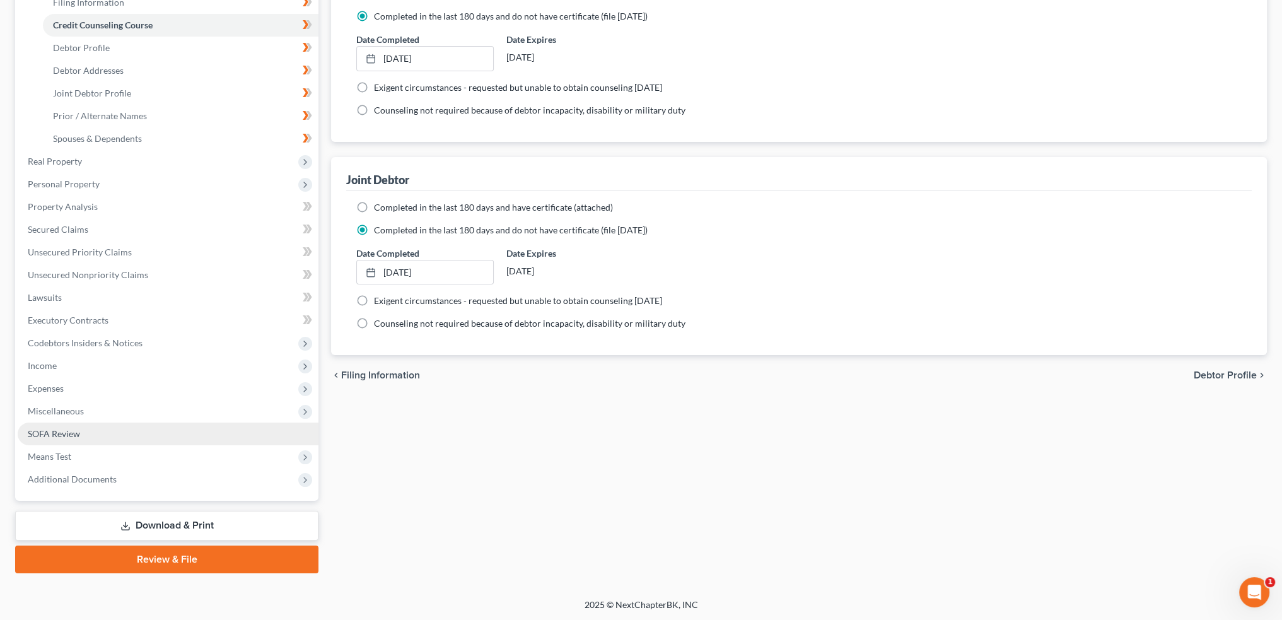
click at [52, 431] on span "SOFA Review" at bounding box center [54, 433] width 52 height 11
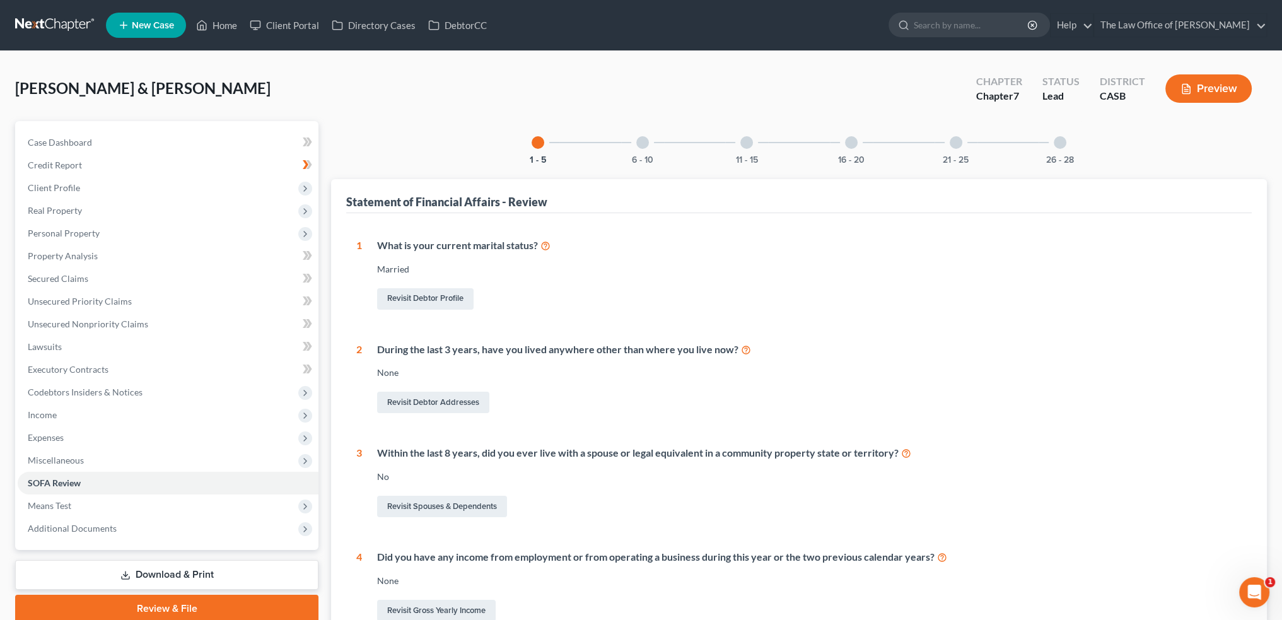
scroll to position [240, 0]
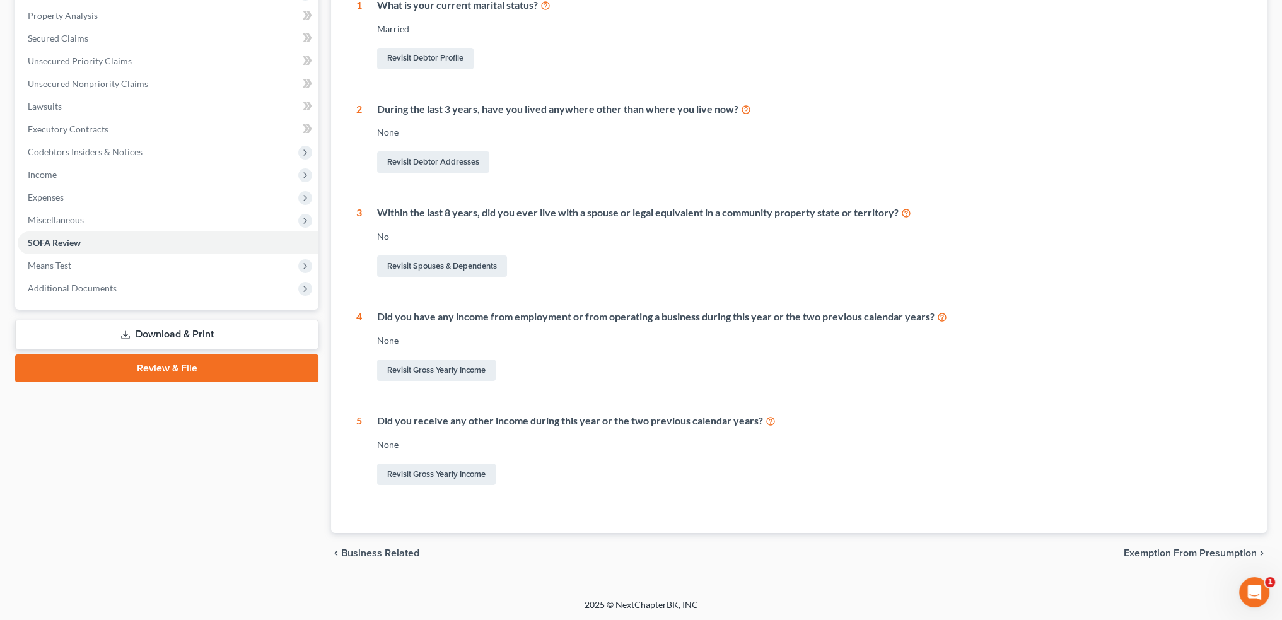
click at [1143, 551] on span "Exemption from Presumption" at bounding box center [1190, 553] width 133 height 10
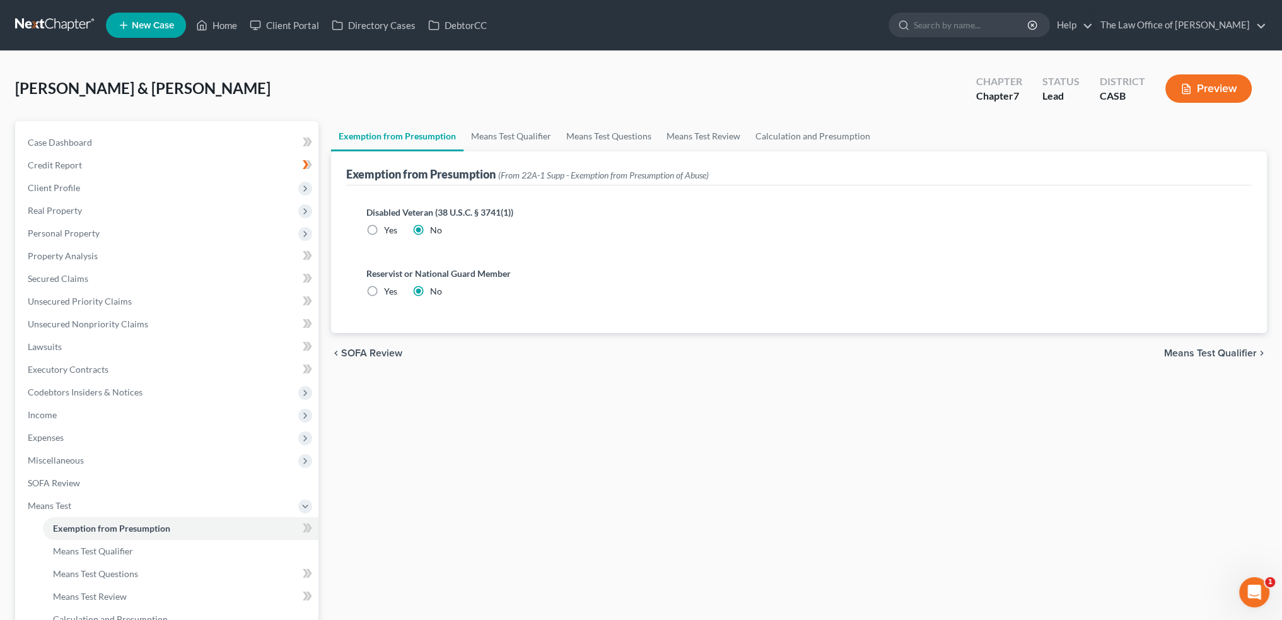
click at [345, 349] on span "SOFA Review" at bounding box center [371, 353] width 61 height 10
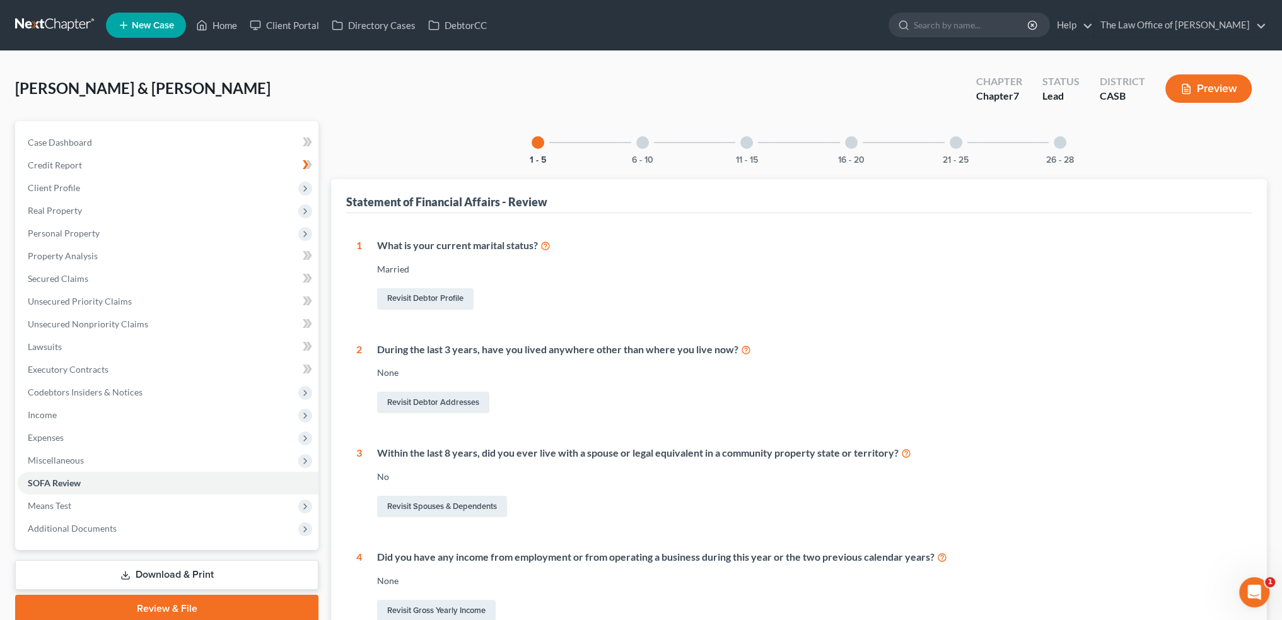
click at [638, 151] on div "6 - 10" at bounding box center [642, 142] width 43 height 43
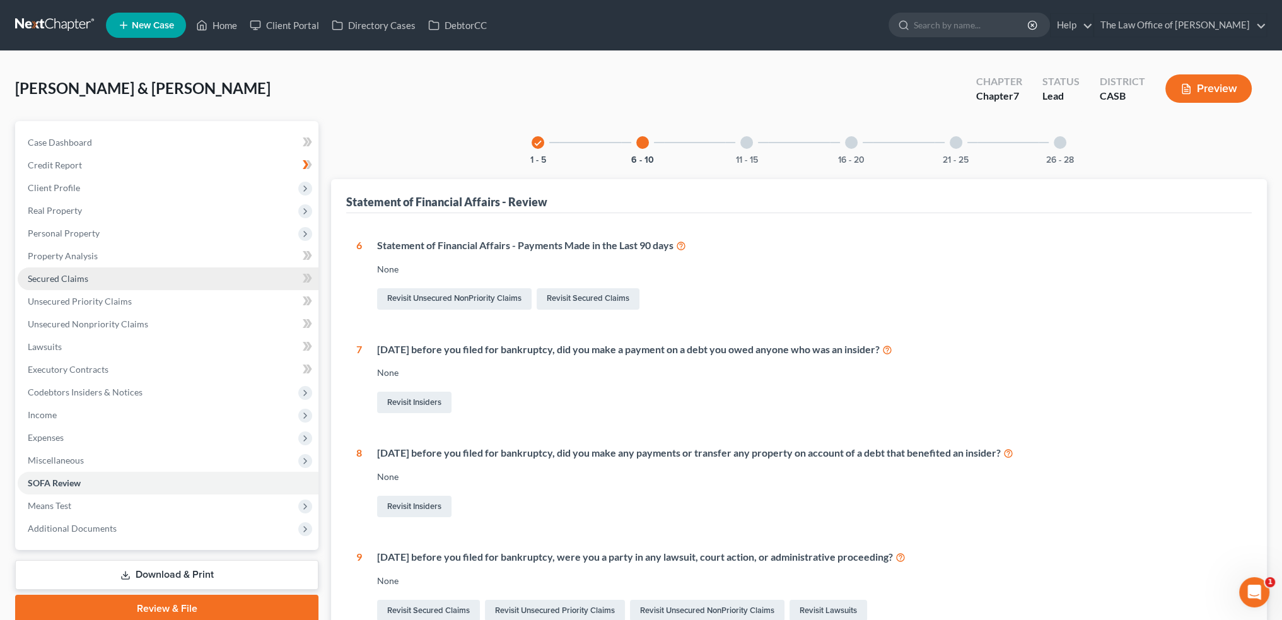
click at [67, 279] on span "Secured Claims" at bounding box center [58, 278] width 61 height 11
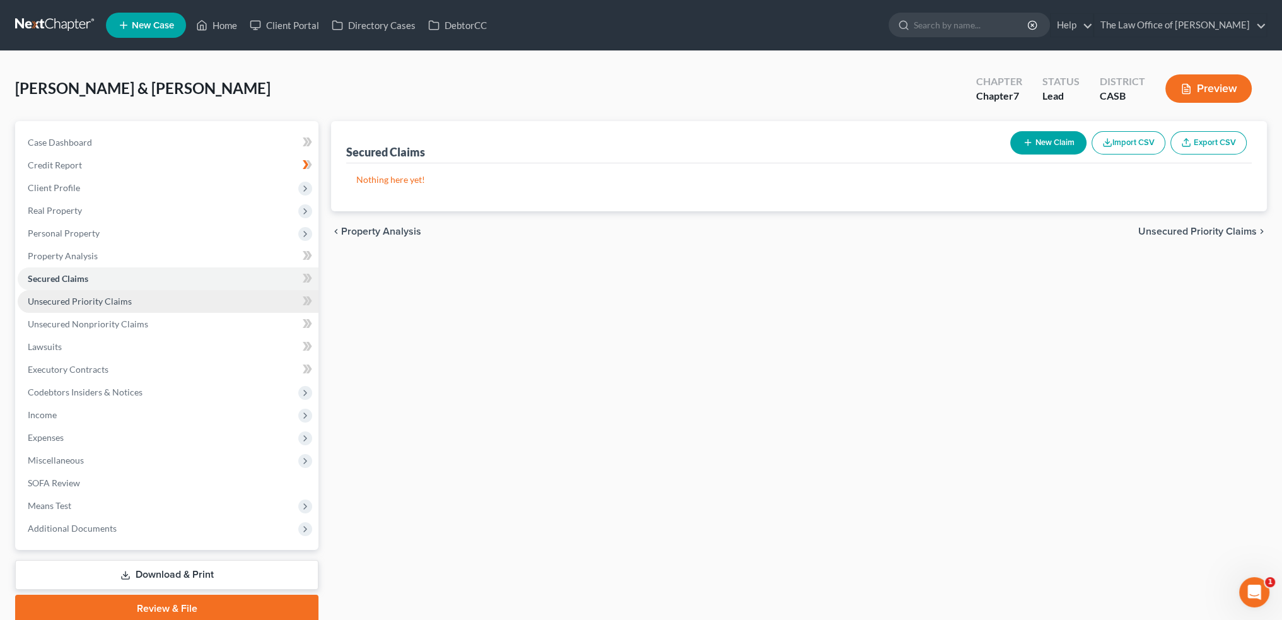
click at [98, 295] on link "Unsecured Priority Claims" at bounding box center [168, 301] width 301 height 23
click at [1046, 146] on button "New Claim" at bounding box center [1048, 142] width 76 height 23
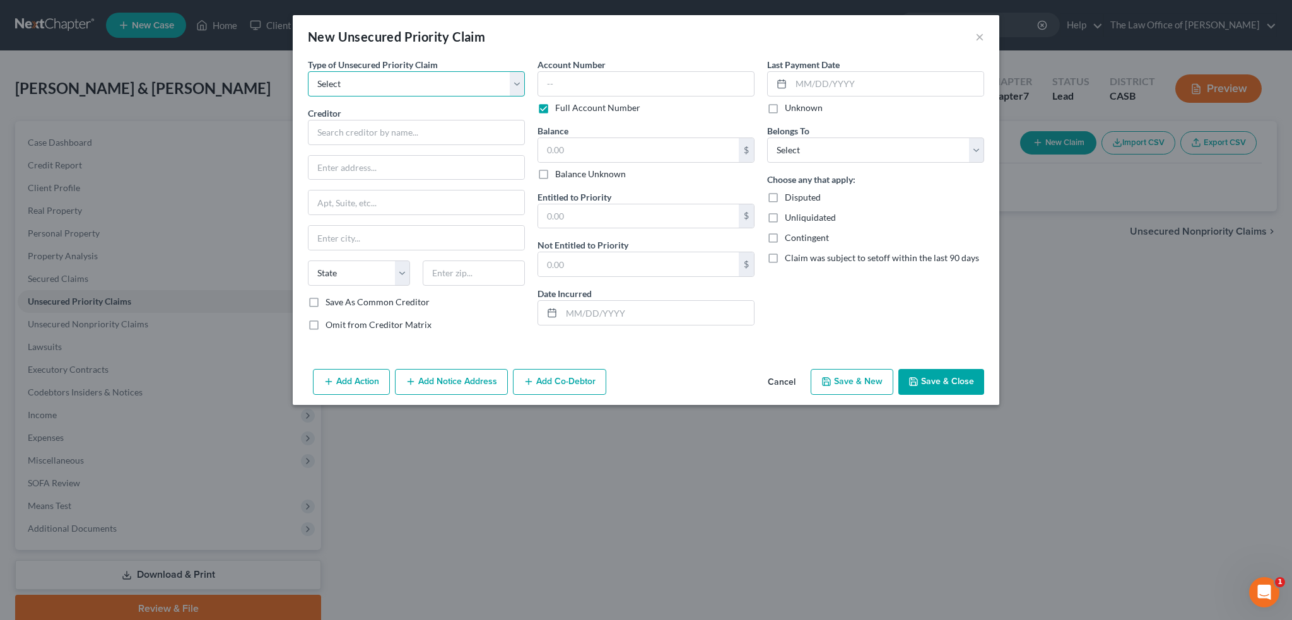
click at [415, 85] on select "Select Taxes & Other Government Units Domestic Support Obligations Extensions o…" at bounding box center [416, 83] width 217 height 25
select select "0"
click at [308, 71] on select "Select Taxes & Other Government Units Domestic Support Obligations Extensions o…" at bounding box center [416, 83] width 217 height 25
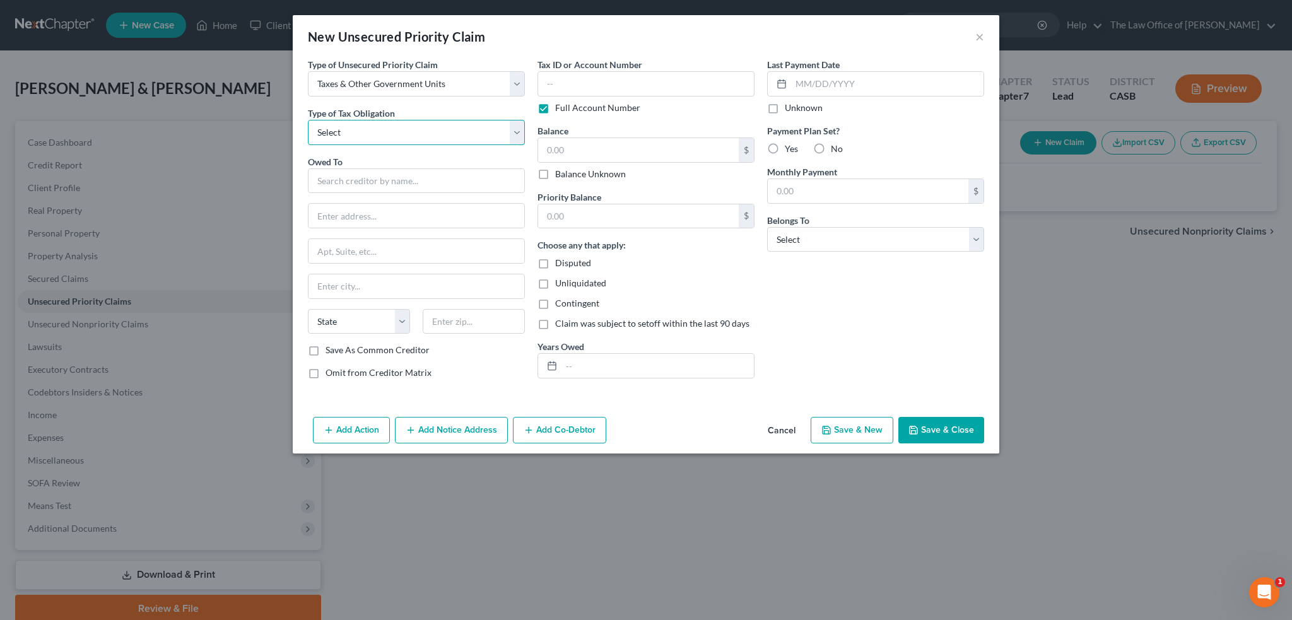
click at [361, 133] on select "Select Federal City State Franchise Tax Board Other" at bounding box center [416, 132] width 217 height 25
select select "0"
click at [308, 120] on select "Select Federal City State Franchise Tax Board Other" at bounding box center [416, 132] width 217 height 25
click at [370, 173] on input "text" at bounding box center [416, 180] width 217 height 25
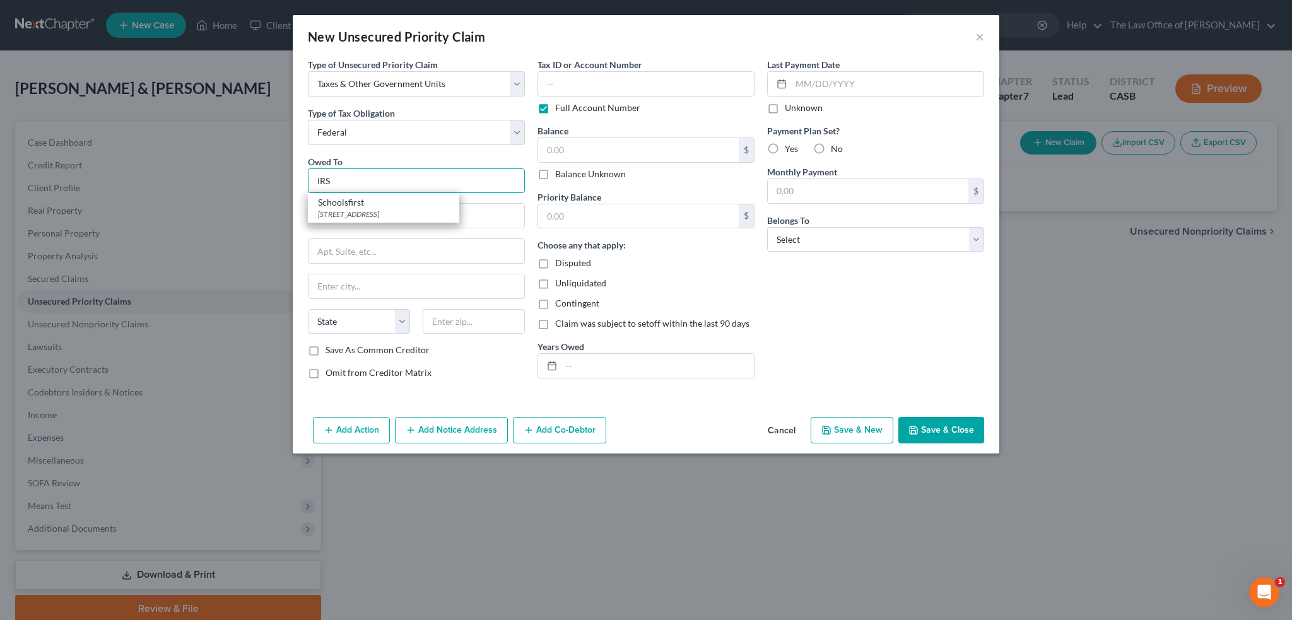
type input "IRS"
click at [474, 375] on div "Omit from Creditor Matrix" at bounding box center [416, 372] width 217 height 13
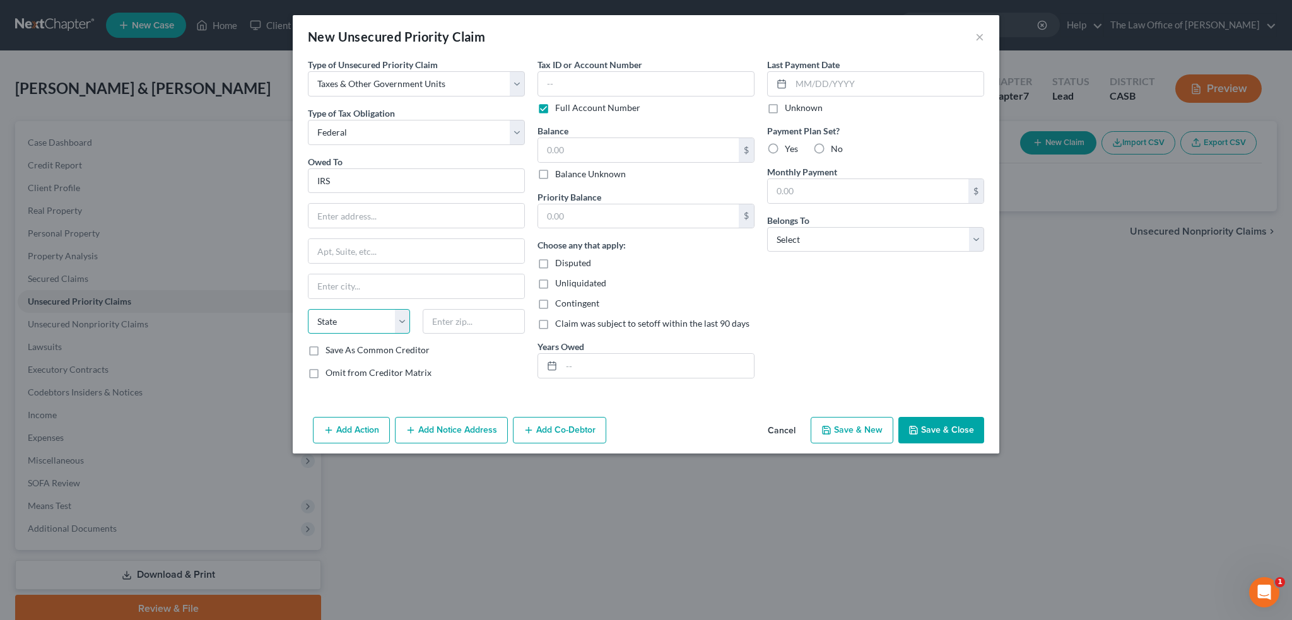
click at [399, 318] on select "State AL AK AR AZ CA CO CT DE DC FL GA GU HI ID IL IN IA KS KY LA ME MD MA MI M…" at bounding box center [359, 321] width 102 height 25
select select "4"
click at [308, 309] on select "State AL AK AR AZ CA CO CT DE DC FL GA GU HI ID IL IN IA KS KY LA ME MD MA MI M…" at bounding box center [359, 321] width 102 height 25
click at [662, 438] on div "Add Action Add Notice Address Add Co-Debtor Cancel Save & New Save & Close" at bounding box center [646, 433] width 706 height 42
click at [831, 148] on label "No" at bounding box center [837, 149] width 12 height 13
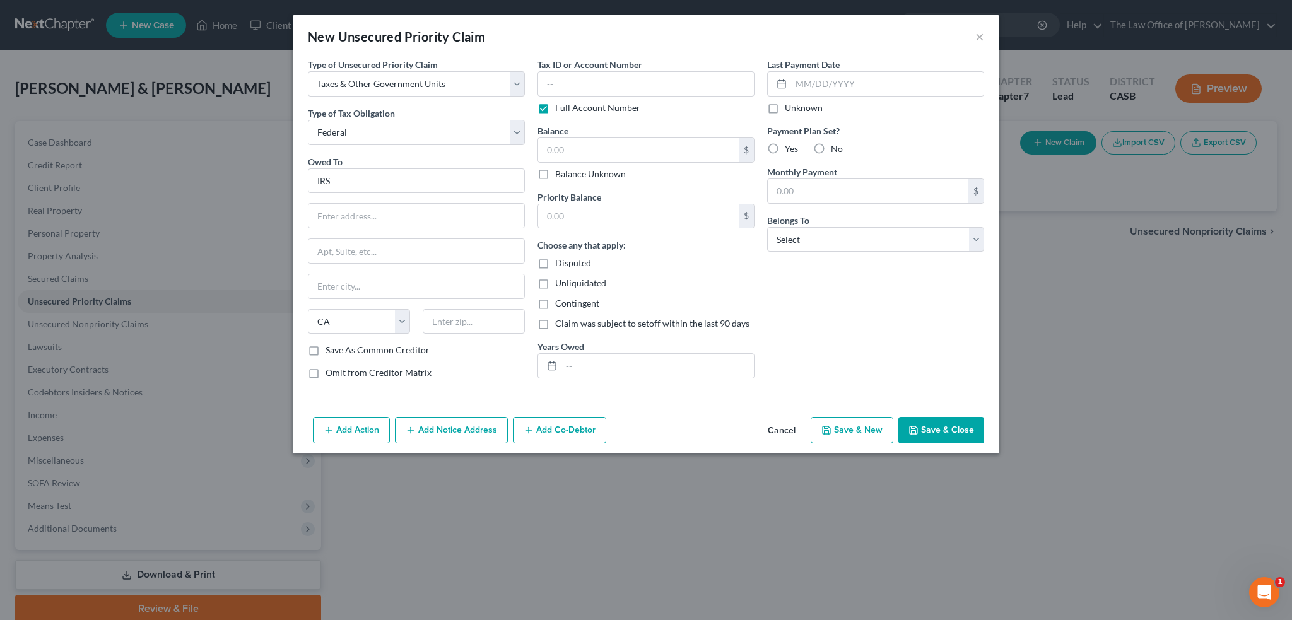
click at [836, 148] on input "No" at bounding box center [840, 147] width 8 height 8
radio input "true"
click at [877, 93] on input "text" at bounding box center [887, 84] width 192 height 24
type input "12/15/2023"
click at [860, 310] on div "Last Payment Date 12/15/2023 Unknown Payment Plan Set? Yes No Monthly Payment $…" at bounding box center [876, 223] width 230 height 331
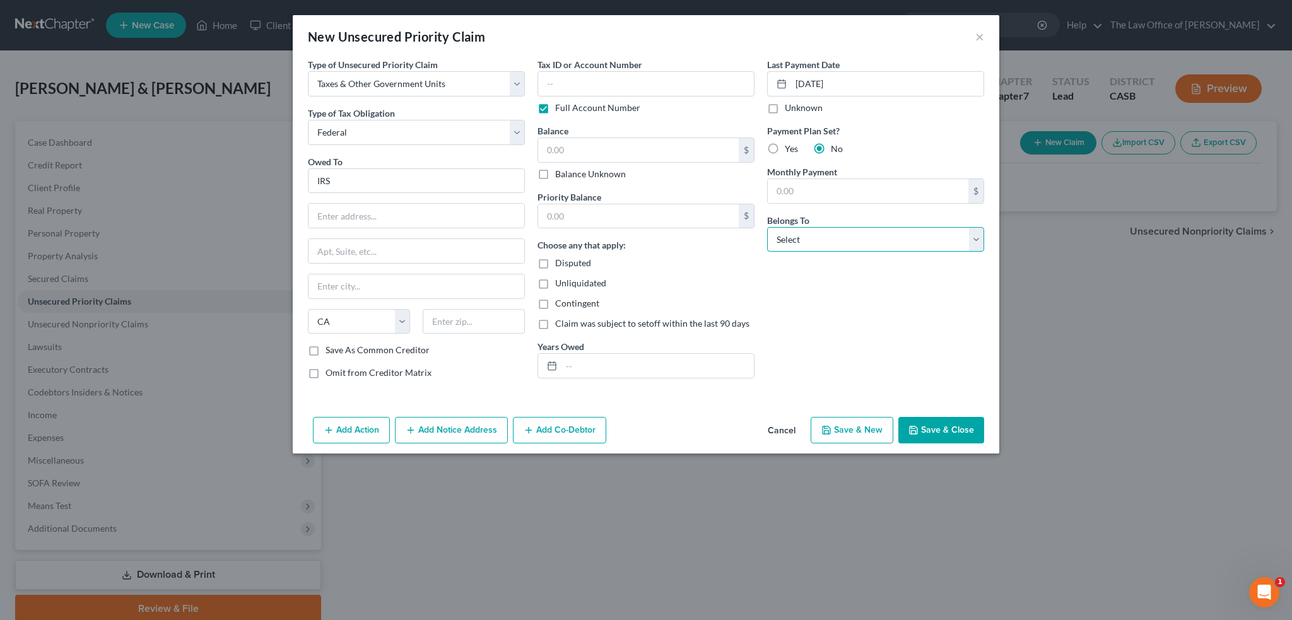
click at [805, 241] on select "Select Debtor 1 Only Debtor 2 Only Debtor 1 And Debtor 2 Only At Least One Of T…" at bounding box center [875, 239] width 217 height 25
select select "2"
click at [767, 227] on select "Select Debtor 1 Only Debtor 2 Only Debtor 1 And Debtor 2 Only At Least One Of T…" at bounding box center [875, 239] width 217 height 25
click at [612, 390] on div "Type of Unsecured Priority Claim * Select Taxes & Other Government Units Domest…" at bounding box center [646, 235] width 706 height 354
click at [945, 431] on button "Save & Close" at bounding box center [941, 430] width 86 height 26
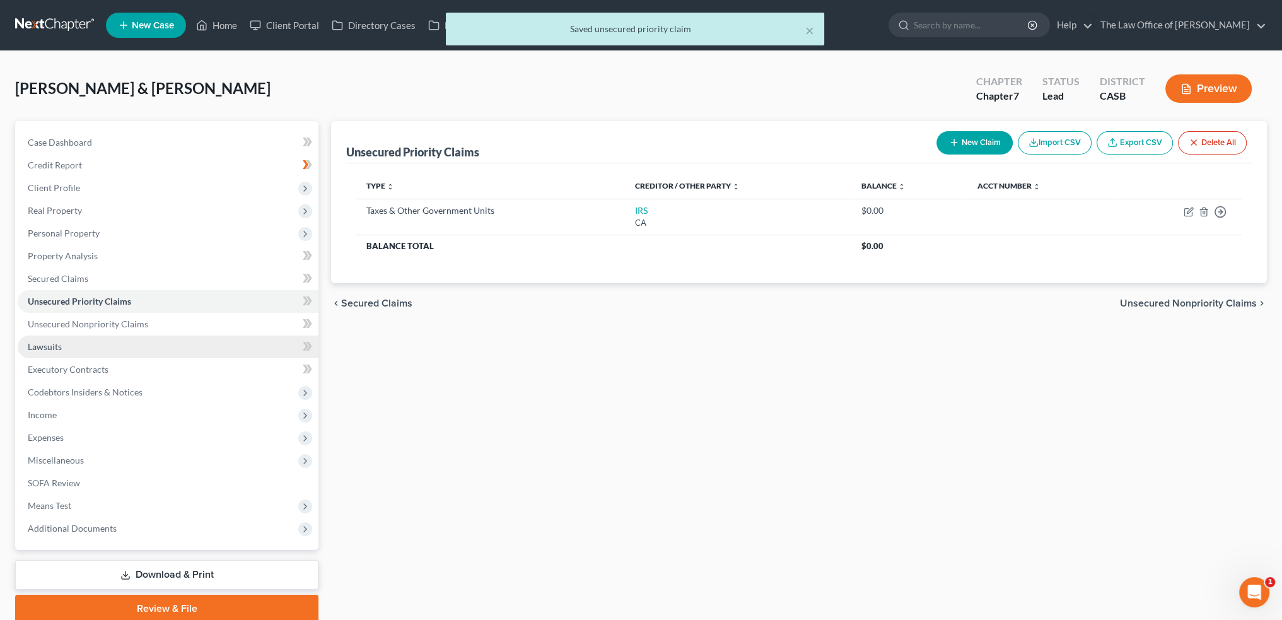
click at [122, 343] on link "Lawsuits" at bounding box center [168, 346] width 301 height 23
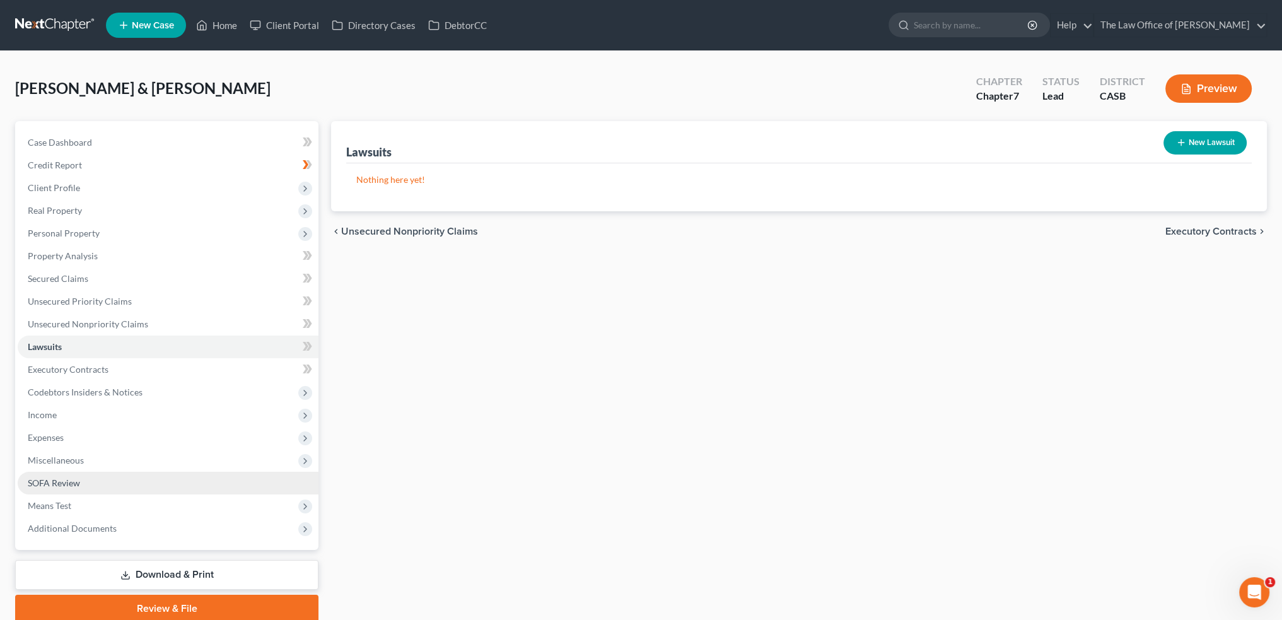
click at [72, 480] on span "SOFA Review" at bounding box center [54, 482] width 52 height 11
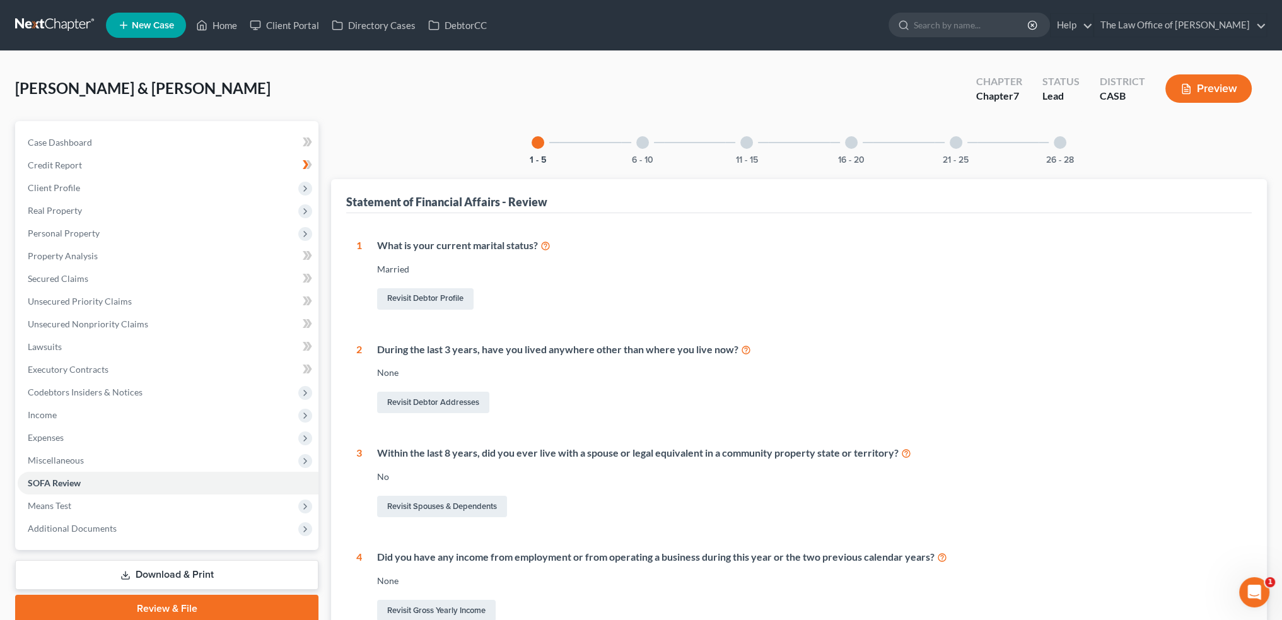
click at [628, 144] on div "6 - 10" at bounding box center [642, 142] width 43 height 43
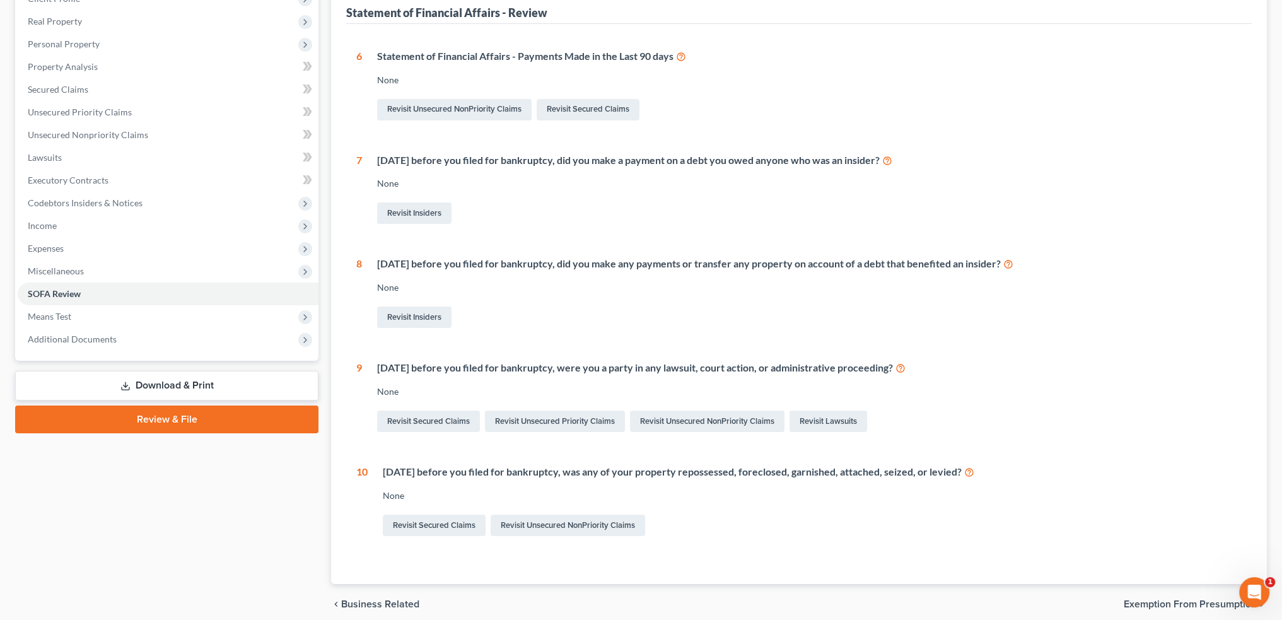
scroll to position [63, 0]
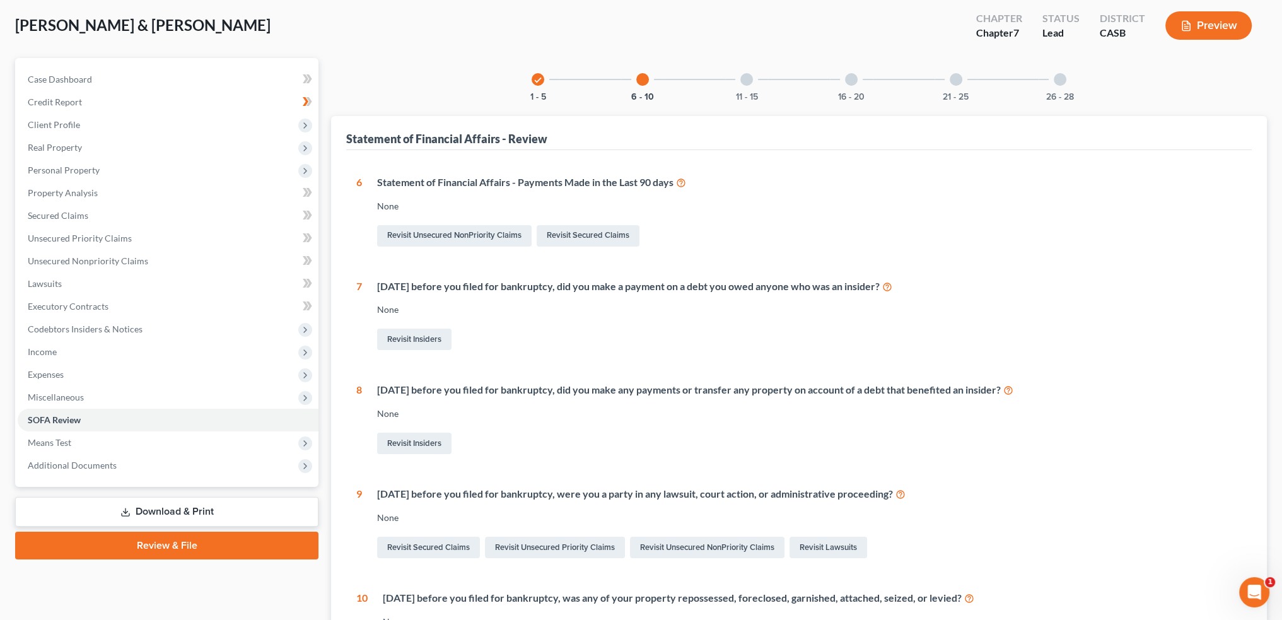
click at [747, 78] on div at bounding box center [746, 79] width 13 height 13
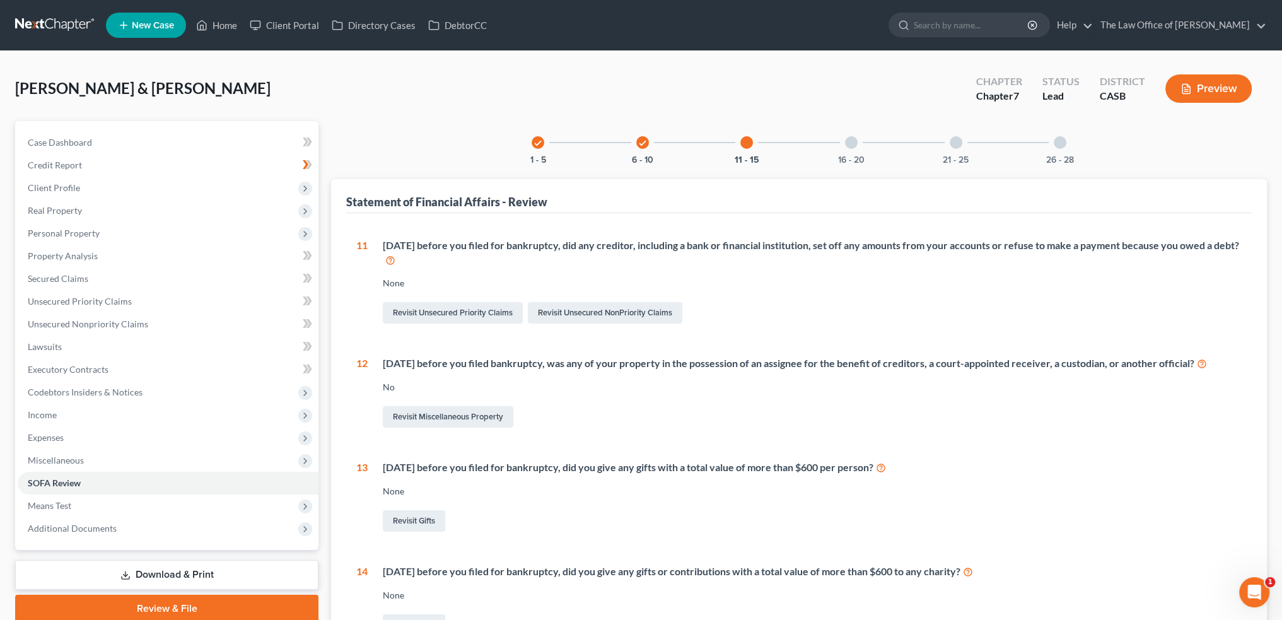
scroll to position [0, 0]
click at [847, 138] on div at bounding box center [851, 142] width 13 height 13
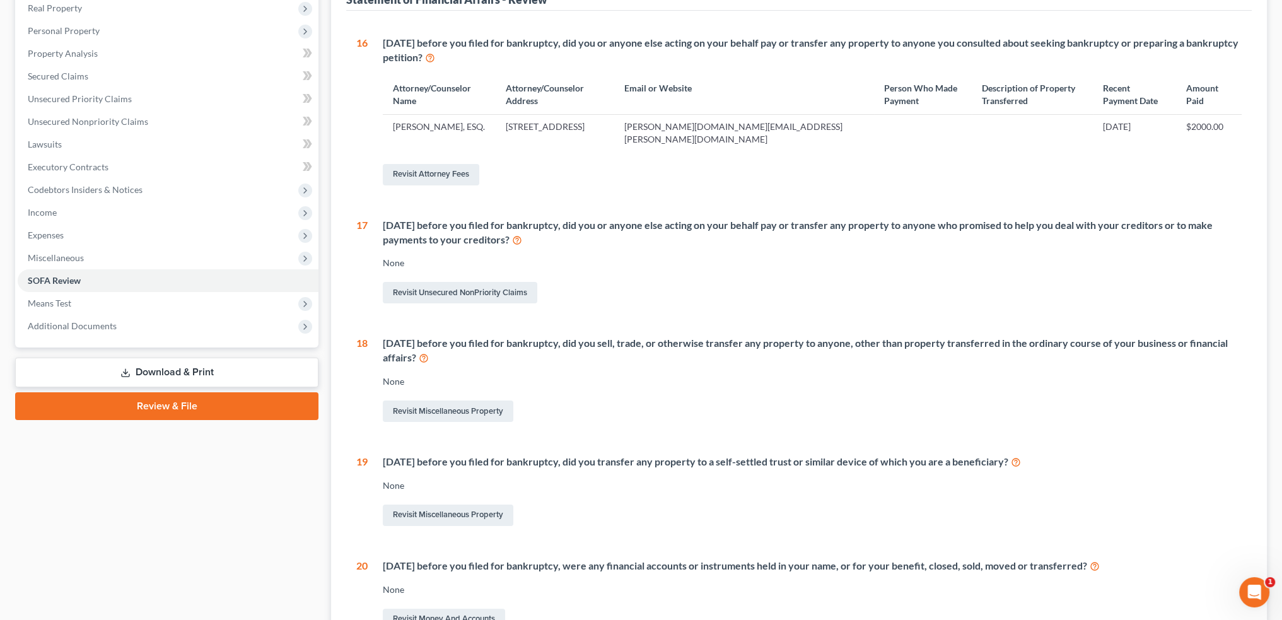
scroll to position [315, 0]
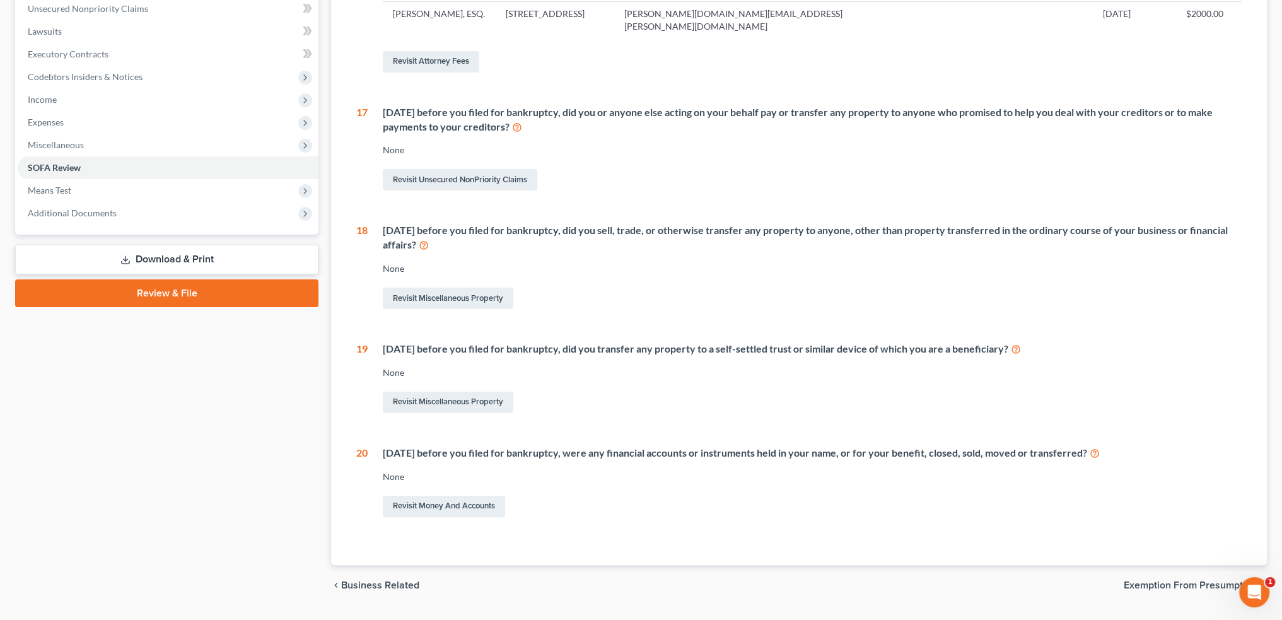
click at [1173, 585] on span "Exemption from Presumption" at bounding box center [1190, 585] width 133 height 10
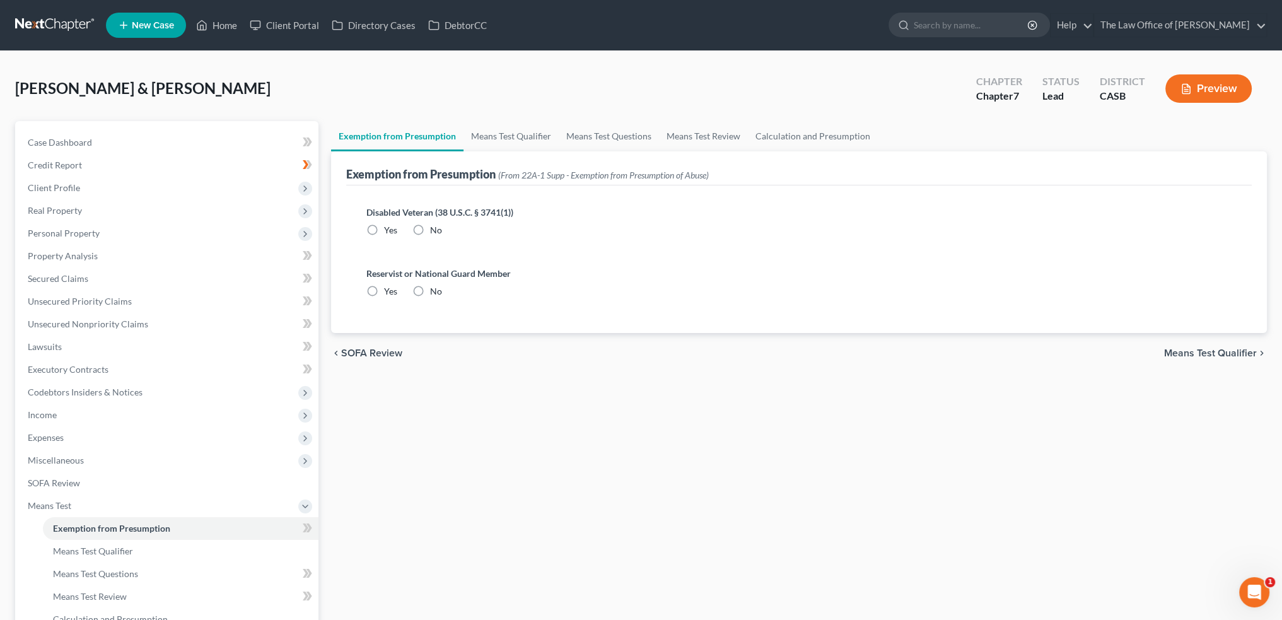
radio input "true"
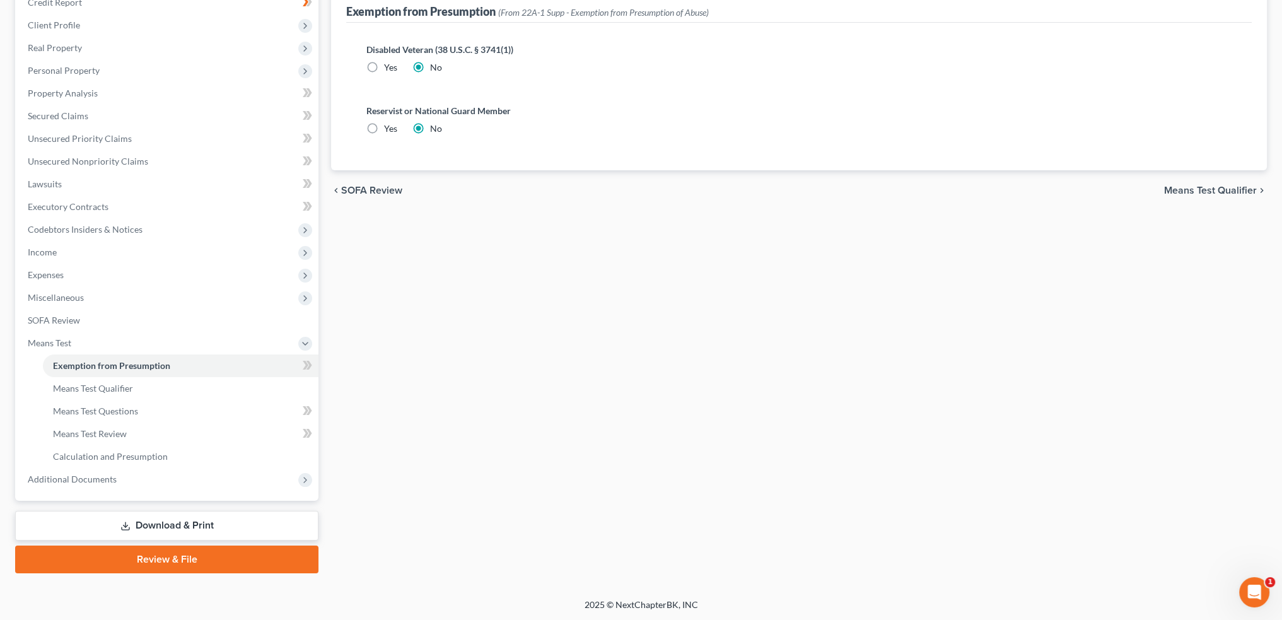
drag, startPoint x: 367, startPoint y: 189, endPoint x: 523, endPoint y: 207, distance: 157.5
click at [368, 189] on span "SOFA Review" at bounding box center [371, 190] width 61 height 10
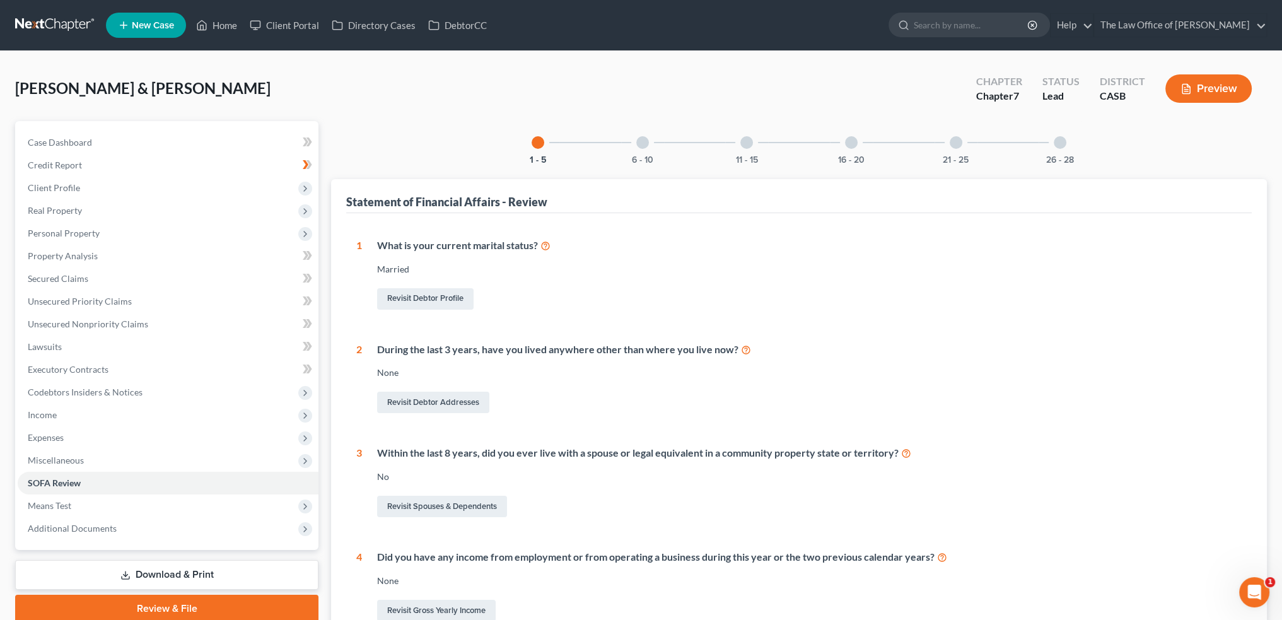
click at [959, 136] on div at bounding box center [956, 142] width 13 height 13
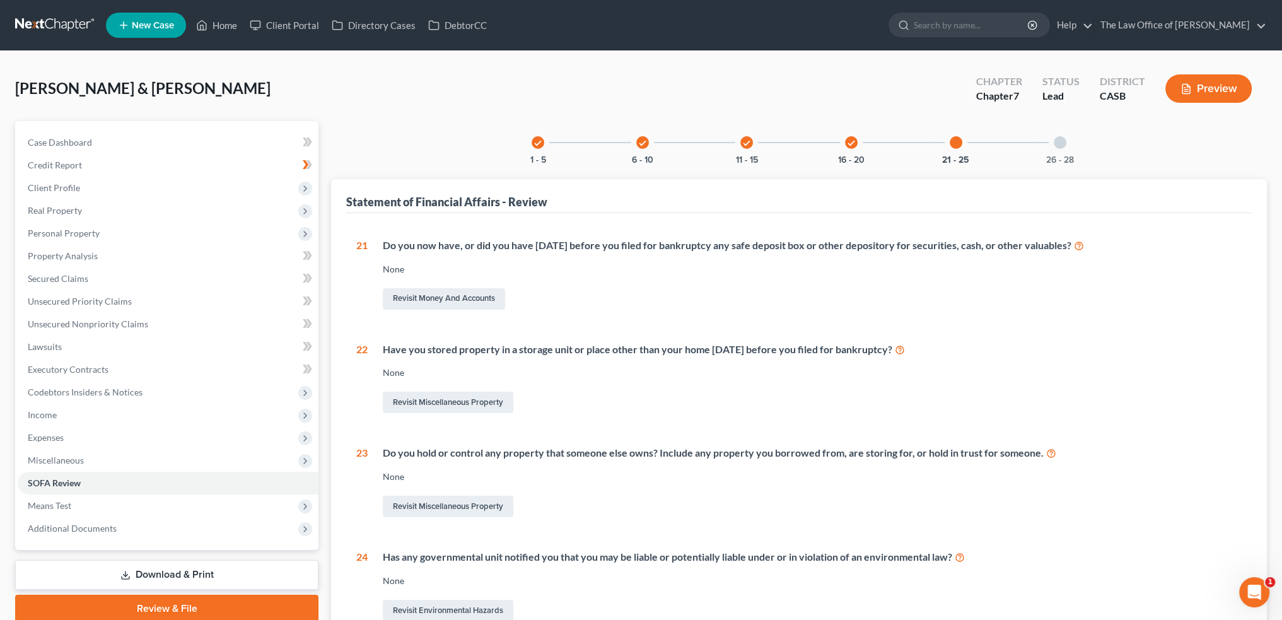
click at [1059, 141] on div at bounding box center [1060, 142] width 13 height 13
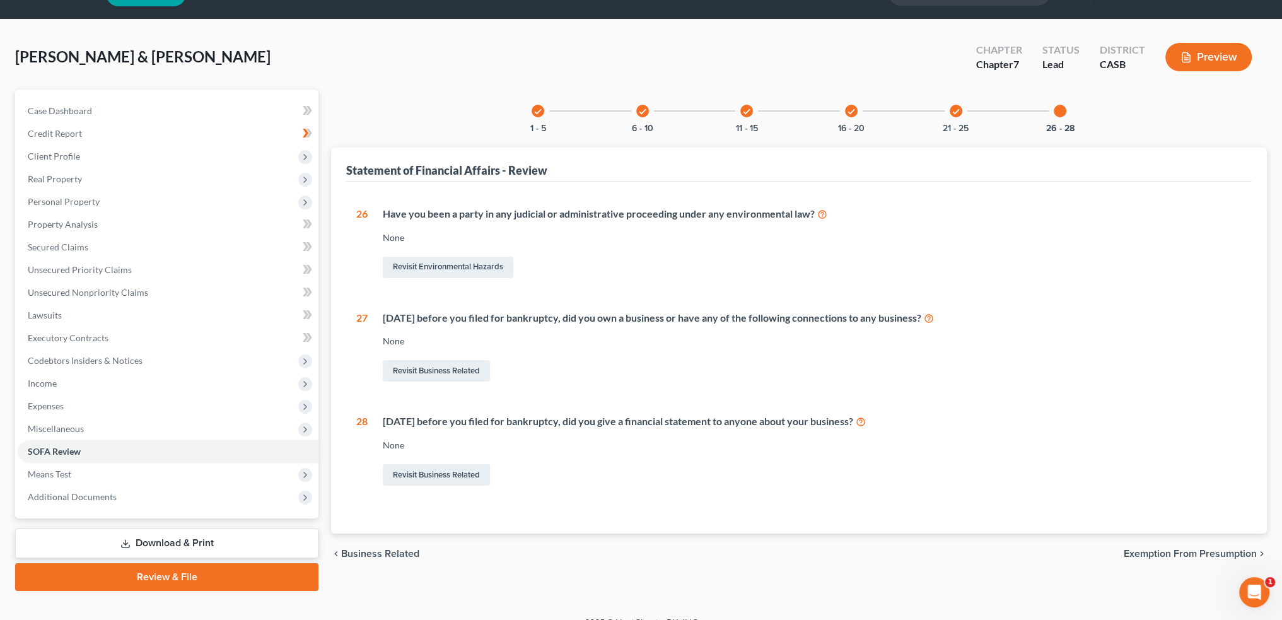
scroll to position [49, 0]
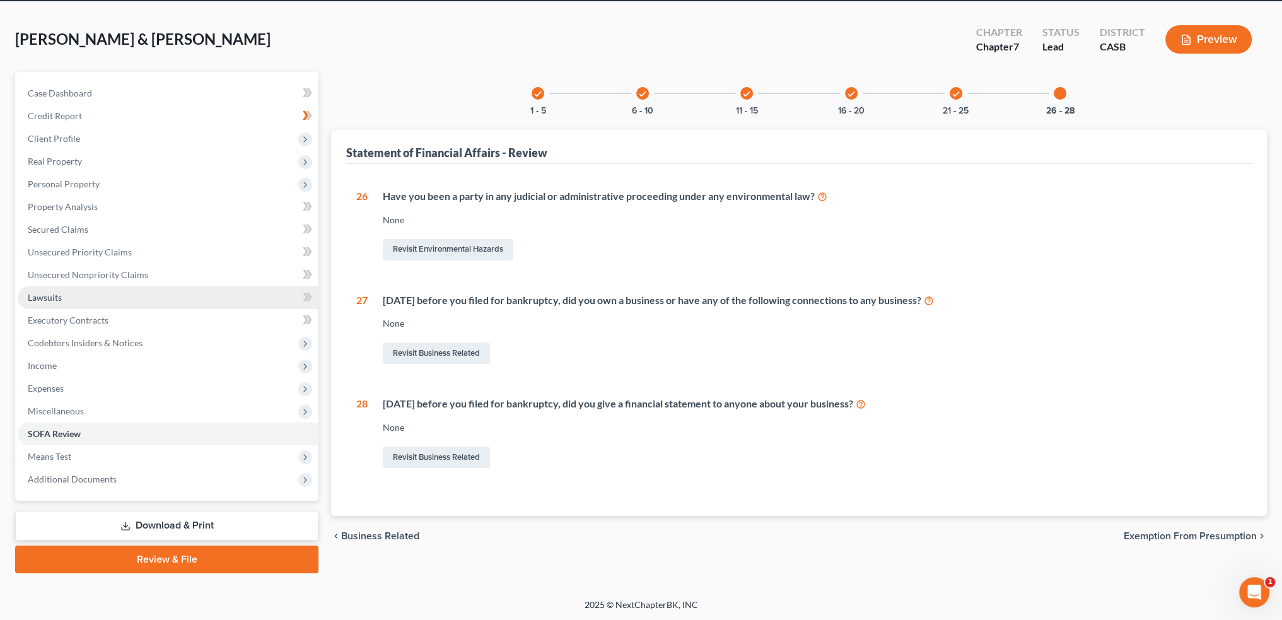
click at [63, 293] on link "Lawsuits" at bounding box center [168, 297] width 301 height 23
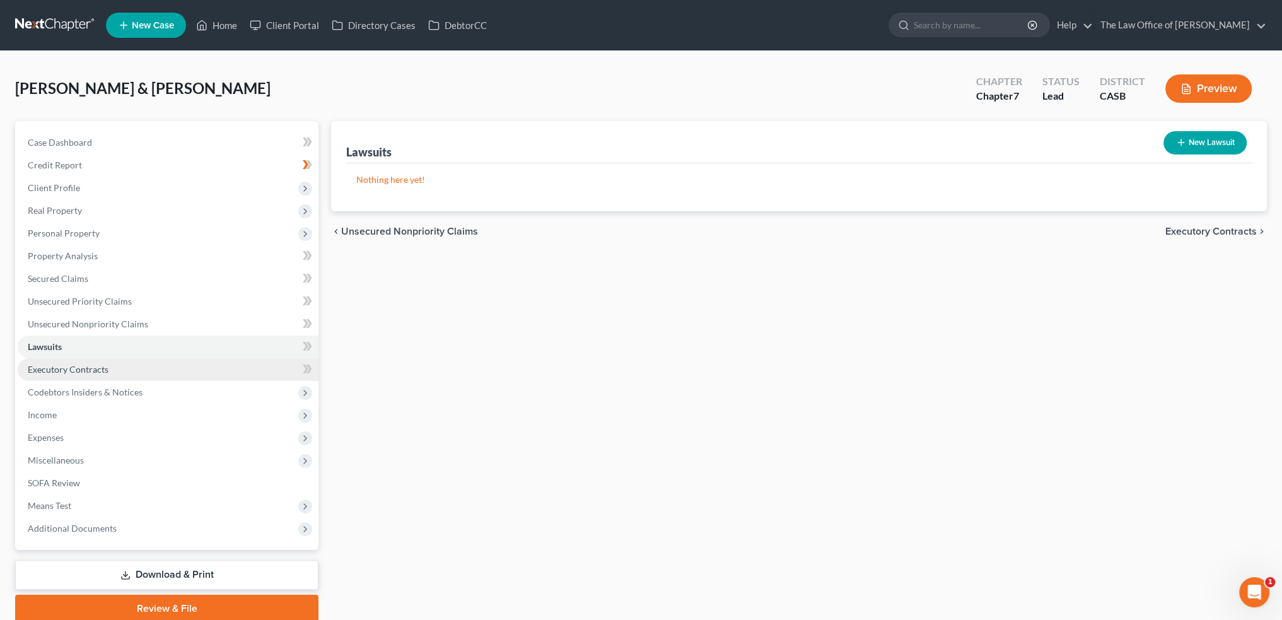
click at [53, 363] on link "Executory Contracts" at bounding box center [168, 369] width 301 height 23
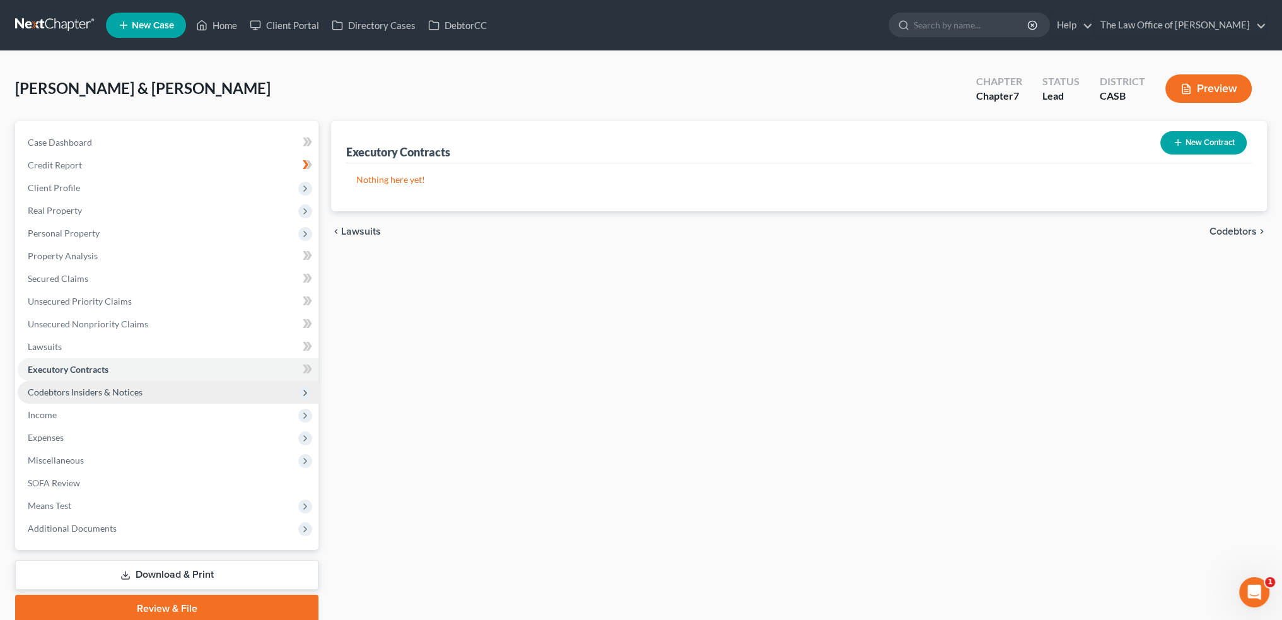
click at [44, 383] on span "Codebtors Insiders & Notices" at bounding box center [168, 392] width 301 height 23
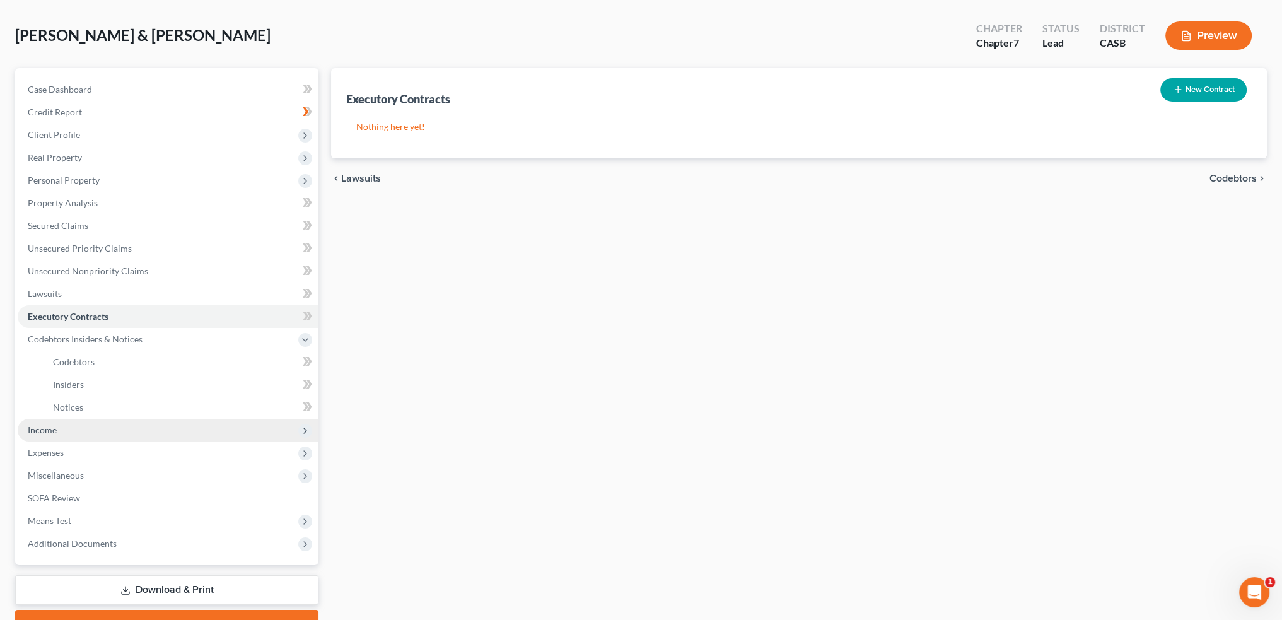
scroll to position [117, 0]
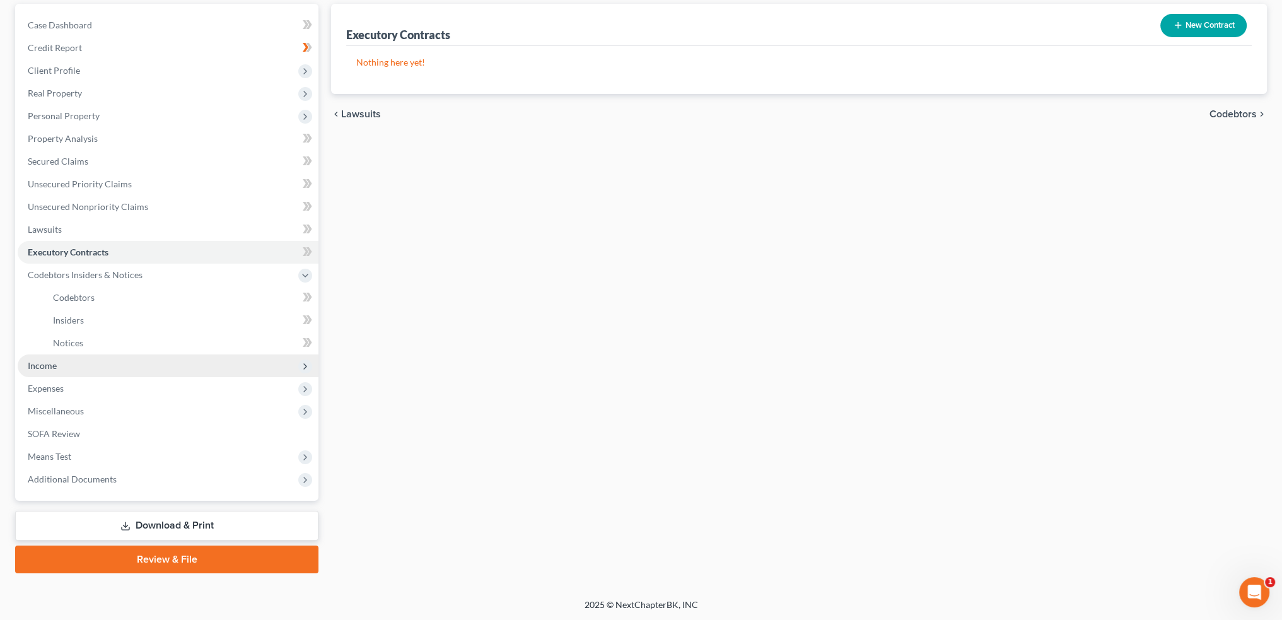
click at [40, 366] on span "Income" at bounding box center [42, 365] width 29 height 11
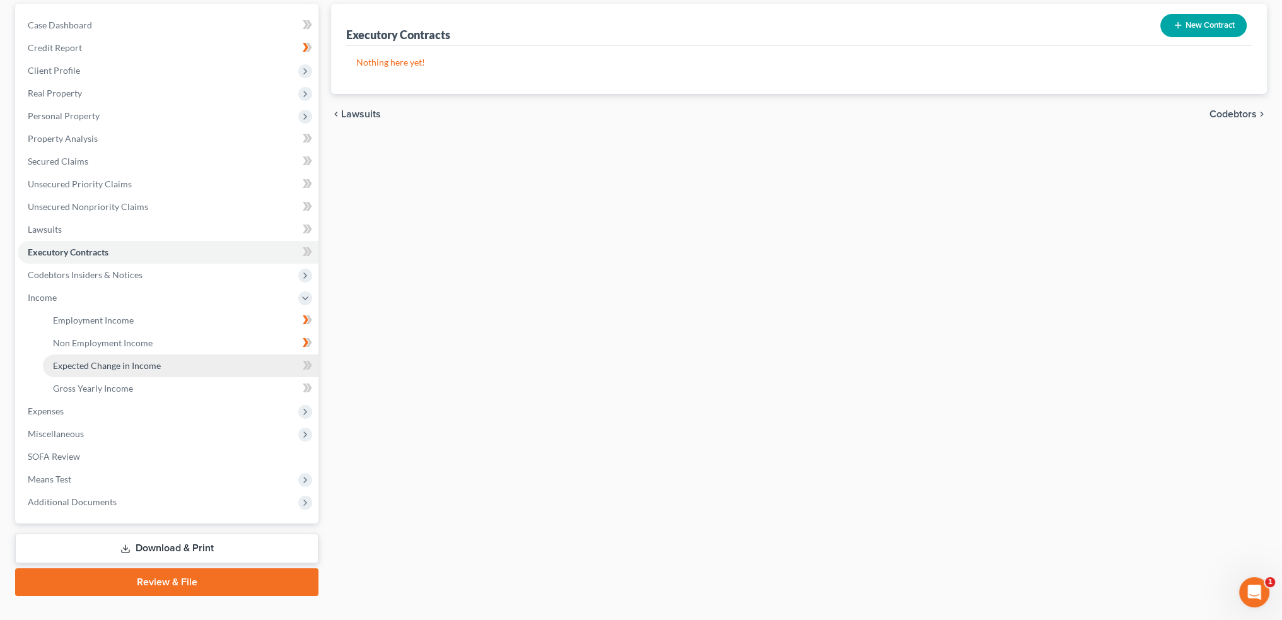
click at [172, 358] on link "Expected Change in Income" at bounding box center [181, 365] width 276 height 23
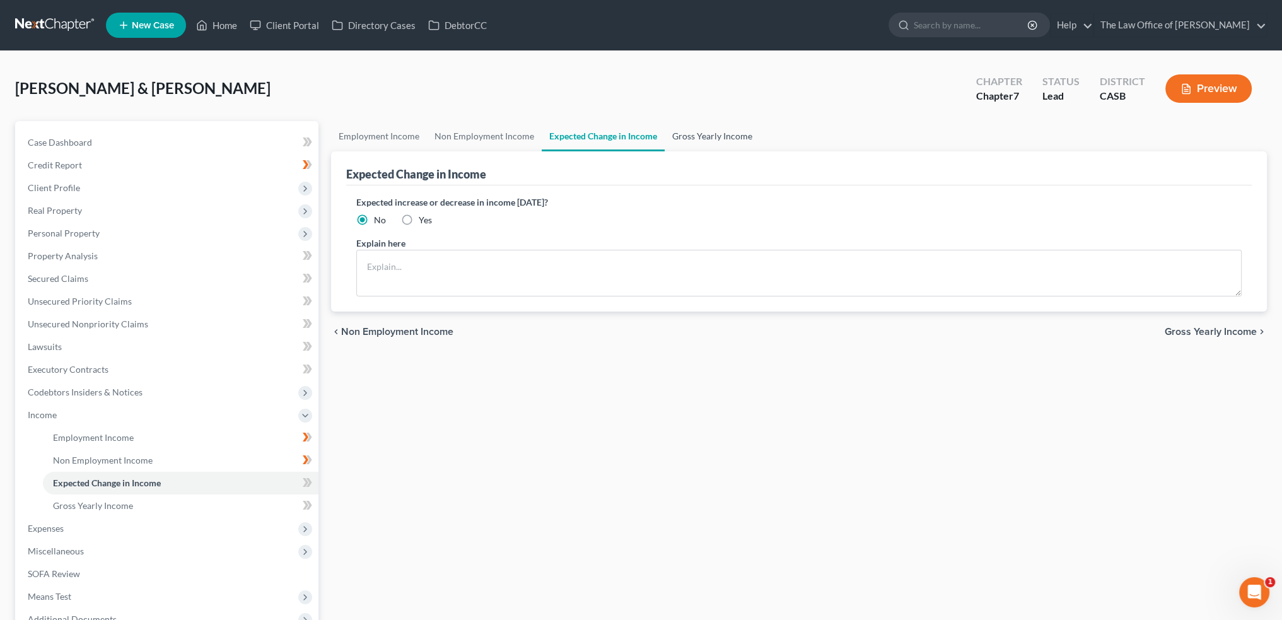
click at [718, 133] on link "Gross Yearly Income" at bounding box center [712, 136] width 95 height 30
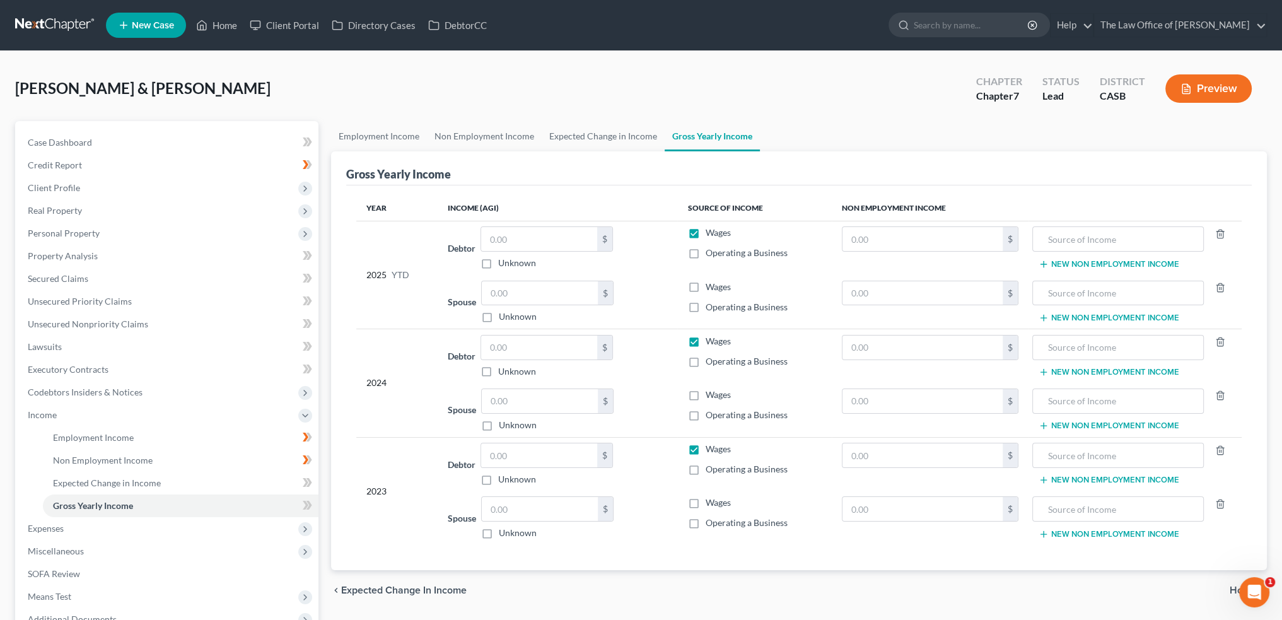
click at [960, 597] on div "chevron_left Expected Change in Income Home chevron_right" at bounding box center [799, 590] width 936 height 40
click at [537, 341] on input "text" at bounding box center [539, 347] width 116 height 24
type input "3"
click at [891, 338] on input "text" at bounding box center [923, 347] width 160 height 24
type input "0"
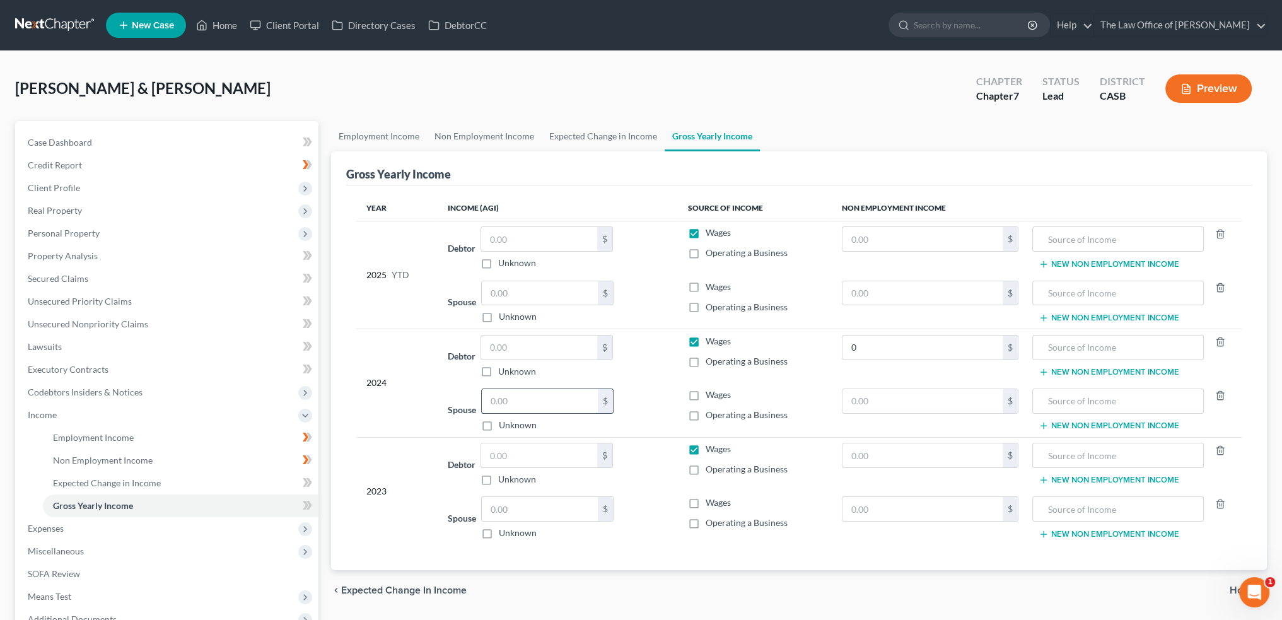
click at [530, 390] on input "text" at bounding box center [540, 401] width 116 height 24
paste input "33,207"
type input "33,207"
click at [901, 337] on input "0" at bounding box center [923, 347] width 160 height 24
type input "21,932"
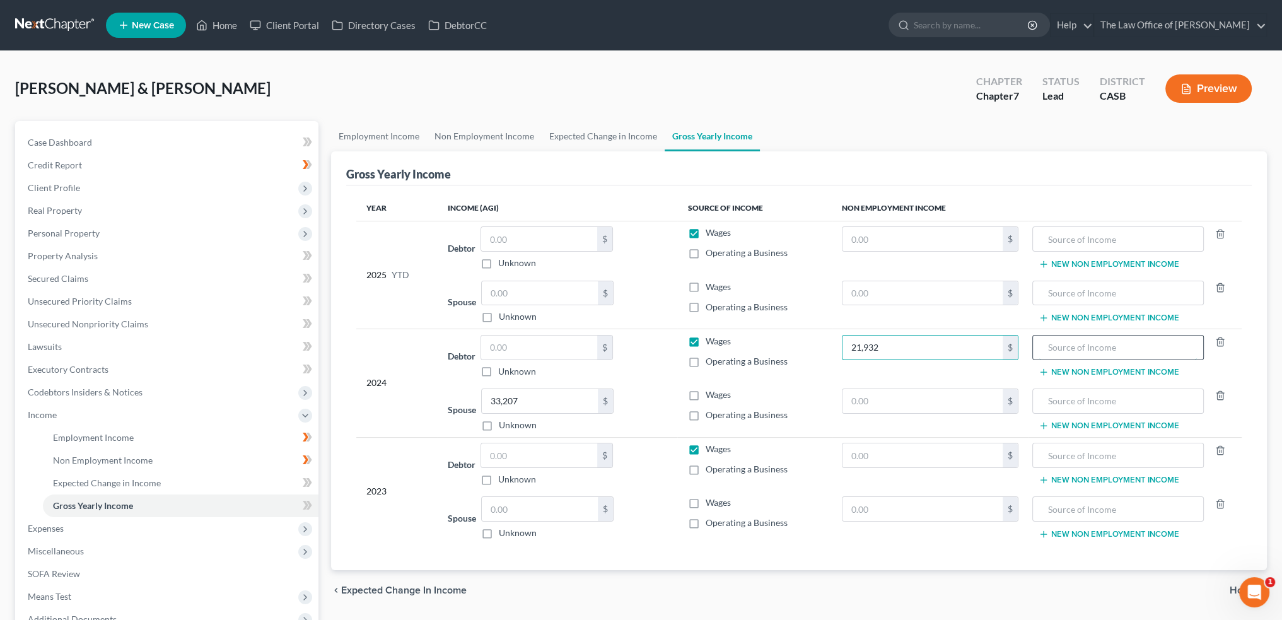
click at [1101, 343] on input "text" at bounding box center [1117, 347] width 157 height 24
type input "Social Security"
click at [965, 405] on input "text" at bounding box center [923, 401] width 160 height 24
type input "55,341"
type input "O"
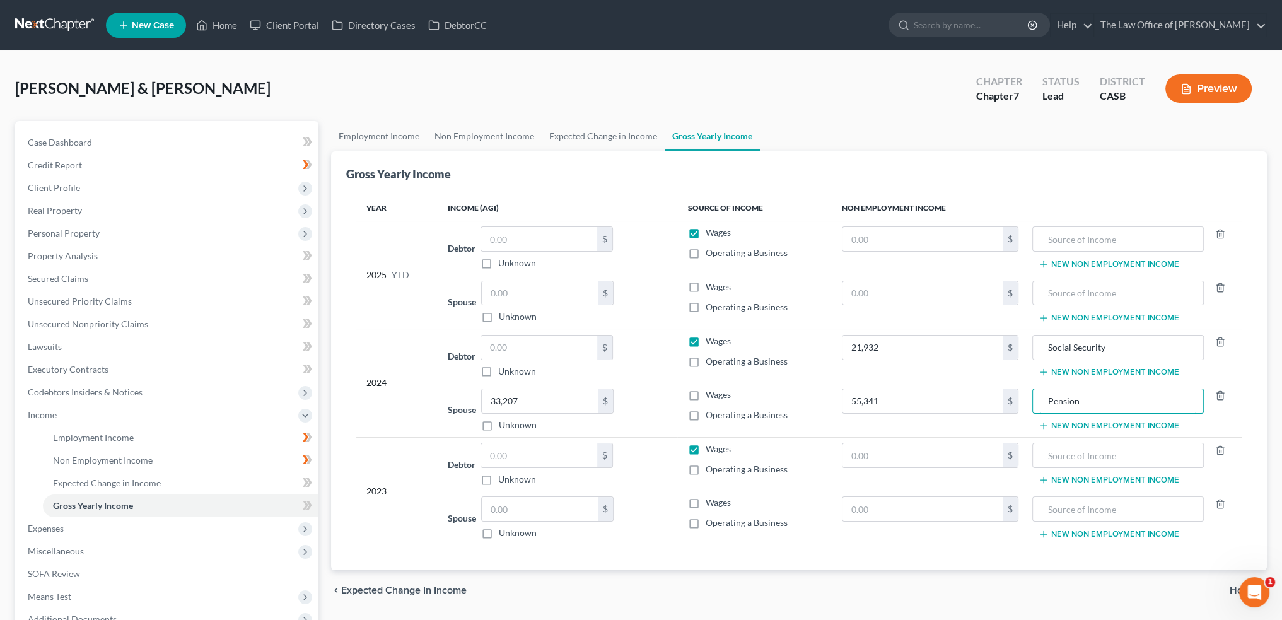
type input "Pension"
click at [523, 514] on input "text" at bounding box center [540, 509] width 116 height 24
type input "21,372"
click at [945, 461] on input "text" at bounding box center [923, 455] width 160 height 24
type input "21,251"
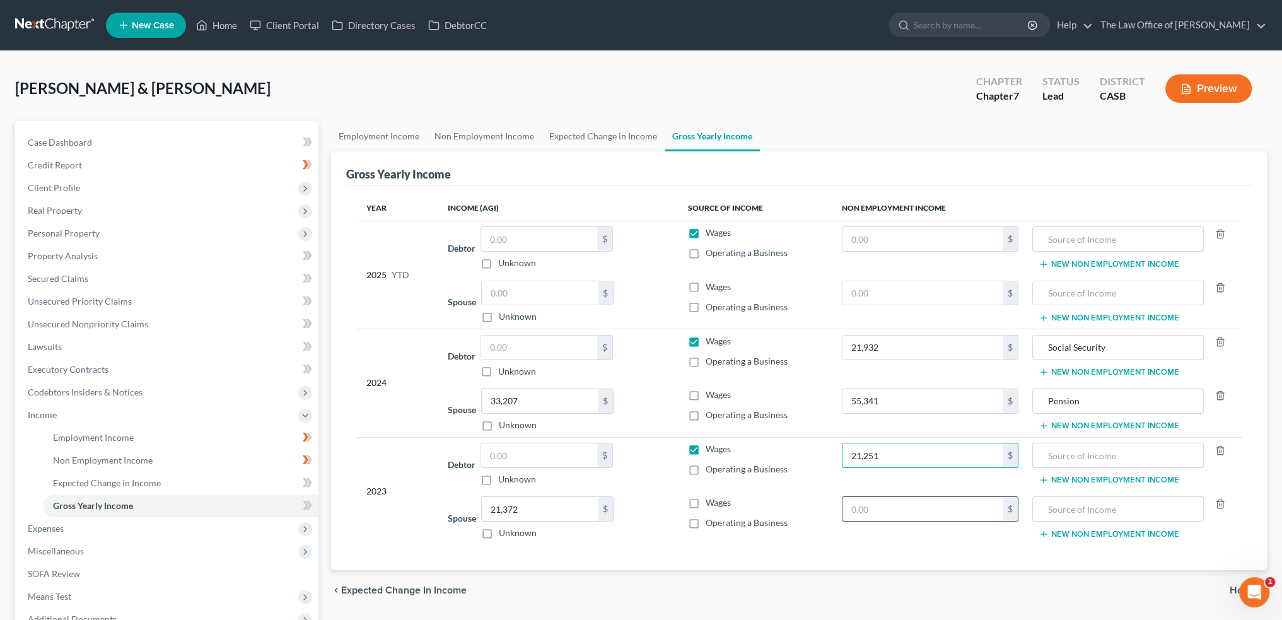
click at [913, 506] on input "text" at bounding box center [923, 509] width 160 height 24
type input "53,729"
drag, startPoint x: 1128, startPoint y: 349, endPoint x: 971, endPoint y: 349, distance: 157.0
click at [971, 349] on tr "2024 Debtor $ Unknown Balance Undetermined $ Unknown Wages Operating a Business…" at bounding box center [798, 356] width 885 height 54
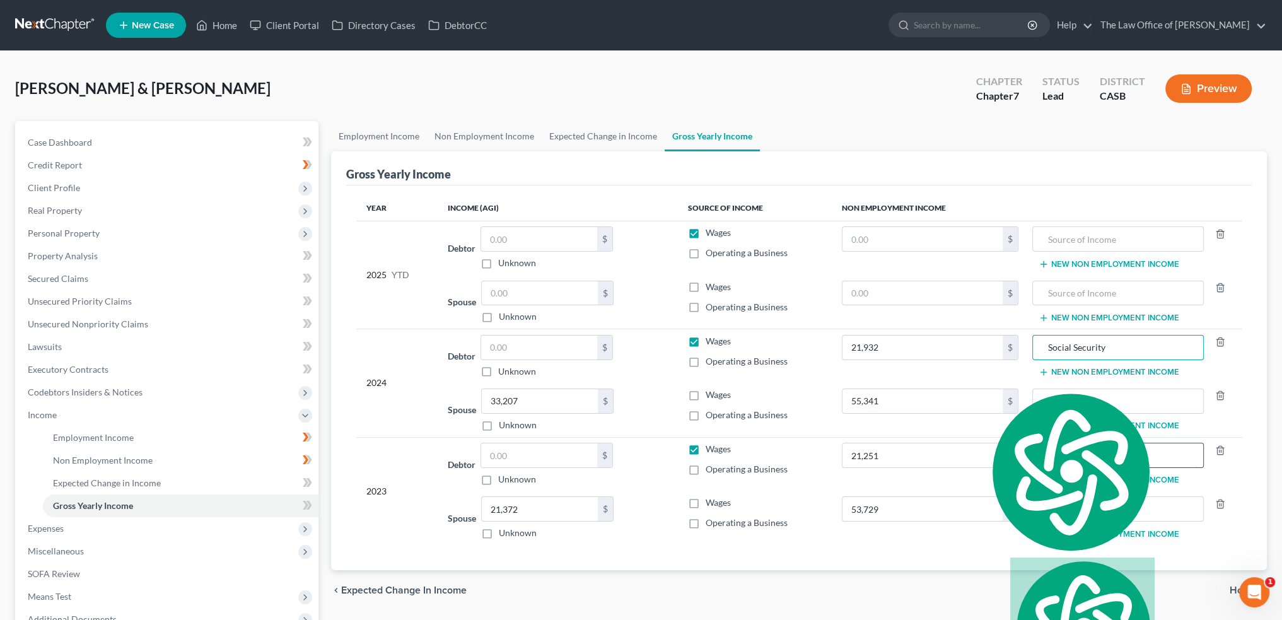
click at [1112, 453] on input "text" at bounding box center [1117, 455] width 157 height 24
paste input "Social Security"
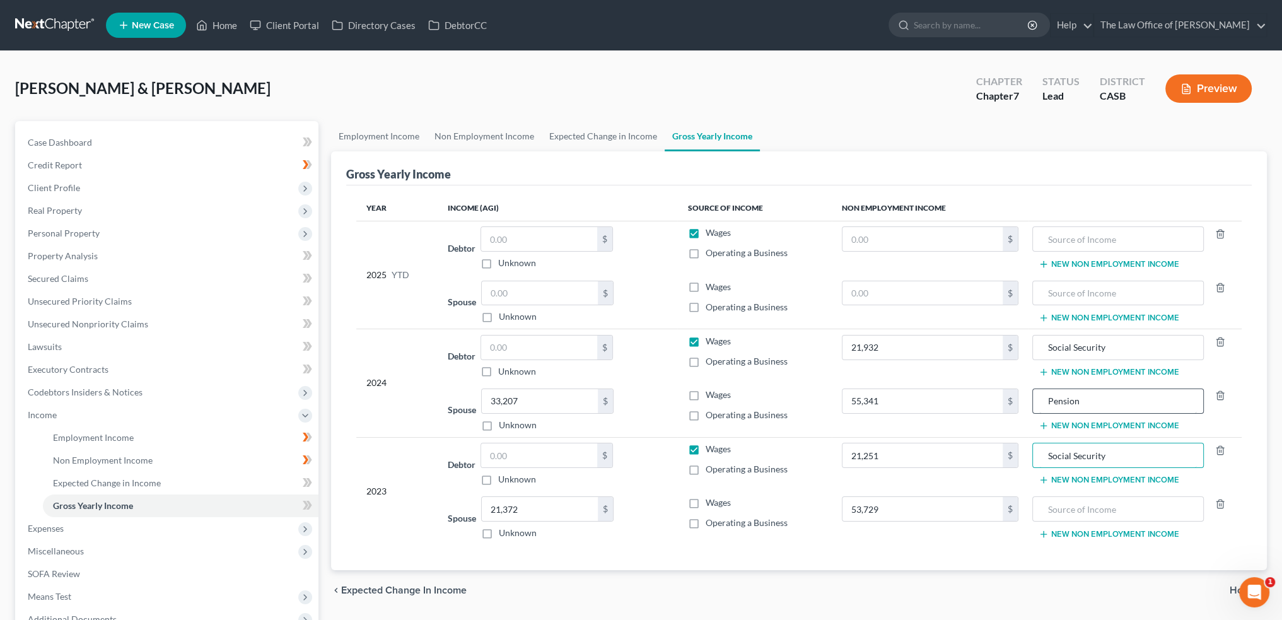
type input "Social Security"
drag, startPoint x: 1111, startPoint y: 402, endPoint x: 897, endPoint y: 388, distance: 214.3
click at [897, 388] on tr "Spouse 33,207.00 $ Unknown Balance Undetermined 33,207 $ Unknown Wages Operatin…" at bounding box center [798, 410] width 885 height 54
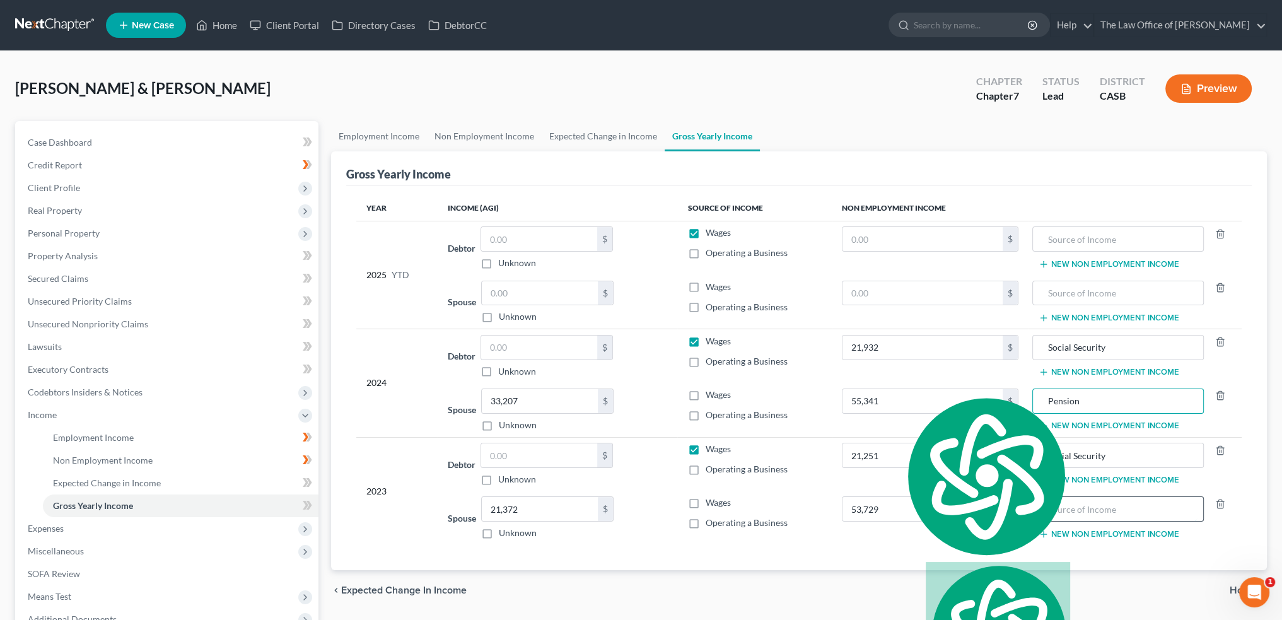
click at [1088, 506] on input "text" at bounding box center [1117, 509] width 157 height 24
paste input "Pension"
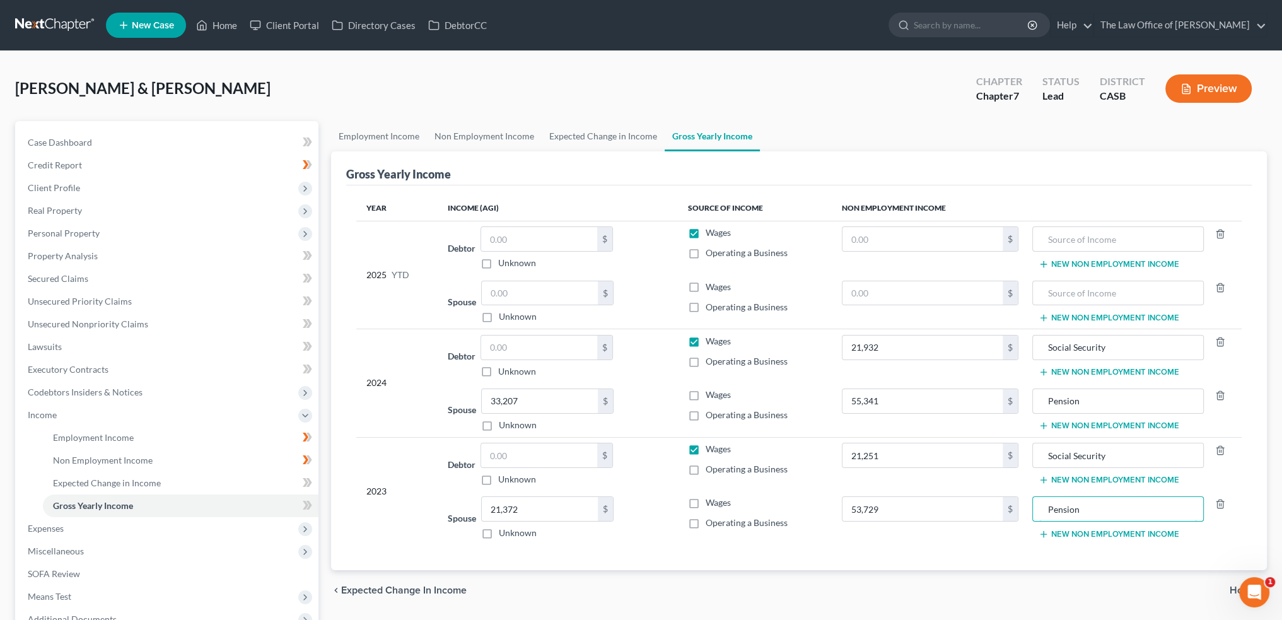
type input "Pension"
click at [1047, 561] on div "Year Income (AGI) Source of Income Non Employment Income 2025 YTD Debtor $ Unkn…" at bounding box center [799, 377] width 906 height 385
click at [395, 129] on link "Employment Income" at bounding box center [379, 136] width 96 height 30
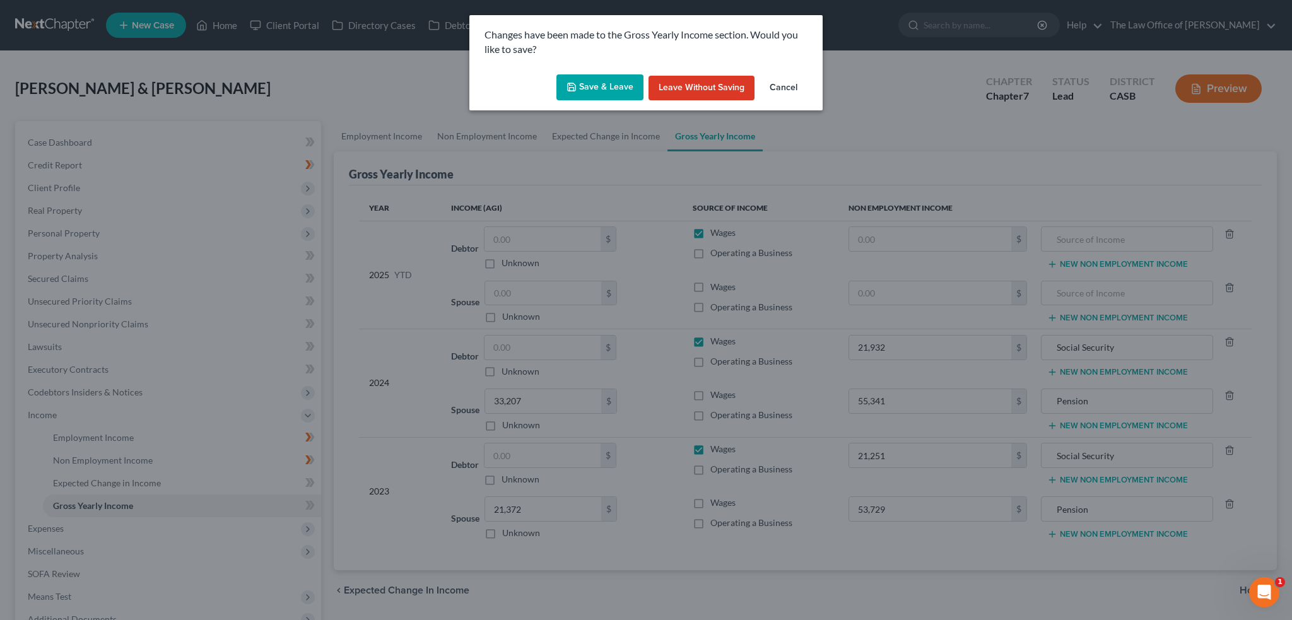
click at [584, 73] on div "Save & Leave Leave without Saving Cancel" at bounding box center [645, 90] width 353 height 42
click at [603, 87] on button "Save & Leave" at bounding box center [599, 87] width 87 height 26
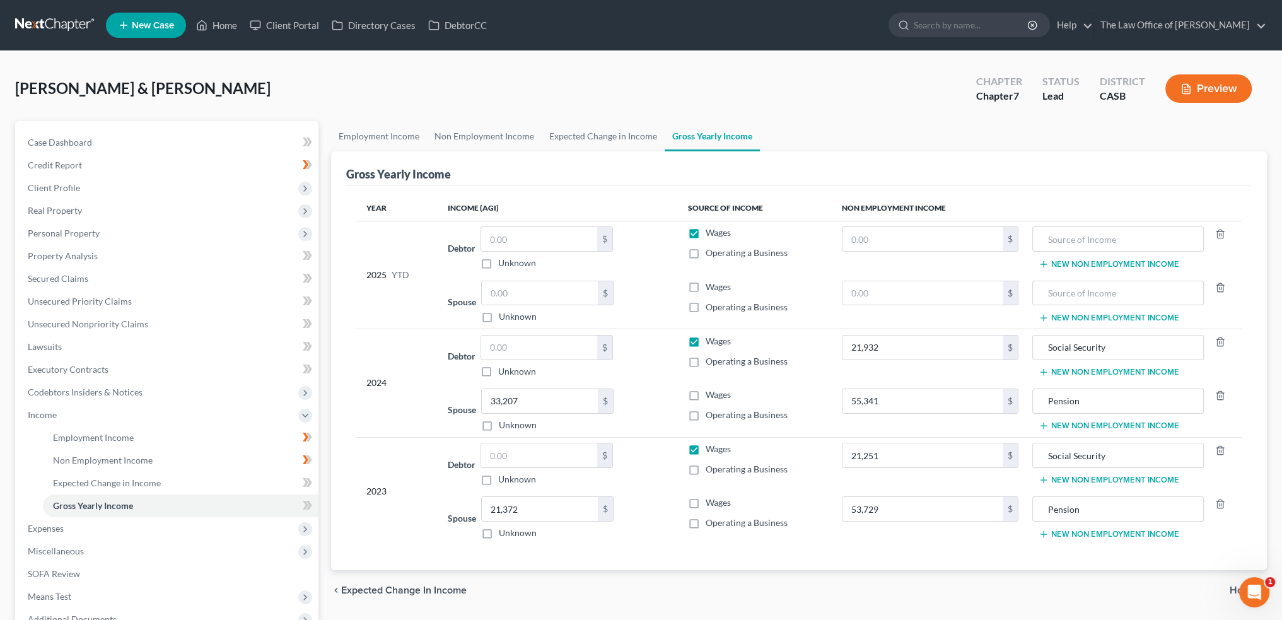
type input "21,251.00"
type input "53,729.00"
type input "21,932.00"
type input "55,341.00"
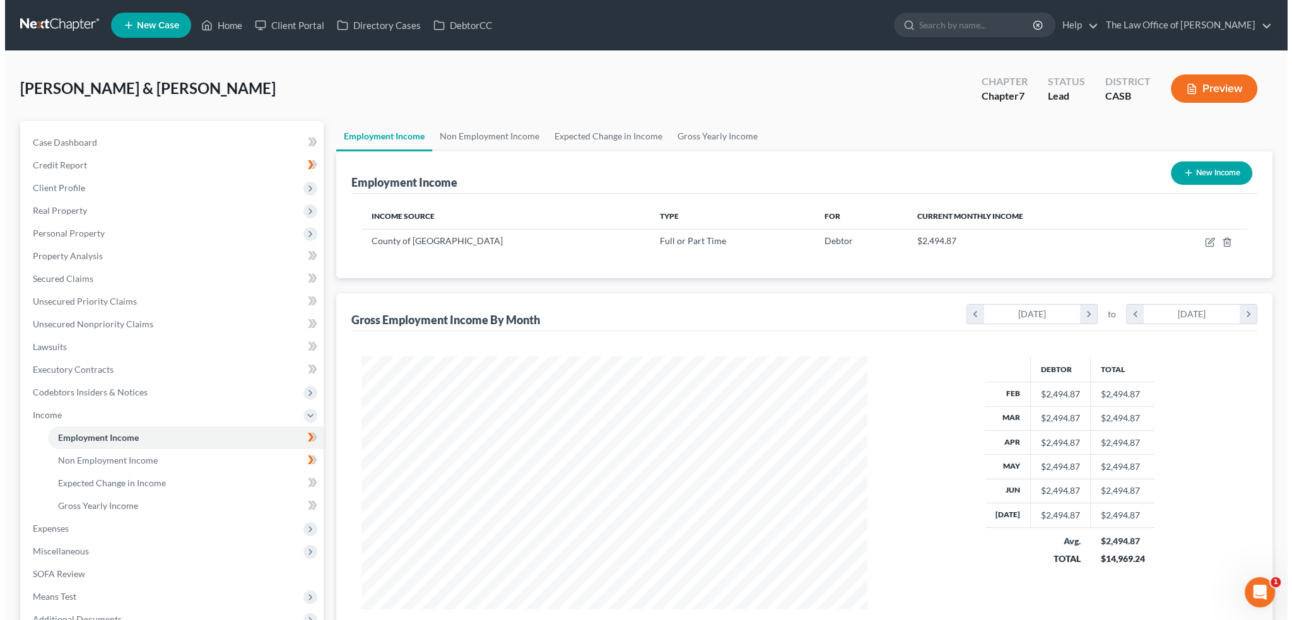
scroll to position [253, 530]
click at [717, 131] on link "Gross Yearly Income" at bounding box center [712, 136] width 95 height 30
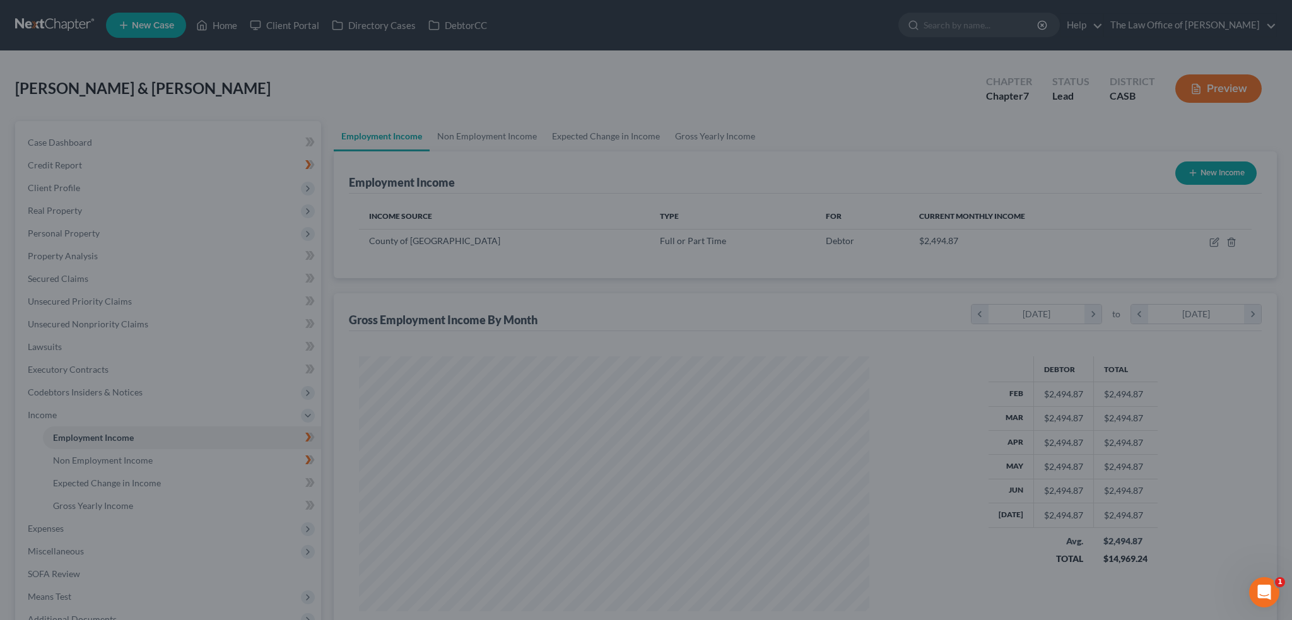
click at [681, 340] on div at bounding box center [646, 310] width 1292 height 620
click at [696, 129] on div at bounding box center [646, 310] width 1292 height 620
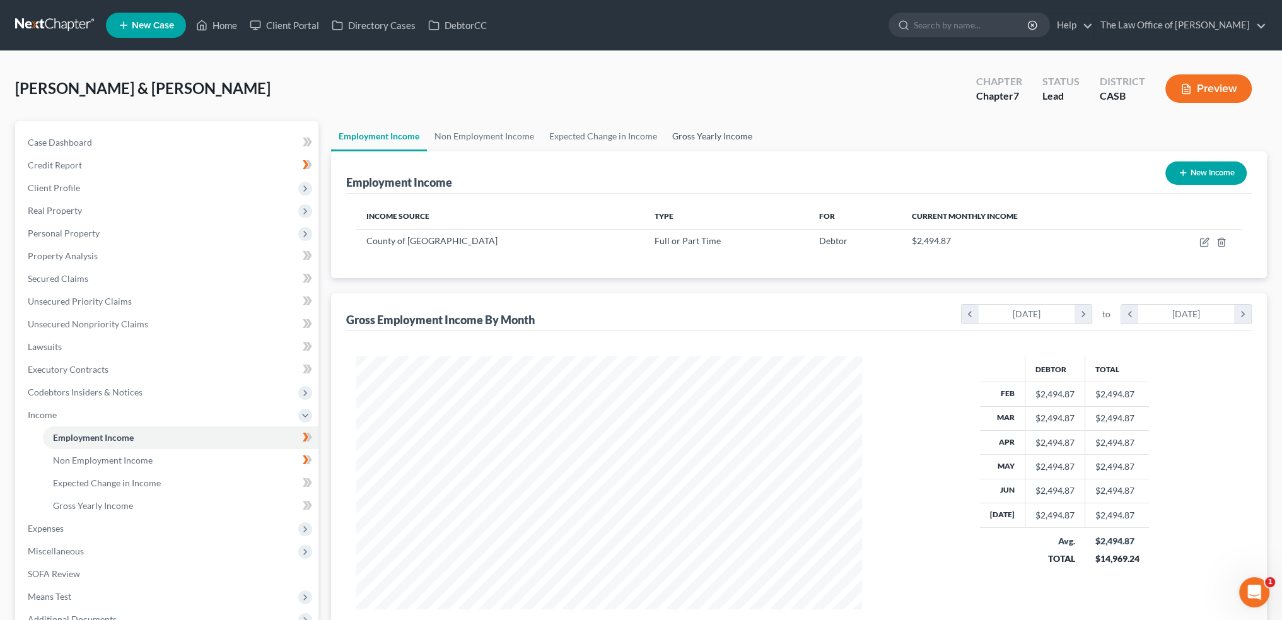
click at [694, 132] on link "Gross Yearly Income" at bounding box center [712, 136] width 95 height 30
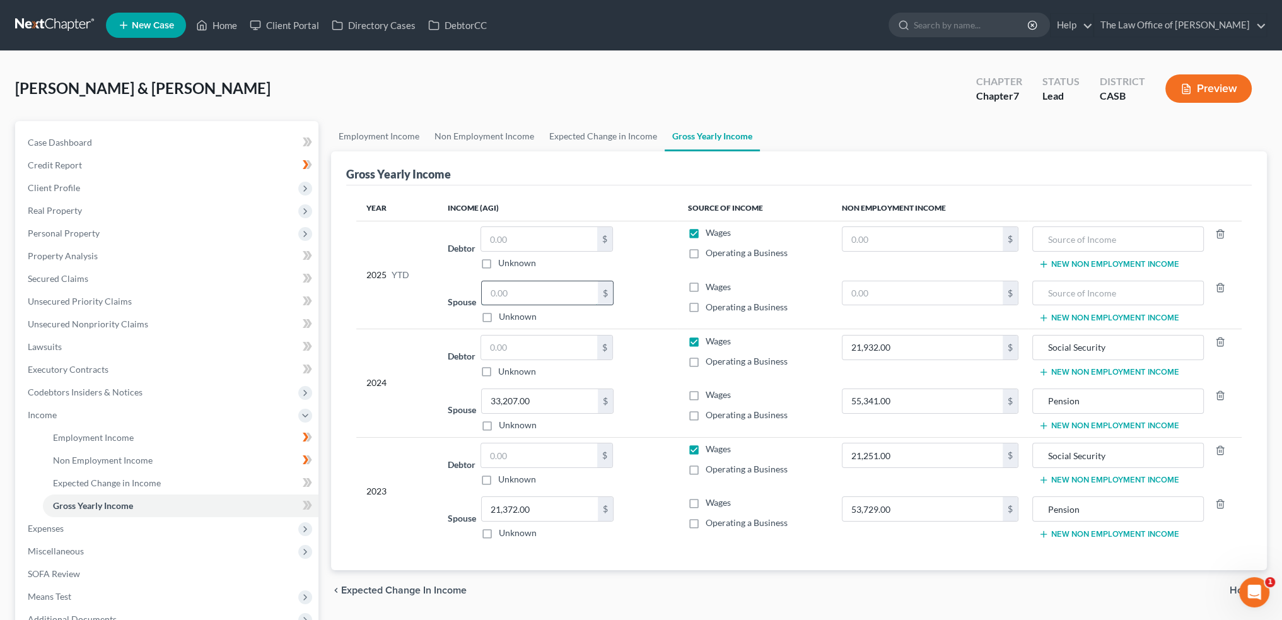
click at [547, 293] on input "text" at bounding box center [540, 293] width 116 height 24
type input "1"
click at [467, 136] on link "Non Employment Income" at bounding box center [484, 136] width 115 height 30
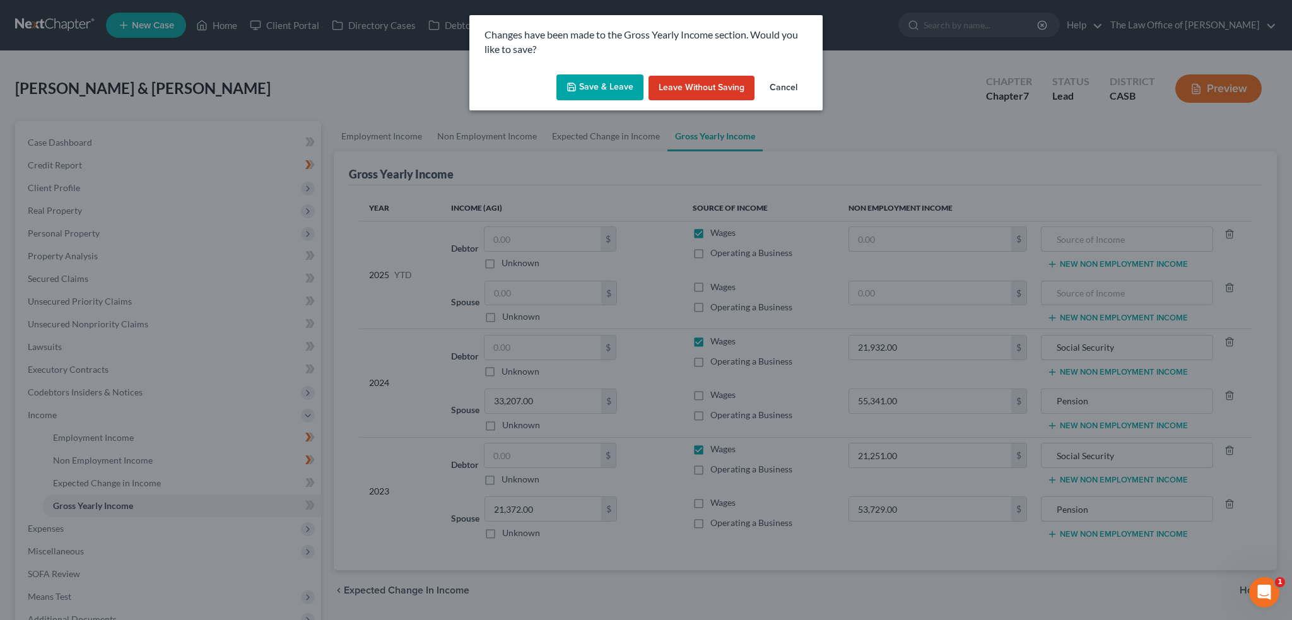
click at [603, 86] on button "Save & Leave" at bounding box center [599, 87] width 87 height 26
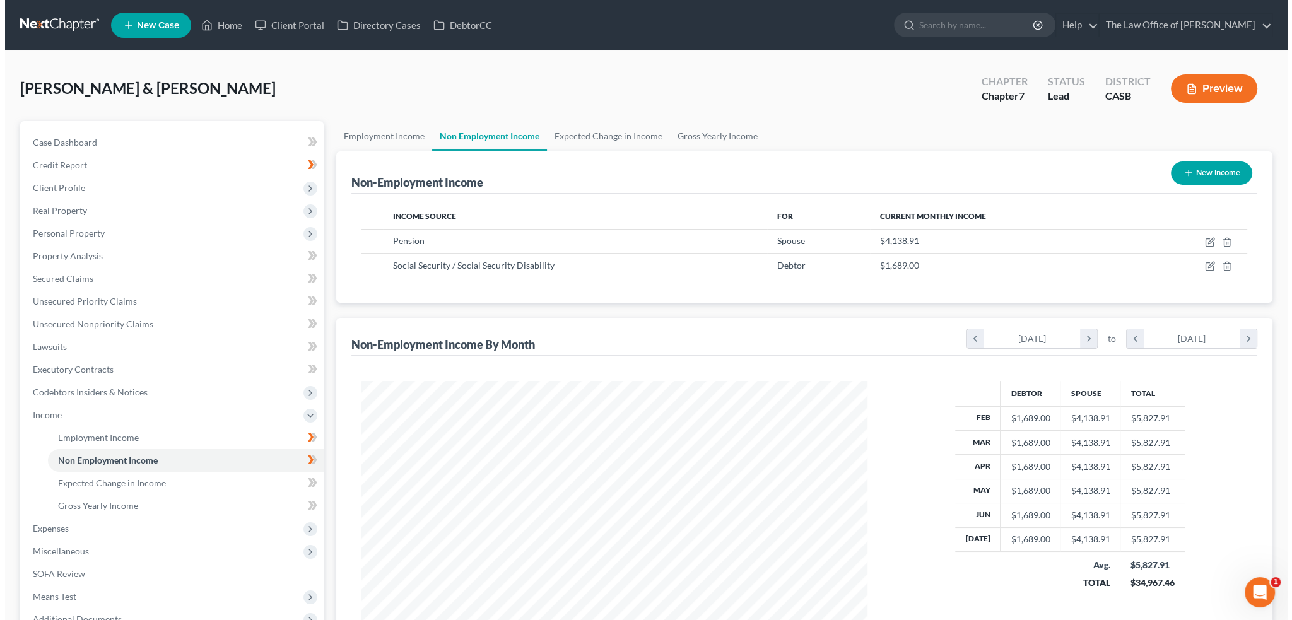
scroll to position [253, 530]
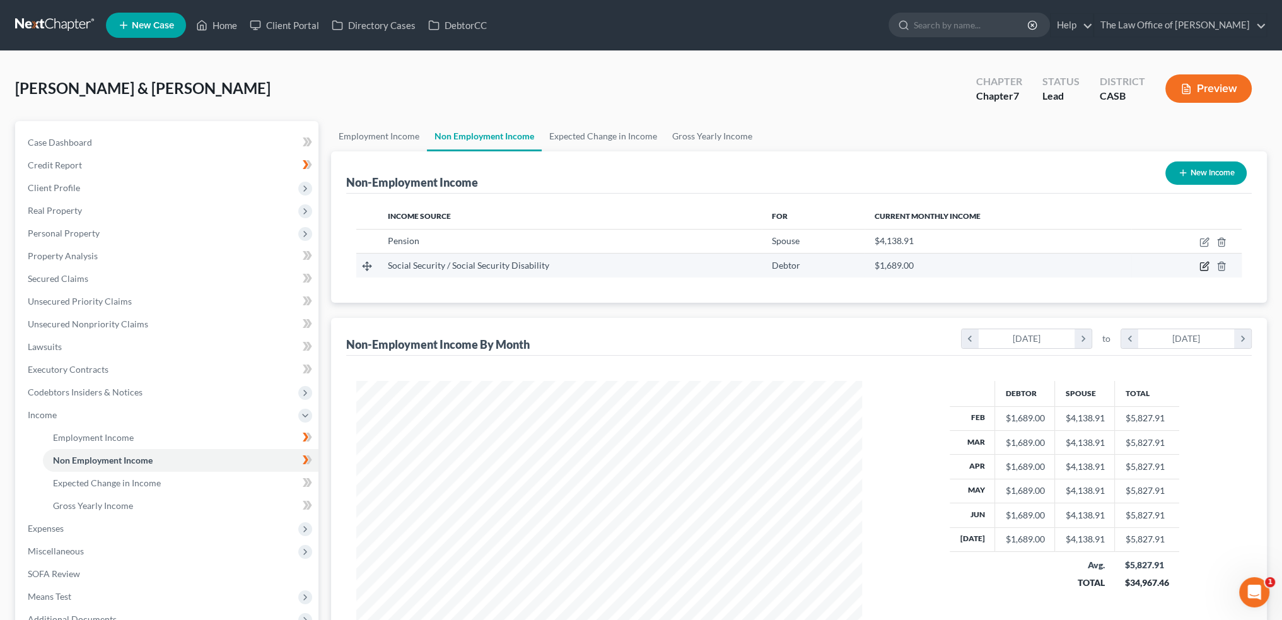
click at [1206, 266] on icon "button" at bounding box center [1206, 265] width 6 height 6
select select "4"
select select "0"
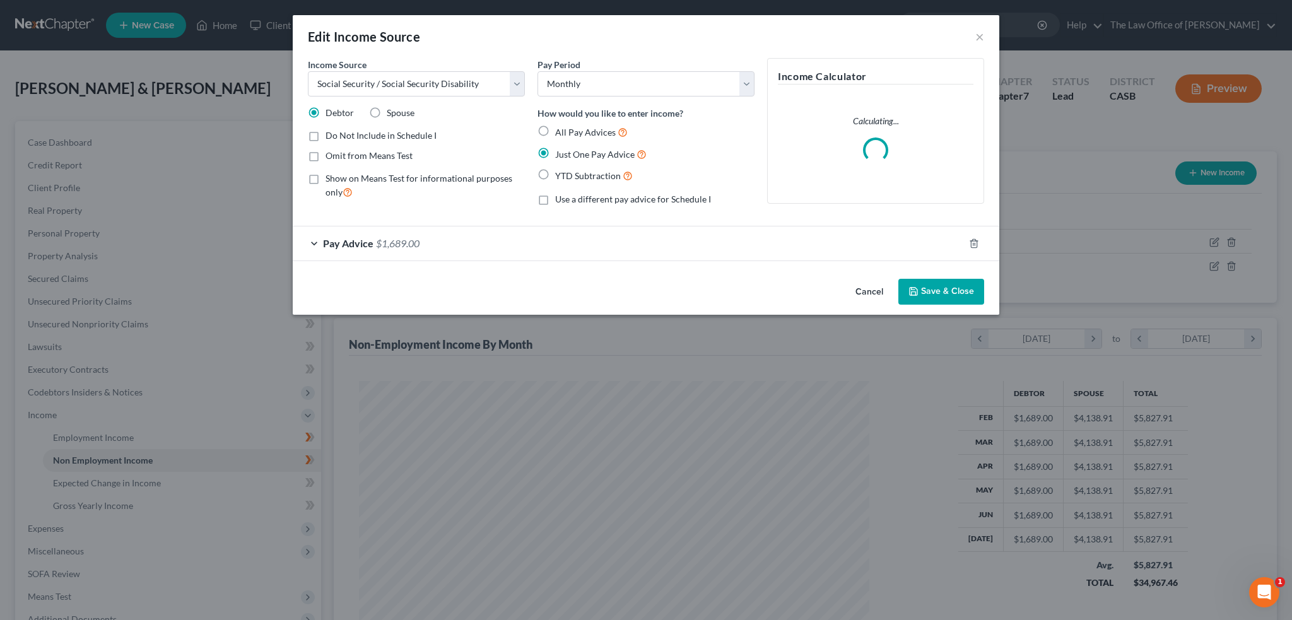
click at [402, 238] on span "$1,689.00" at bounding box center [398, 243] width 44 height 12
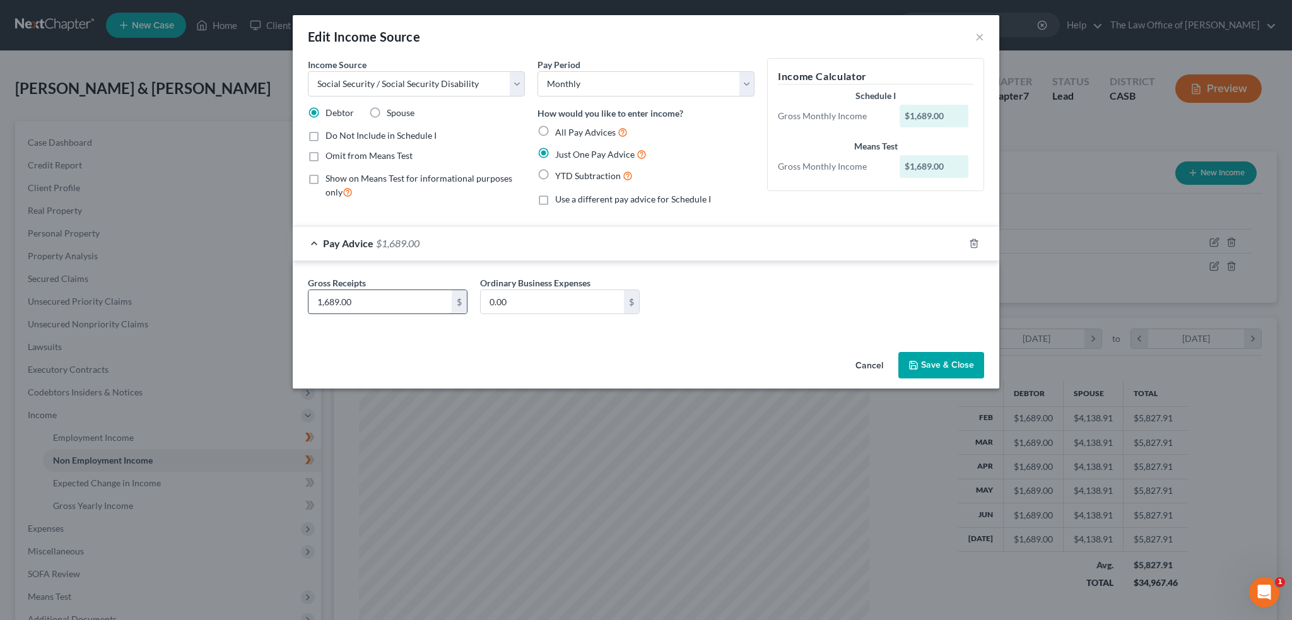
type textarea "1,689.00"
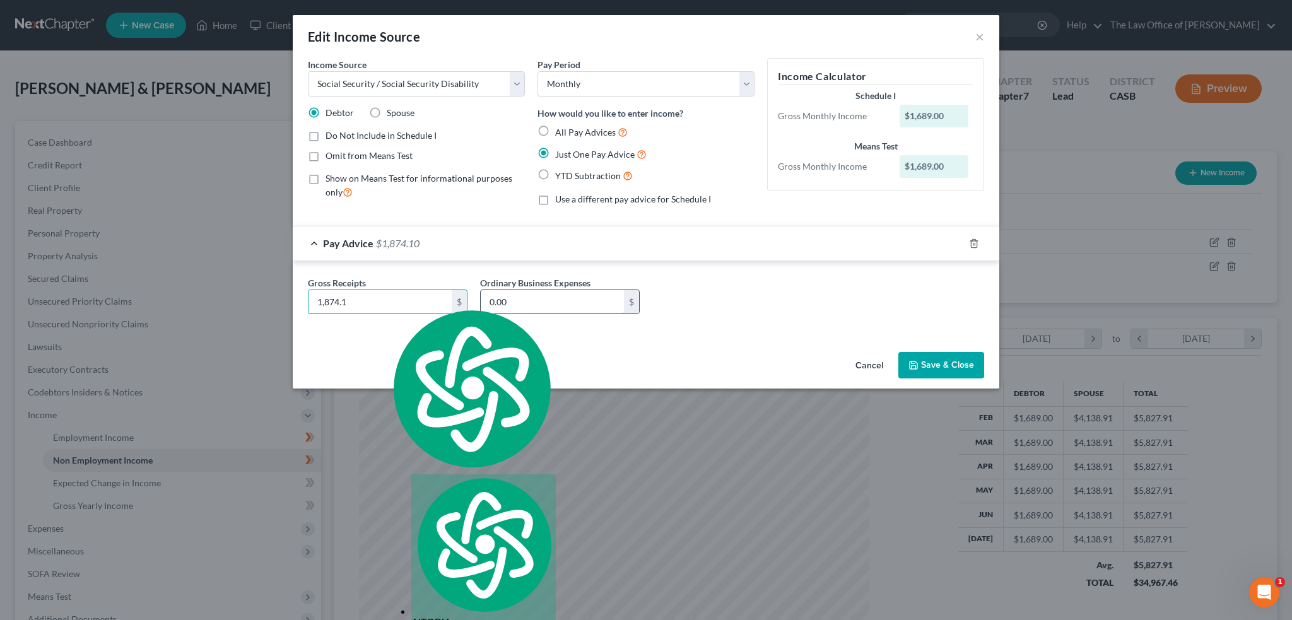
type input "1,874.1"
click at [594, 300] on input "0.00" at bounding box center [552, 302] width 143 height 24
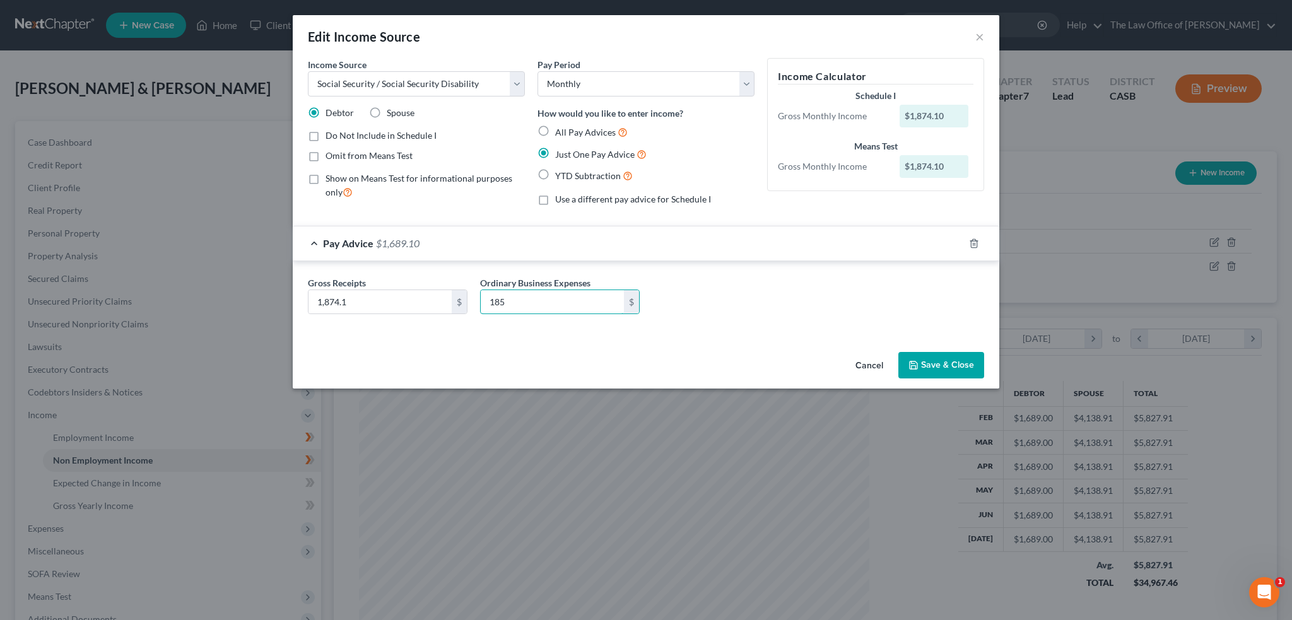
type input "185"
click at [954, 363] on button "Save & Close" at bounding box center [941, 365] width 86 height 26
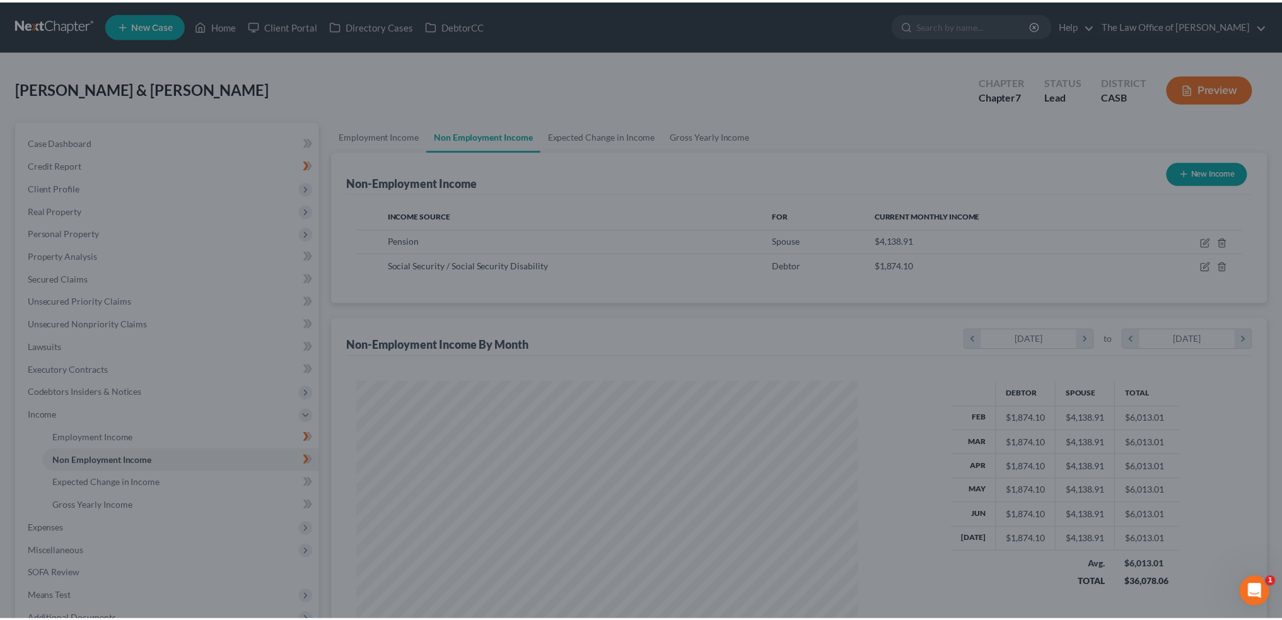
scroll to position [630377, 630098]
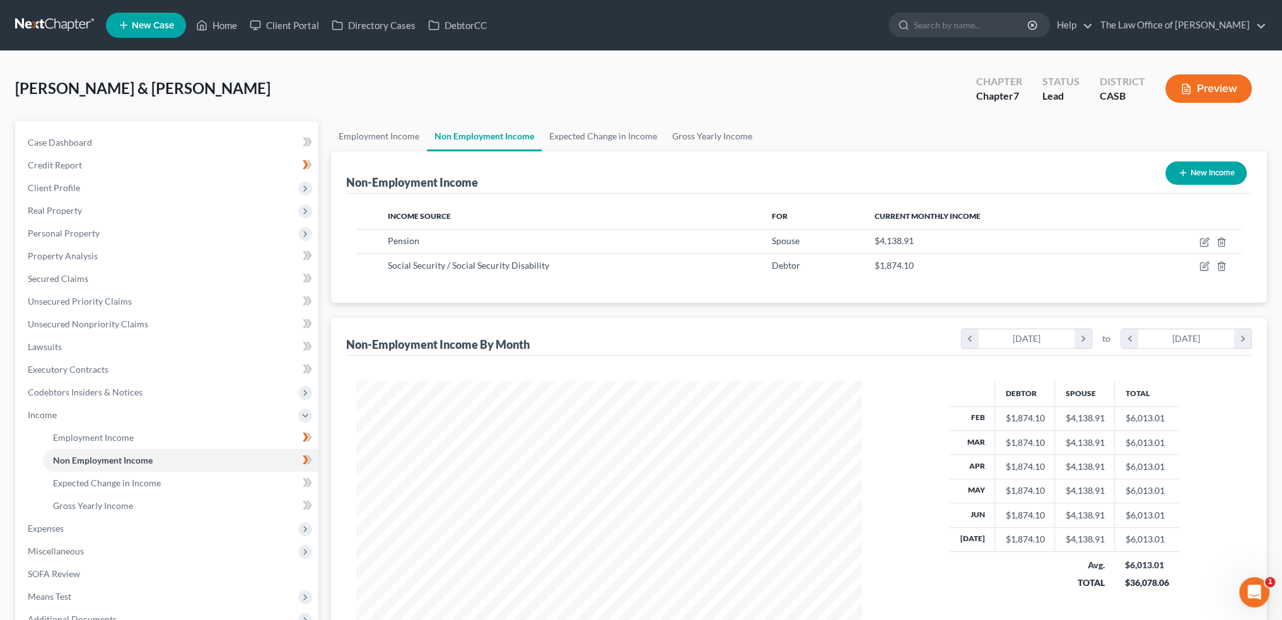
click at [901, 397] on div "Debtor Spouse Total Feb $1,874.10 $4,138.91 $6,013.01 Mar $1,874.10 $4,138.91 $…" at bounding box center [1065, 507] width 380 height 253
click at [78, 437] on span "Employment Income" at bounding box center [93, 437] width 81 height 11
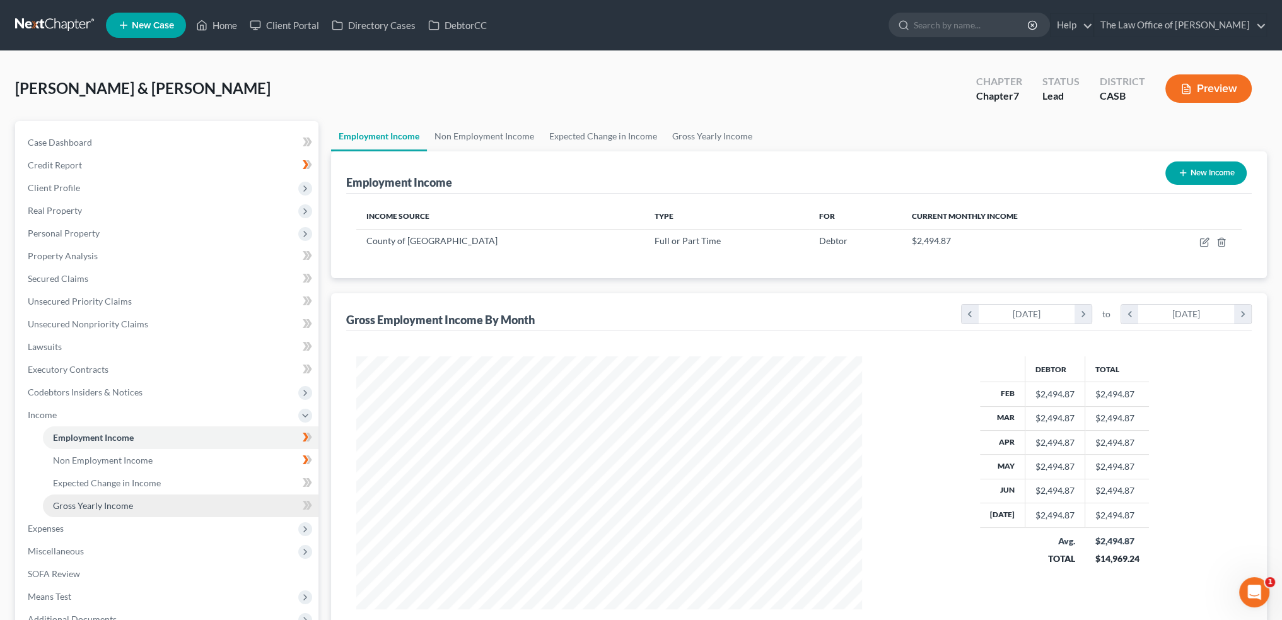
scroll to position [253, 530]
click at [45, 523] on span "Expenses" at bounding box center [46, 528] width 36 height 11
click at [32, 434] on span "Expenses" at bounding box center [46, 437] width 36 height 11
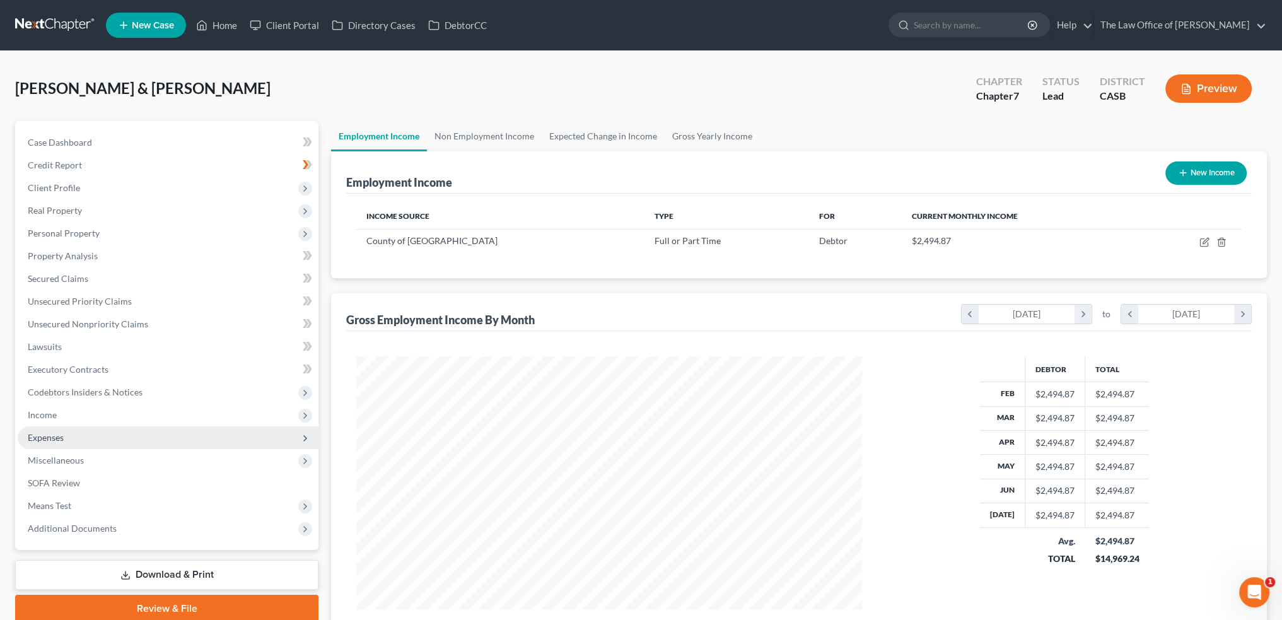
click at [58, 435] on span "Expenses" at bounding box center [46, 437] width 36 height 11
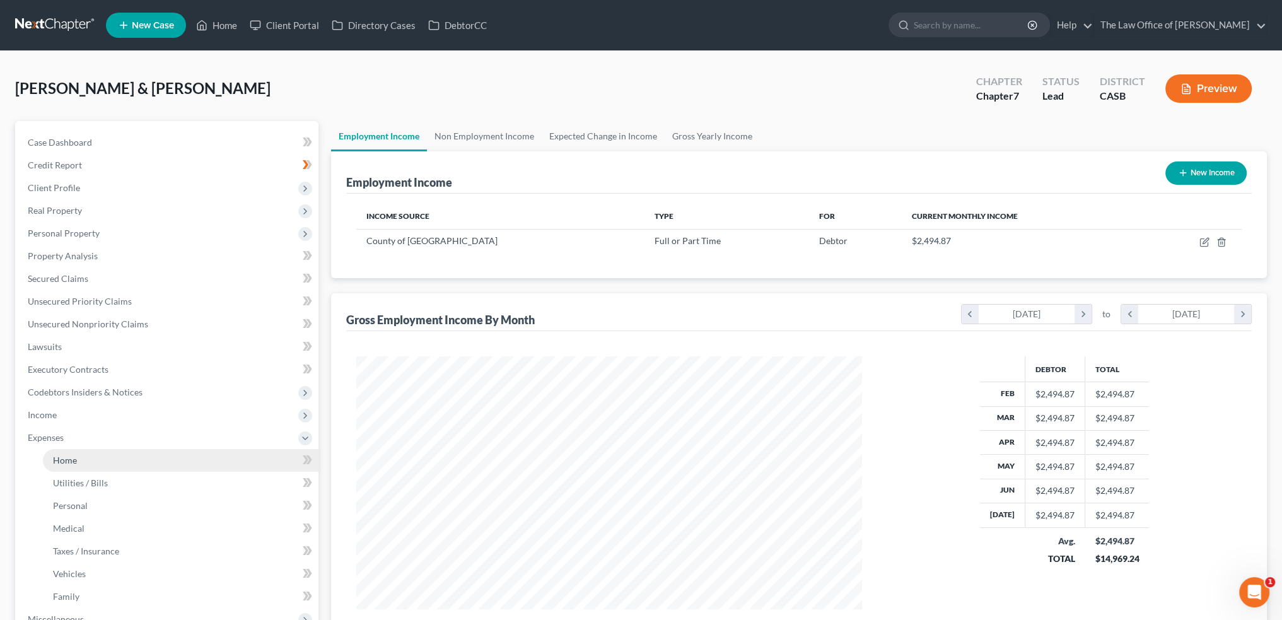
click at [62, 460] on span "Home" at bounding box center [65, 460] width 24 height 11
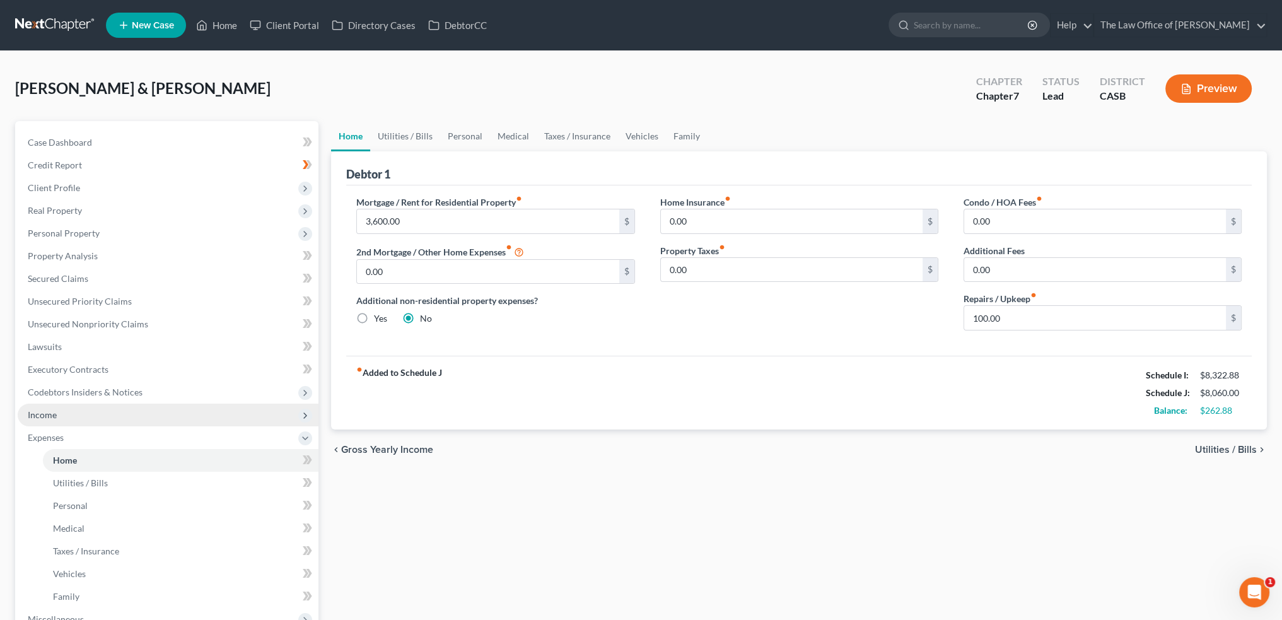
click at [49, 413] on span "Income" at bounding box center [42, 414] width 29 height 11
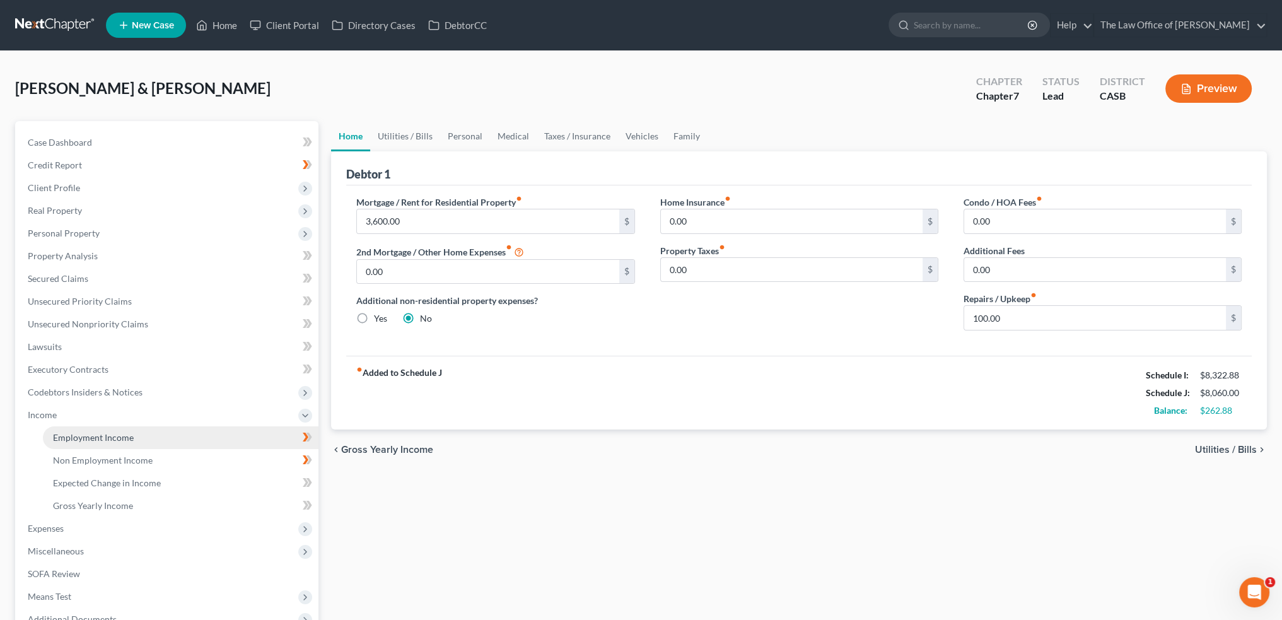
click at [71, 433] on span "Employment Income" at bounding box center [93, 437] width 81 height 11
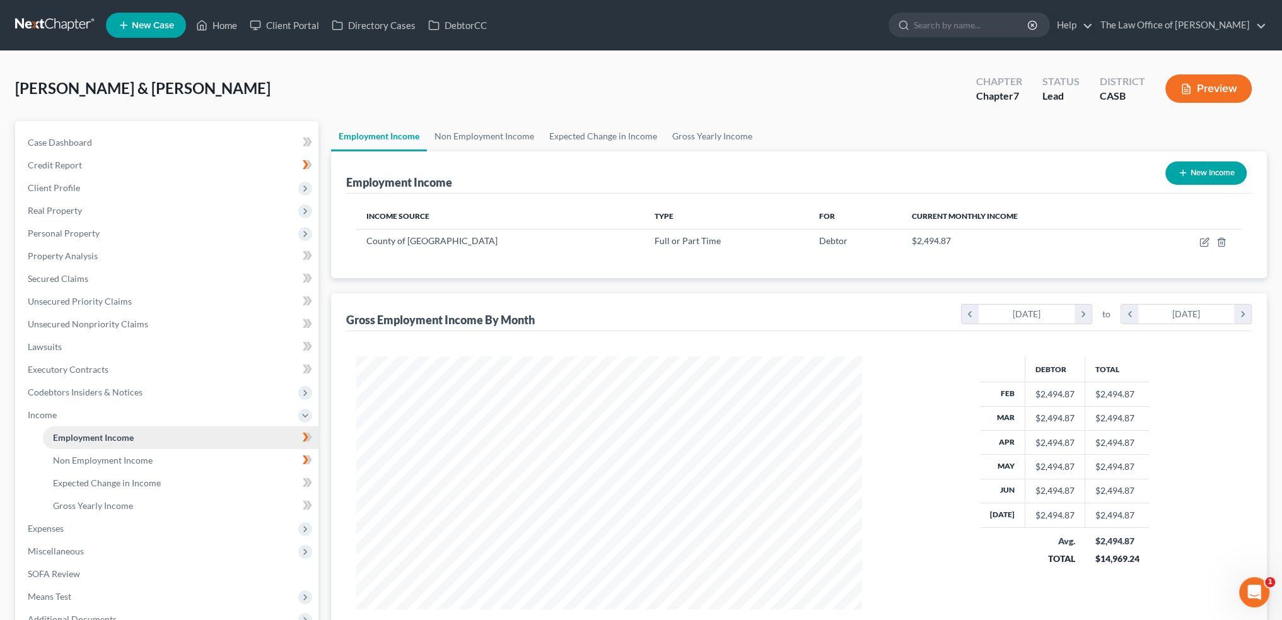
scroll to position [253, 530]
click at [501, 136] on link "Non Employment Income" at bounding box center [484, 136] width 115 height 30
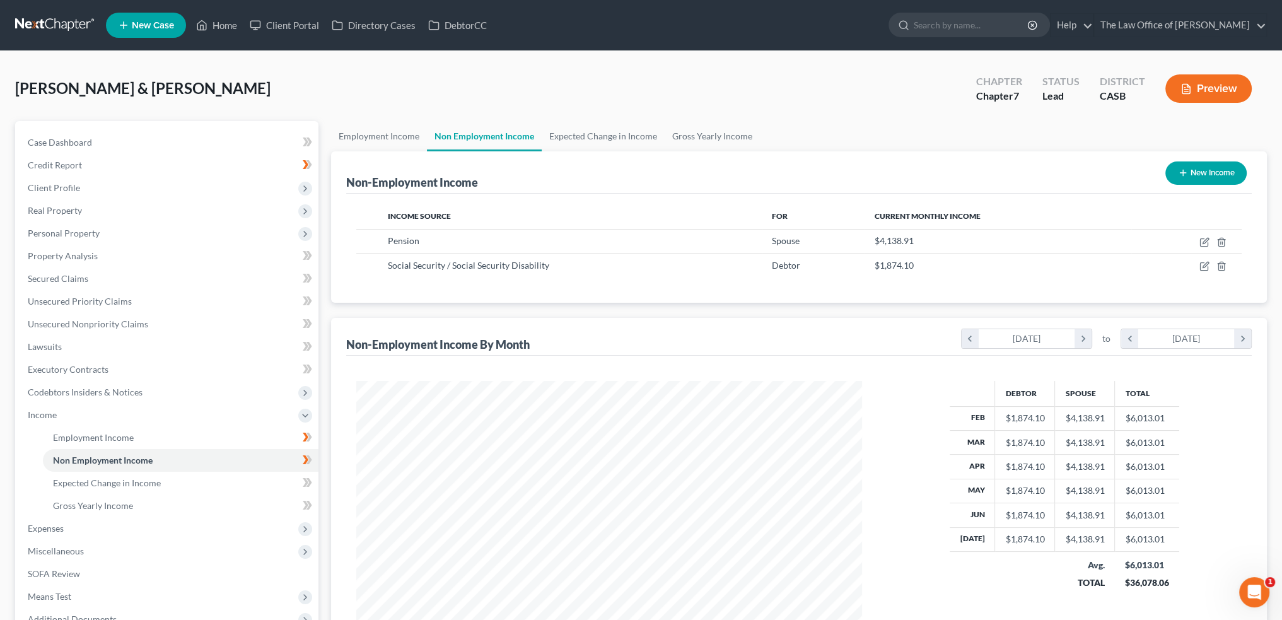
scroll to position [253, 530]
click at [901, 319] on div "Non-Employment Income By Month chevron_left February 2025 chevron_right to chev…" at bounding box center [799, 337] width 906 height 38
click at [933, 141] on ul "Employment Income Non Employment Income Expected Change in Income Gross Yearly …" at bounding box center [799, 136] width 936 height 30
click at [651, 264] on div "Social Security / Social Security Disability" at bounding box center [570, 265] width 364 height 13
click at [56, 230] on span "Personal Property" at bounding box center [64, 233] width 72 height 11
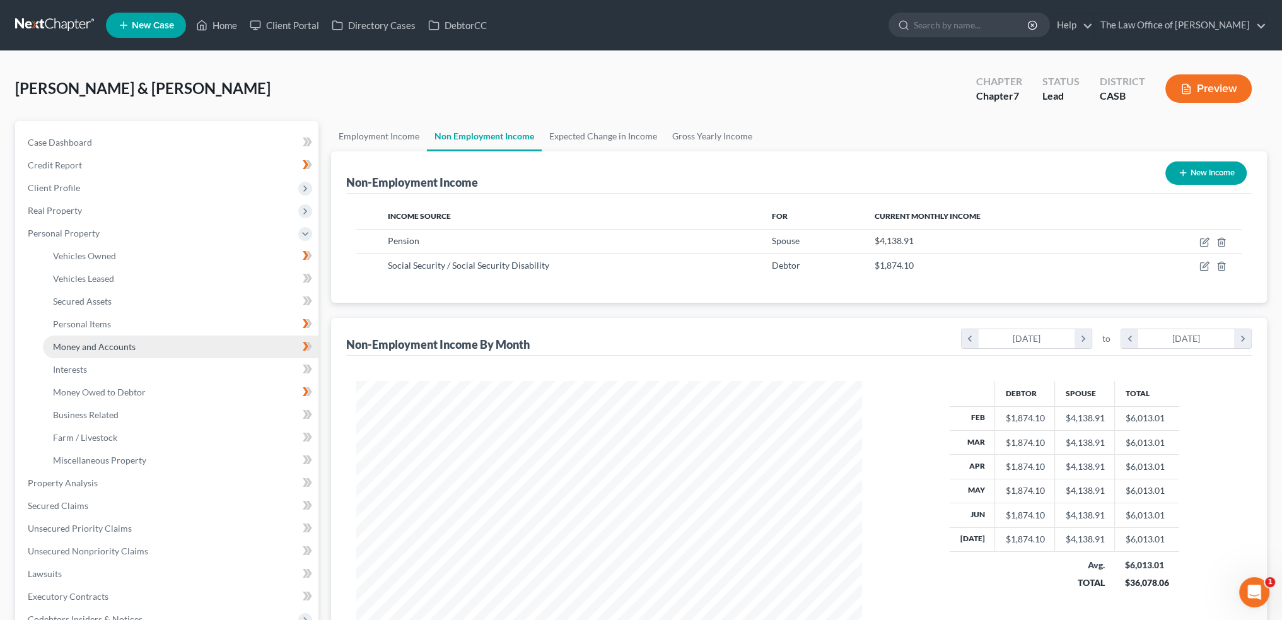
click at [82, 349] on span "Money and Accounts" at bounding box center [94, 346] width 83 height 11
